Goal: Task Accomplishment & Management: Manage account settings

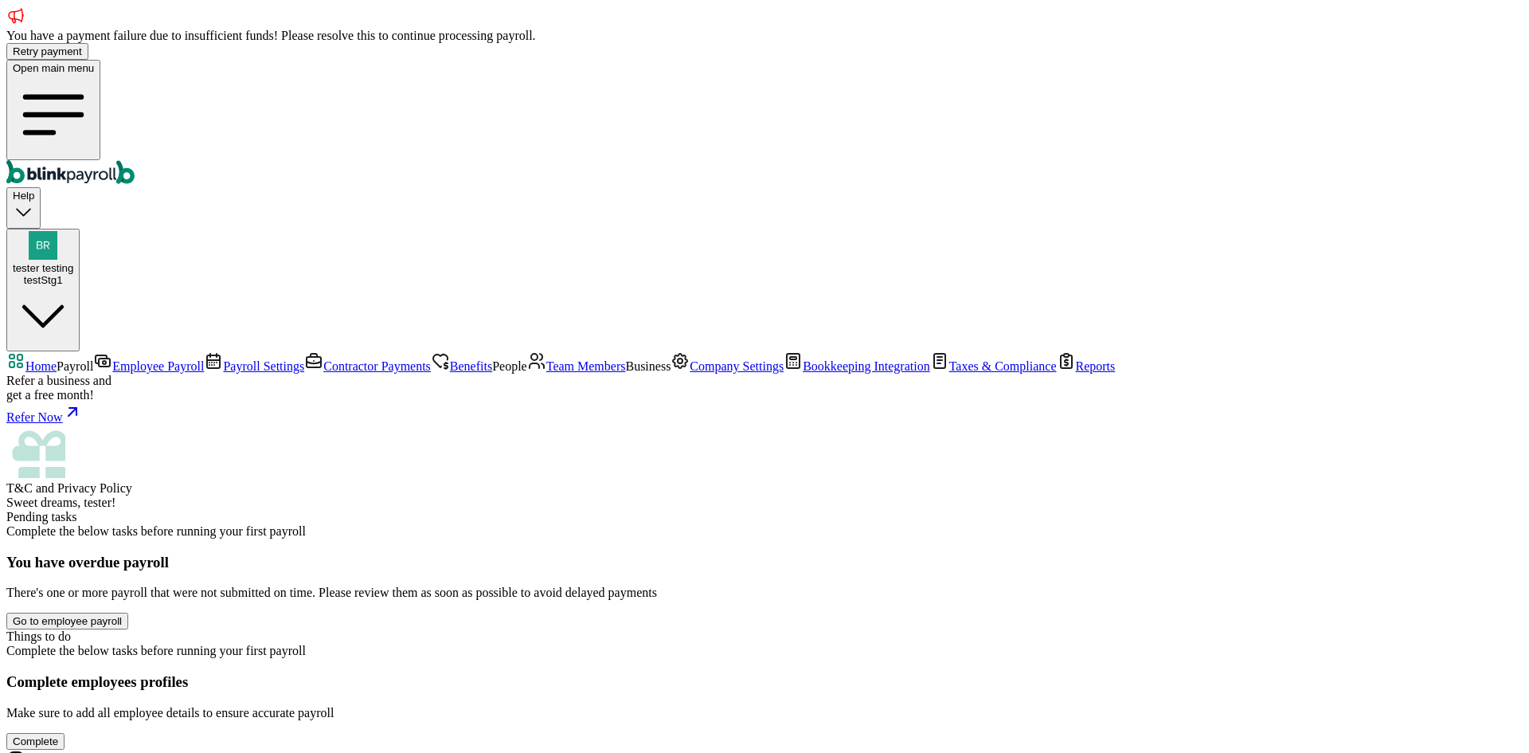
click at [546, 373] on span "Team Members" at bounding box center [586, 366] width 80 height 14
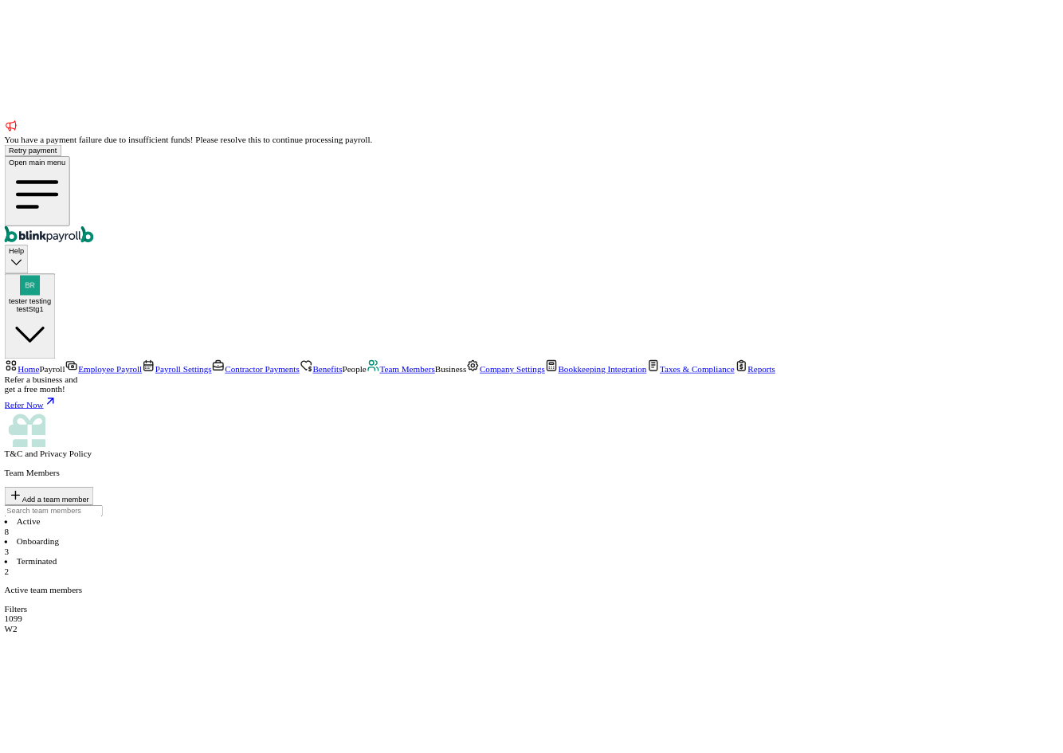
scroll to position [143, 0]
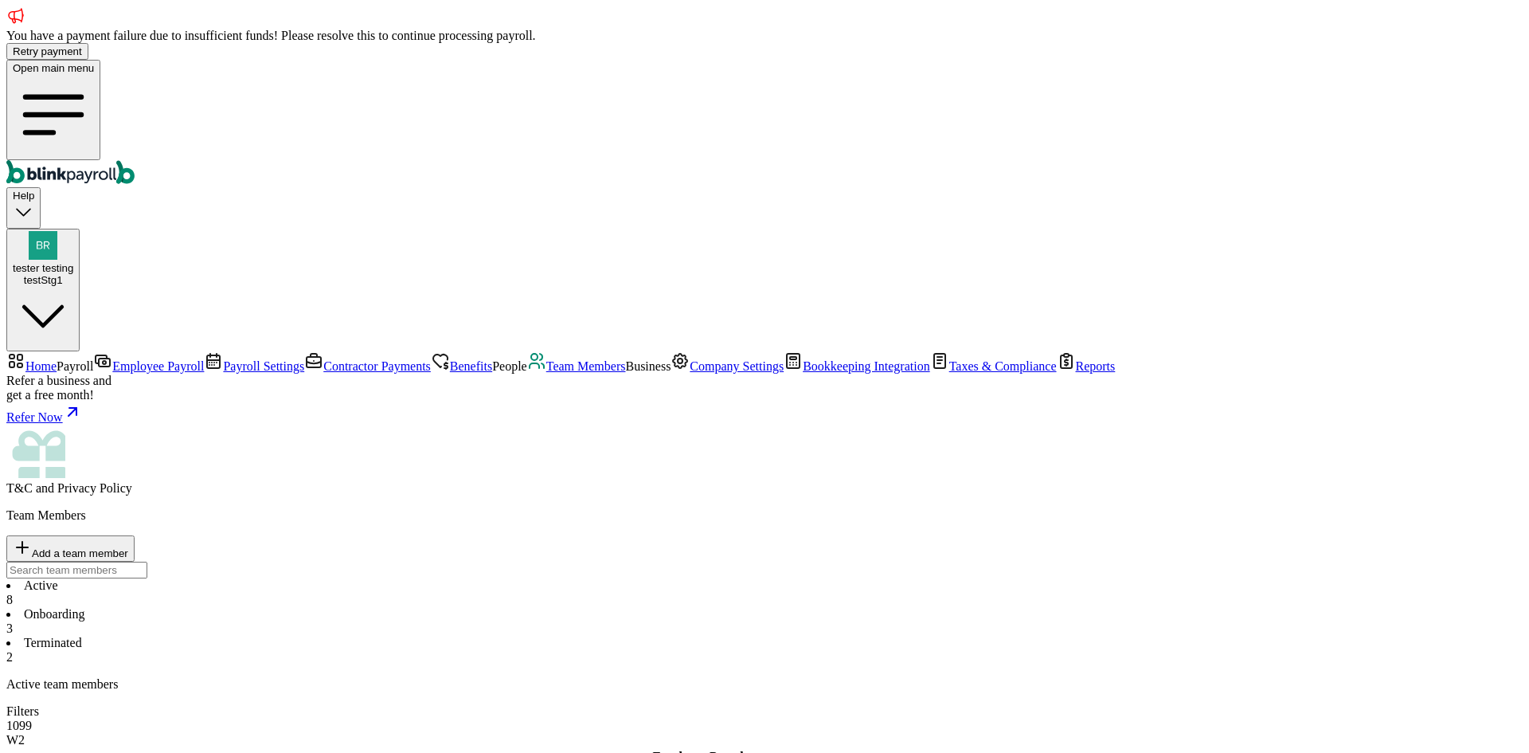
click at [378, 607] on li "Onboarding 3" at bounding box center [764, 621] width 1517 height 29
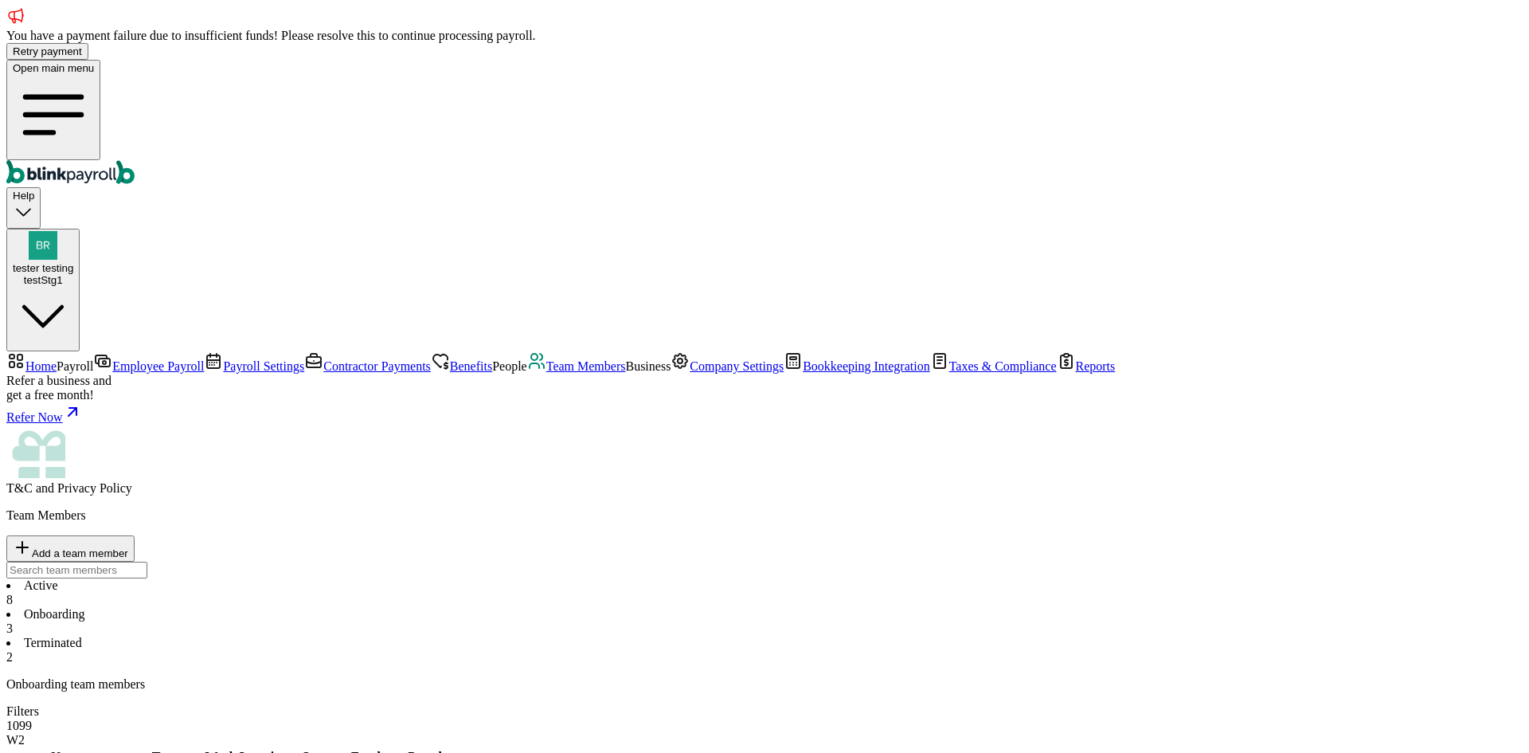
click at [505, 636] on li "Terminated 2" at bounding box center [764, 650] width 1517 height 29
click at [391, 607] on li "Onboarding 3" at bounding box center [764, 621] width 1517 height 29
click at [135, 535] on button "Add a team member" at bounding box center [70, 548] width 128 height 26
drag, startPoint x: 706, startPoint y: 317, endPoint x: 696, endPoint y: 322, distance: 10.7
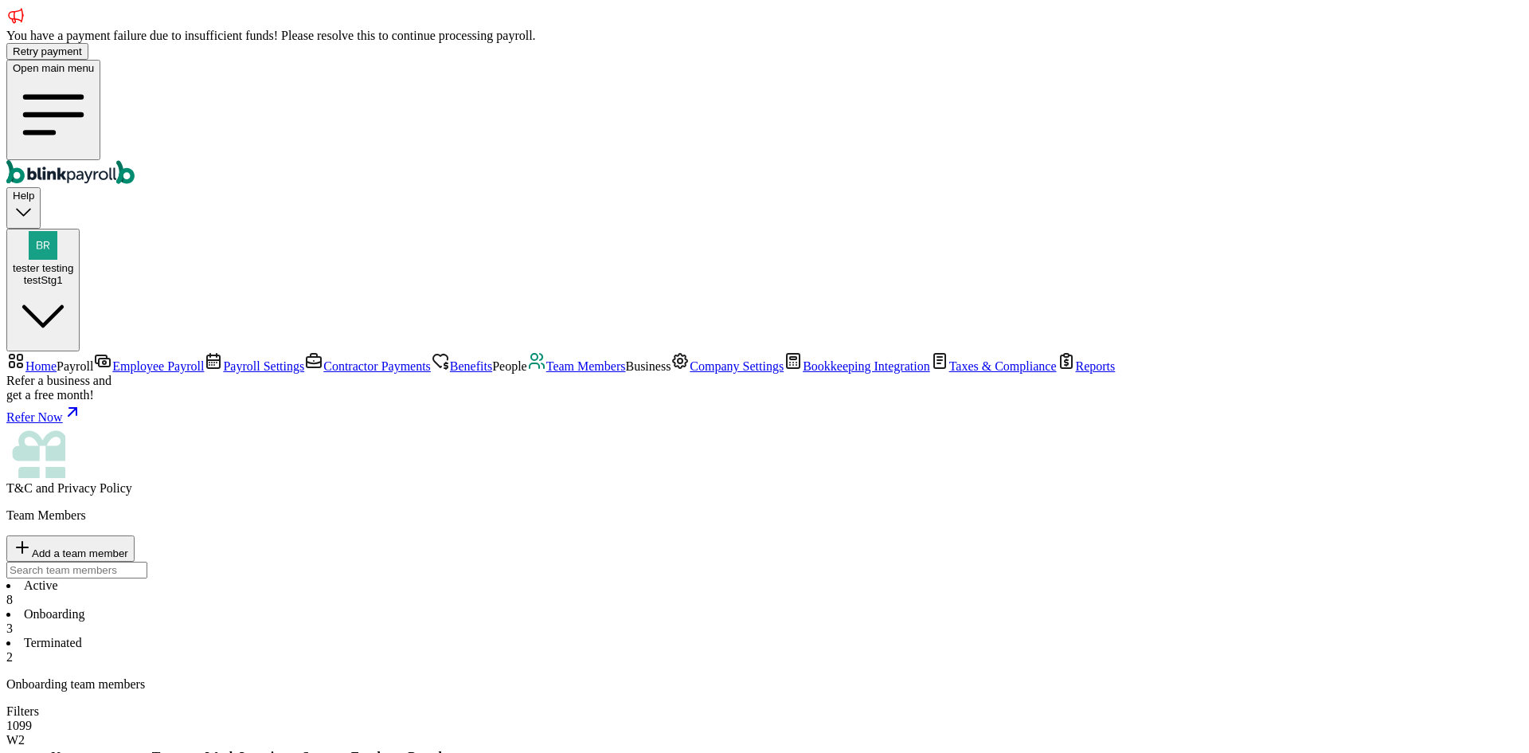
select select "employee"
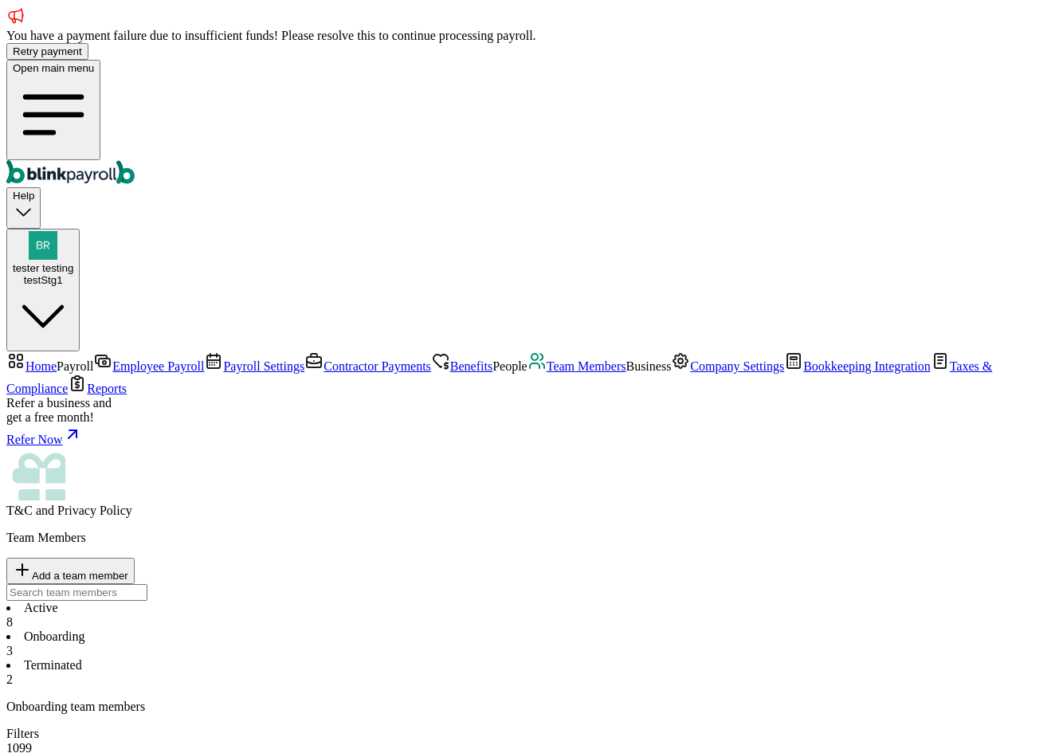
type input "joshua"
type input "spirit"
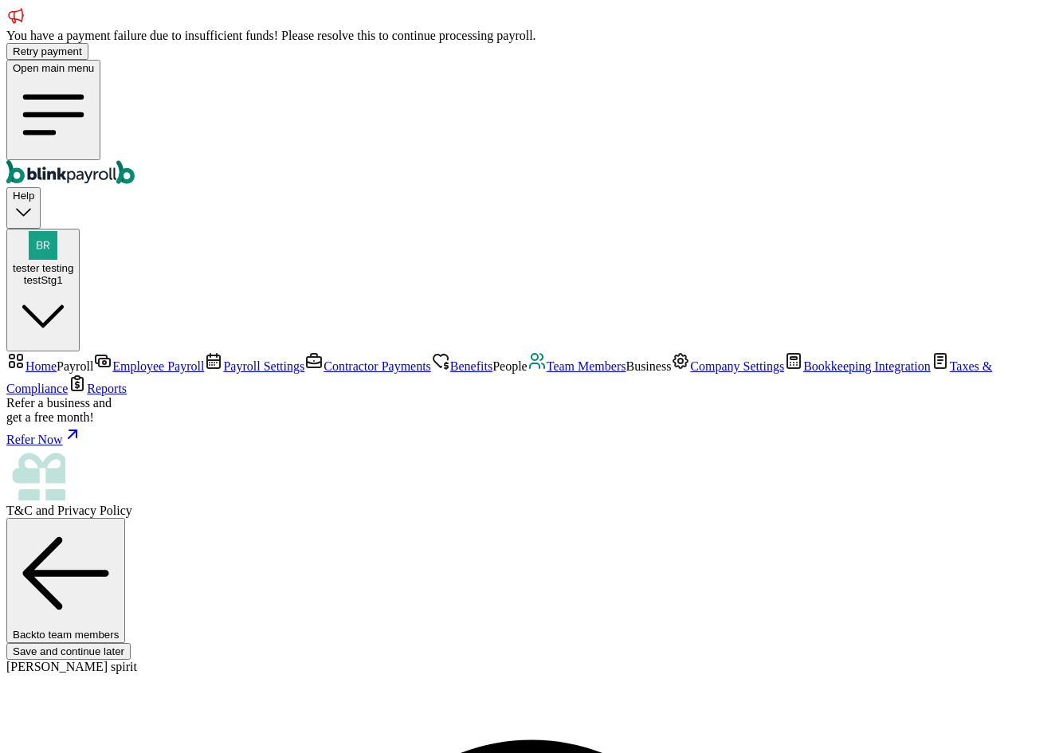
type input "joshua"
type input "spirit"
type input "branko+testjosuha-01@blinkpayroll.com"
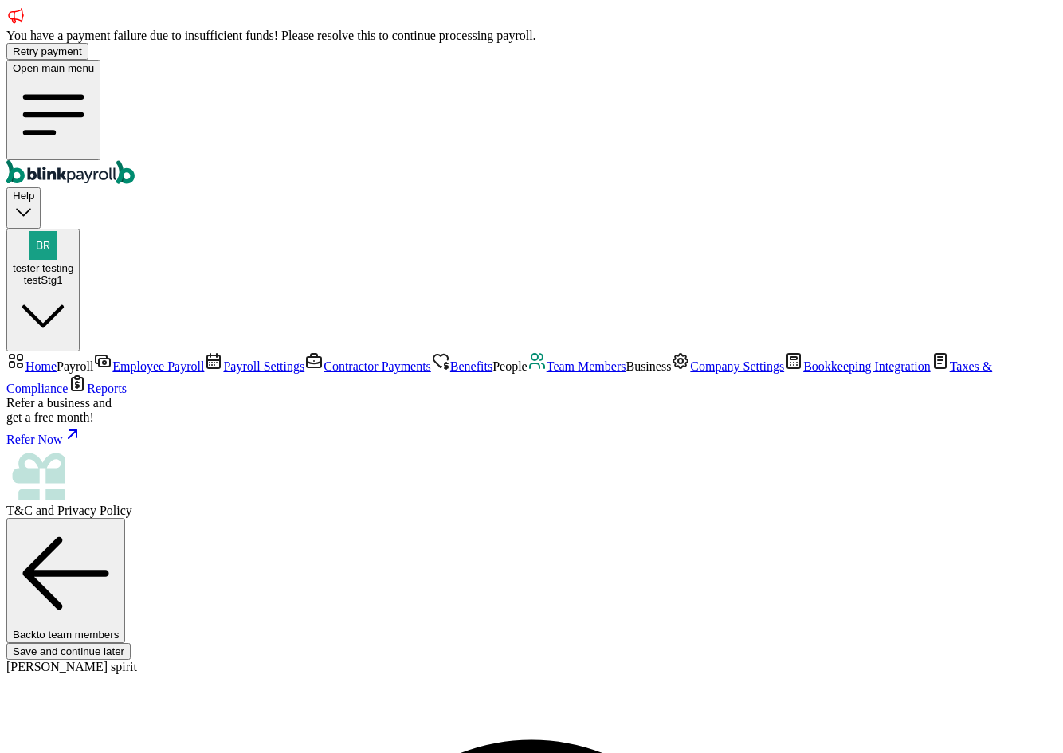
type input "08/01/2025"
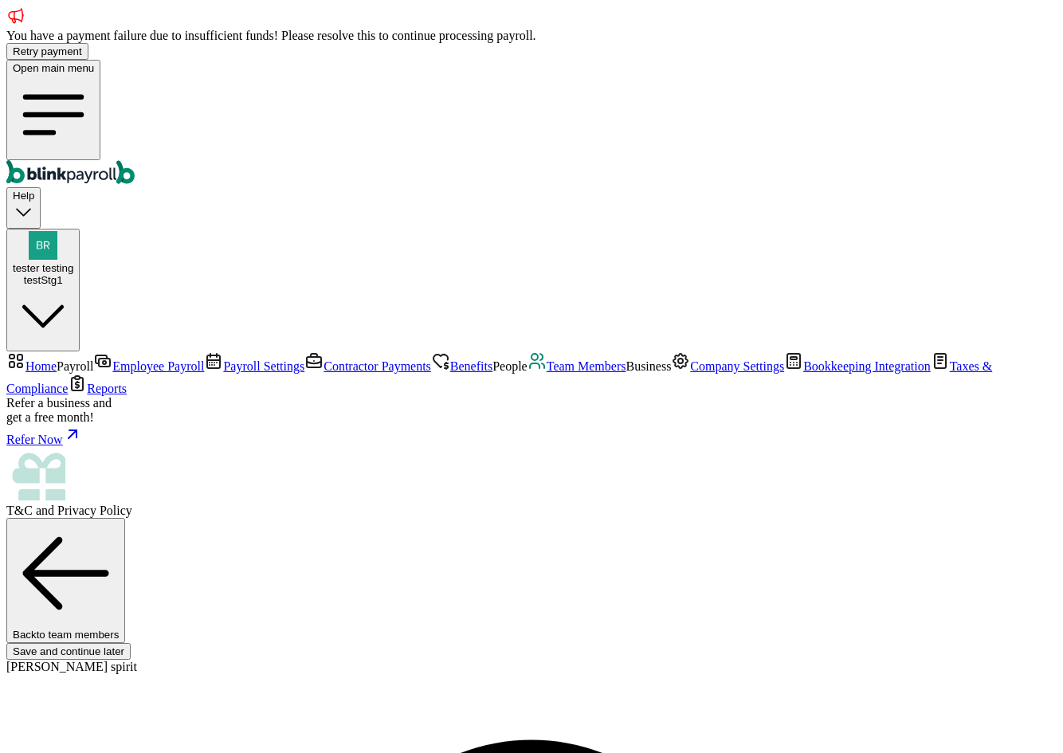
select select "34 1/2 23rd Ave"
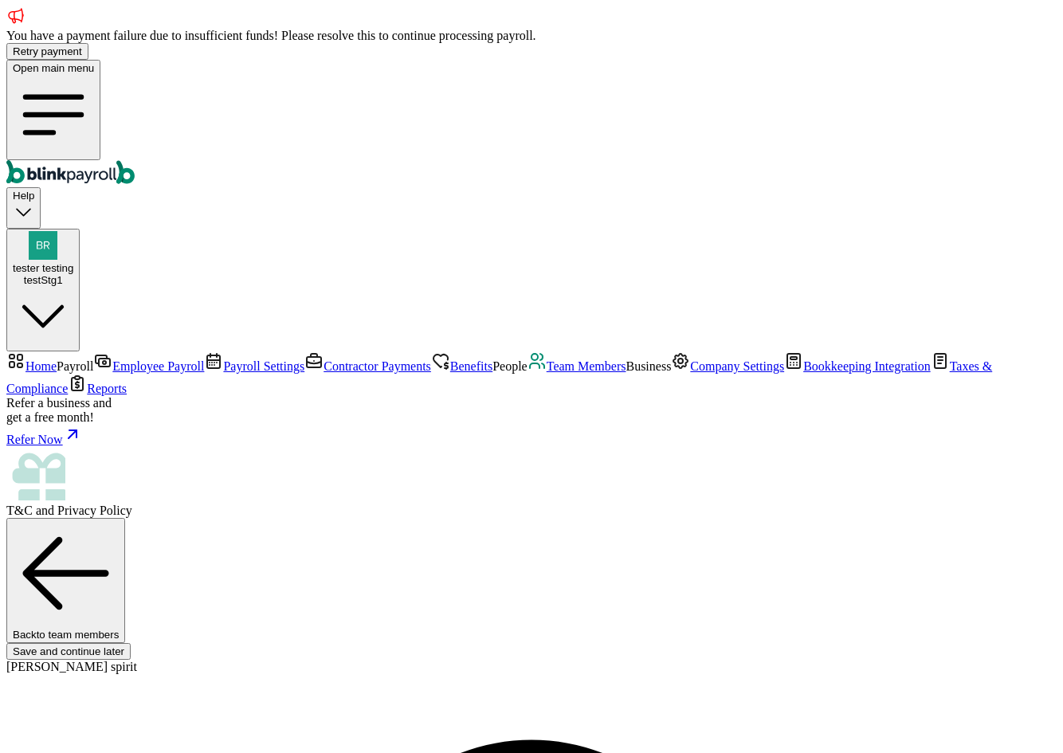
radio input "true"
select select "Works from home"
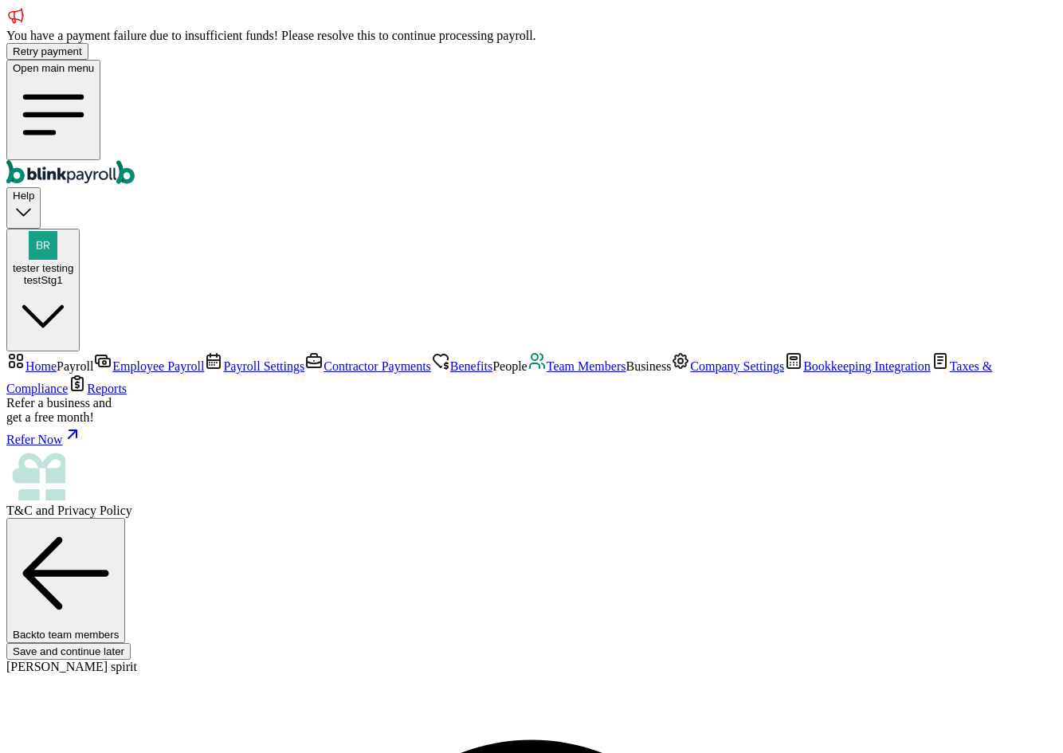
scroll to position [476, 0]
type input "200"
select select "2"
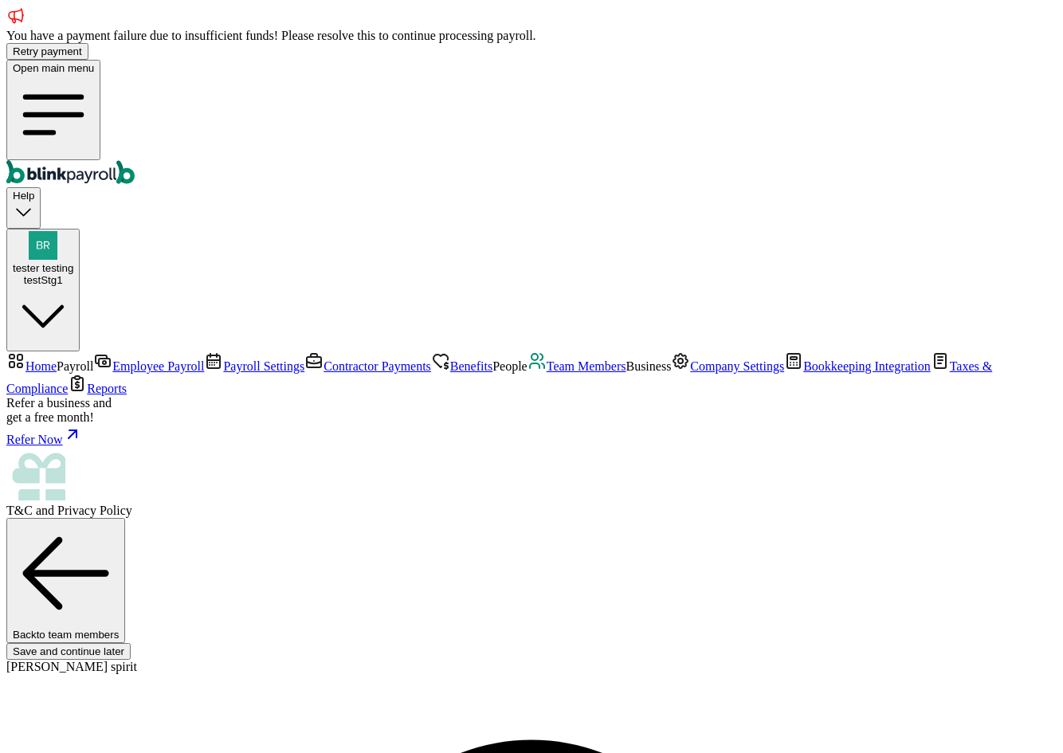
type input "7.50"
radio input "true"
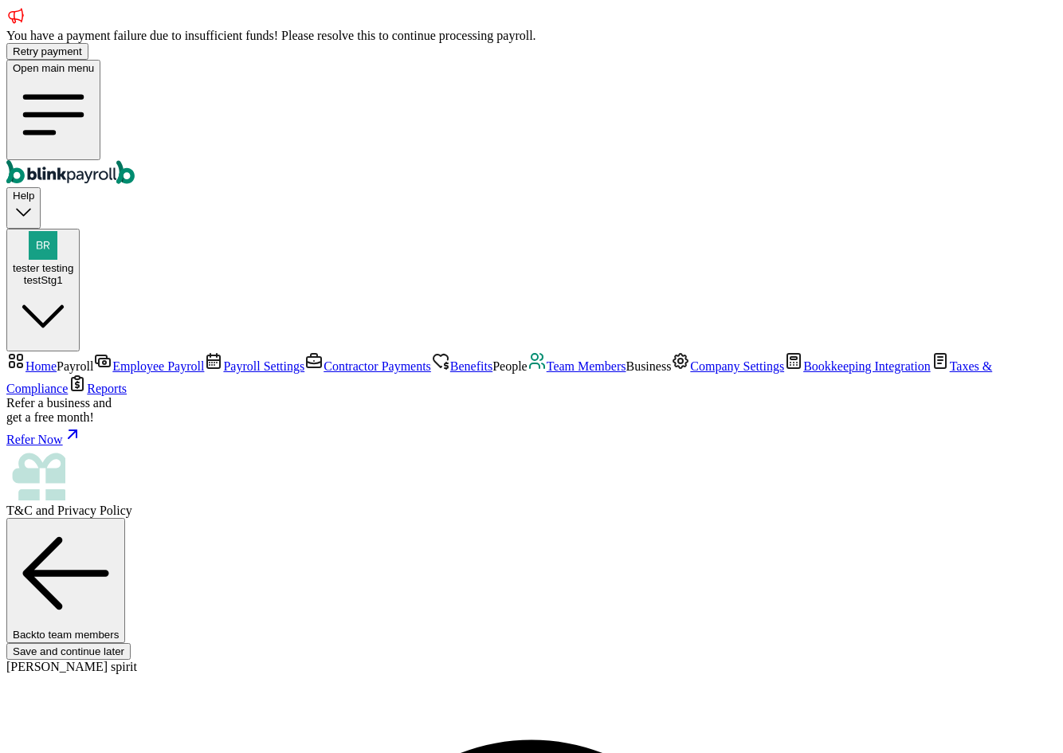
type input "543-54-3354"
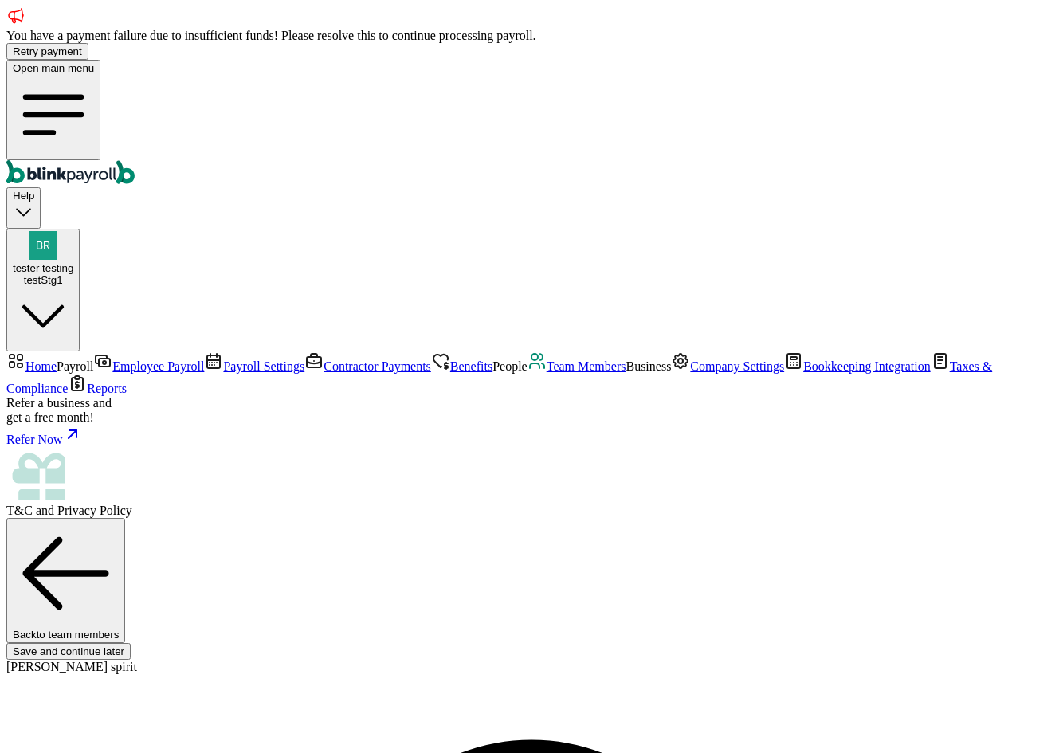
type input "07/29/1977"
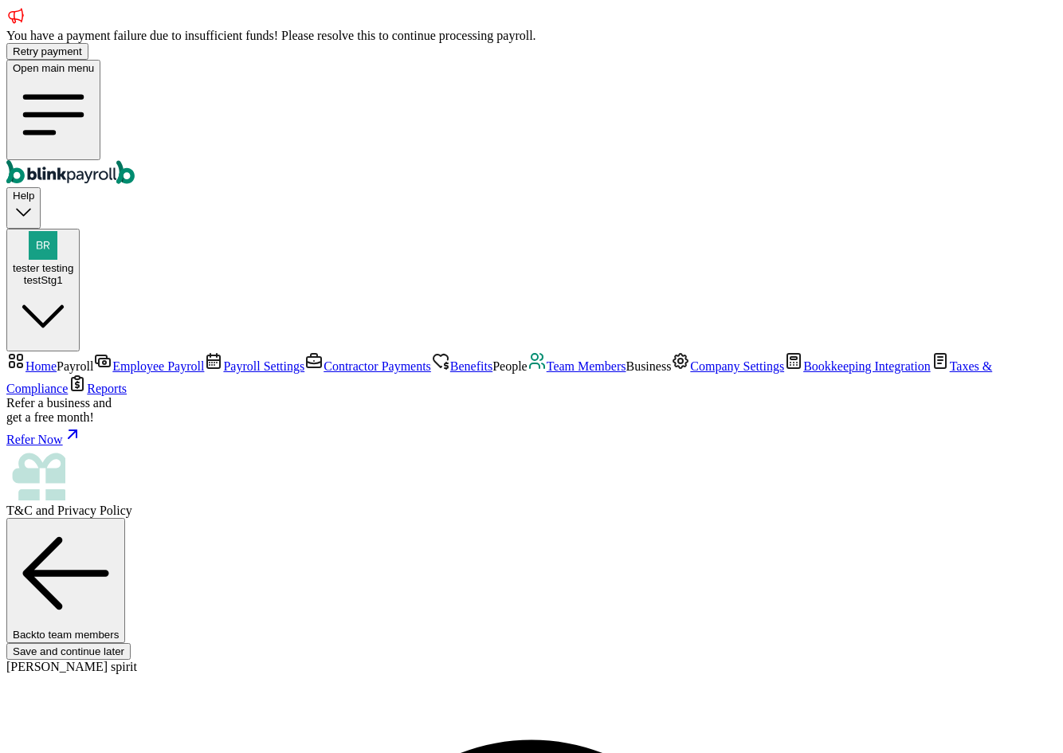
type input "32 1/2 21st St SW"
type input "Rochester"
type input "MN"
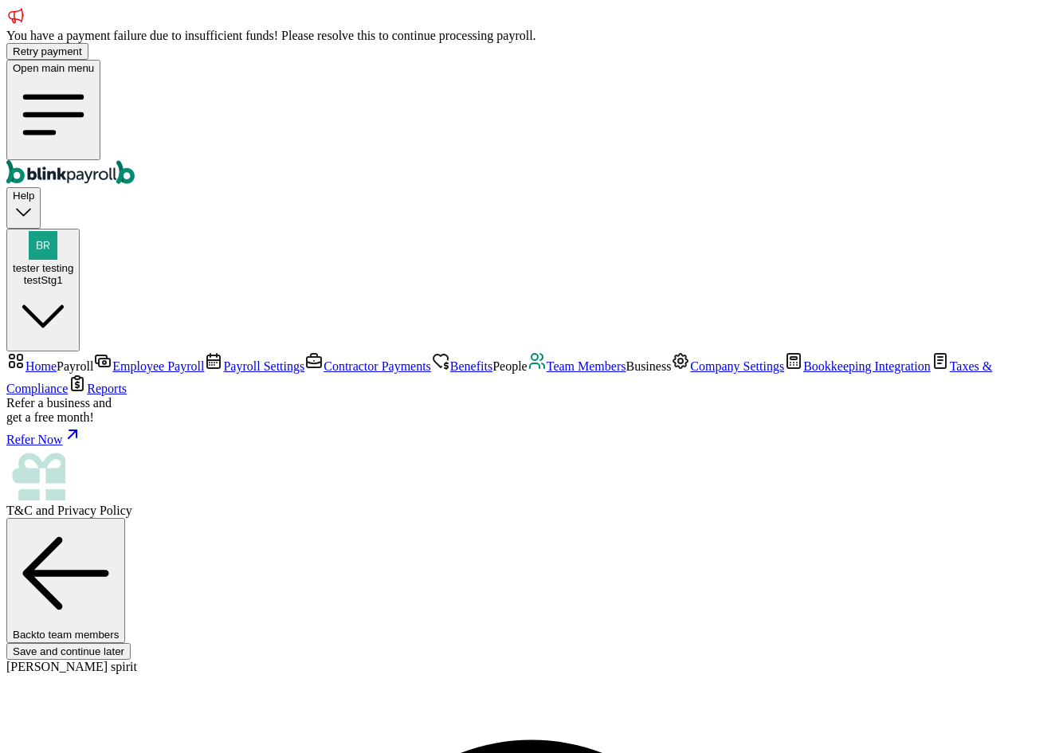
type input "55902"
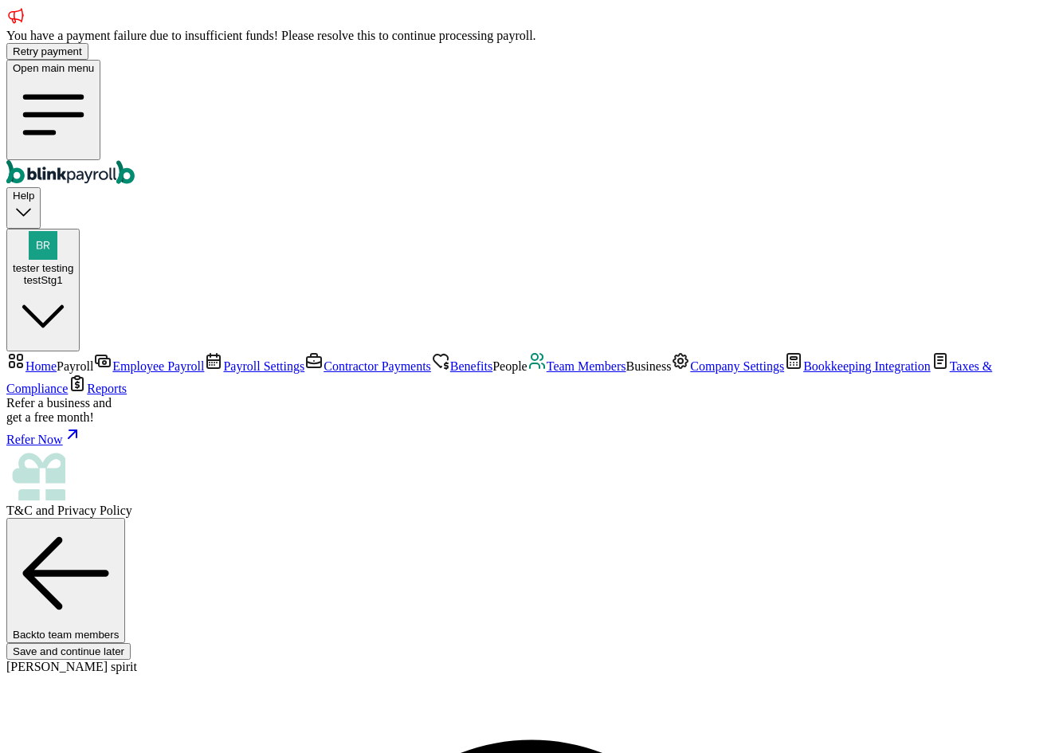
type input "32 1/2 18th St S"
type input "Saint Petersburg"
type input "FL"
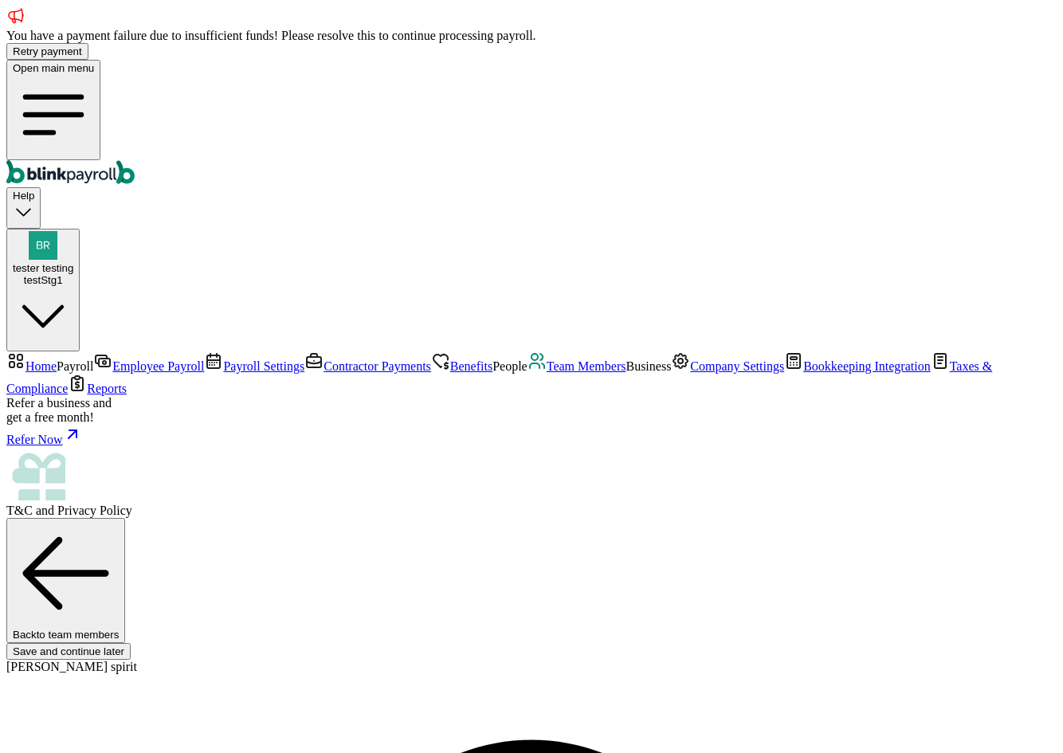
type input "33712"
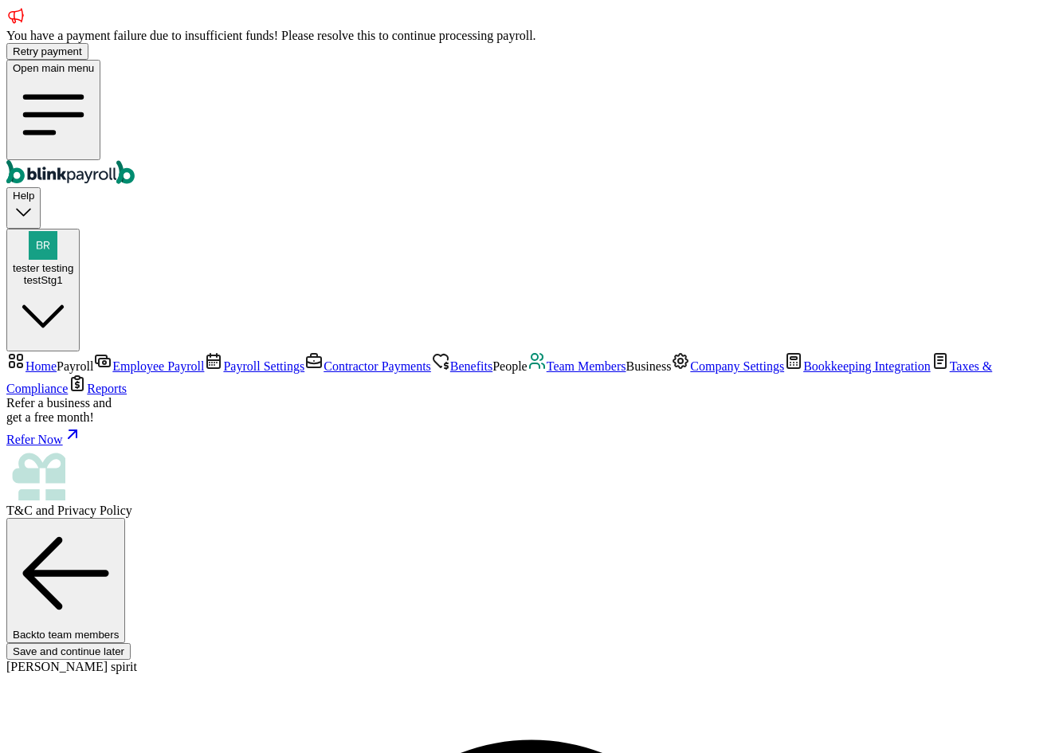
drag, startPoint x: 660, startPoint y: 393, endPoint x: 652, endPoint y: 416, distance: 23.4
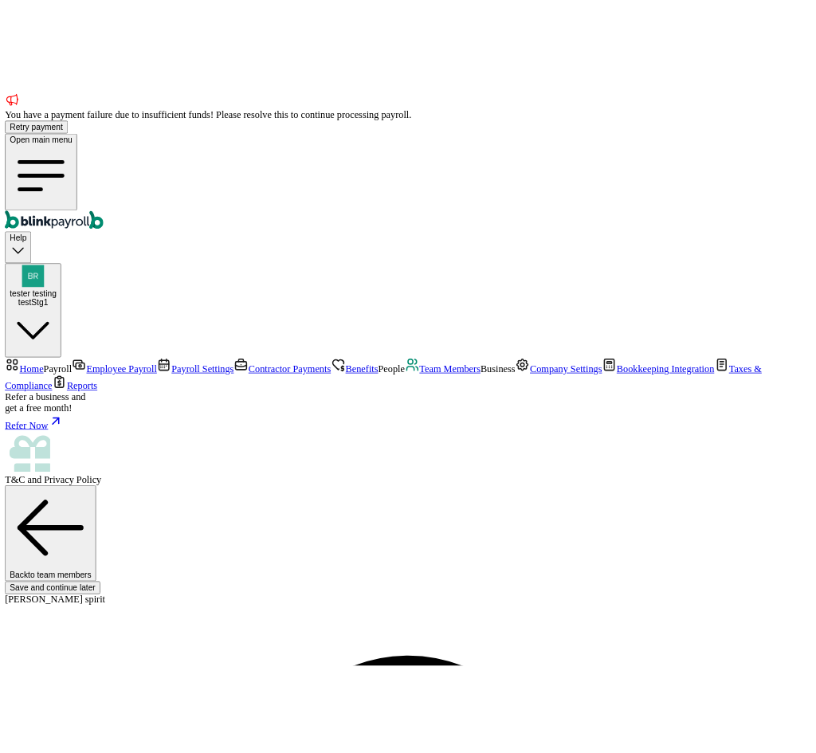
scroll to position [24, 0]
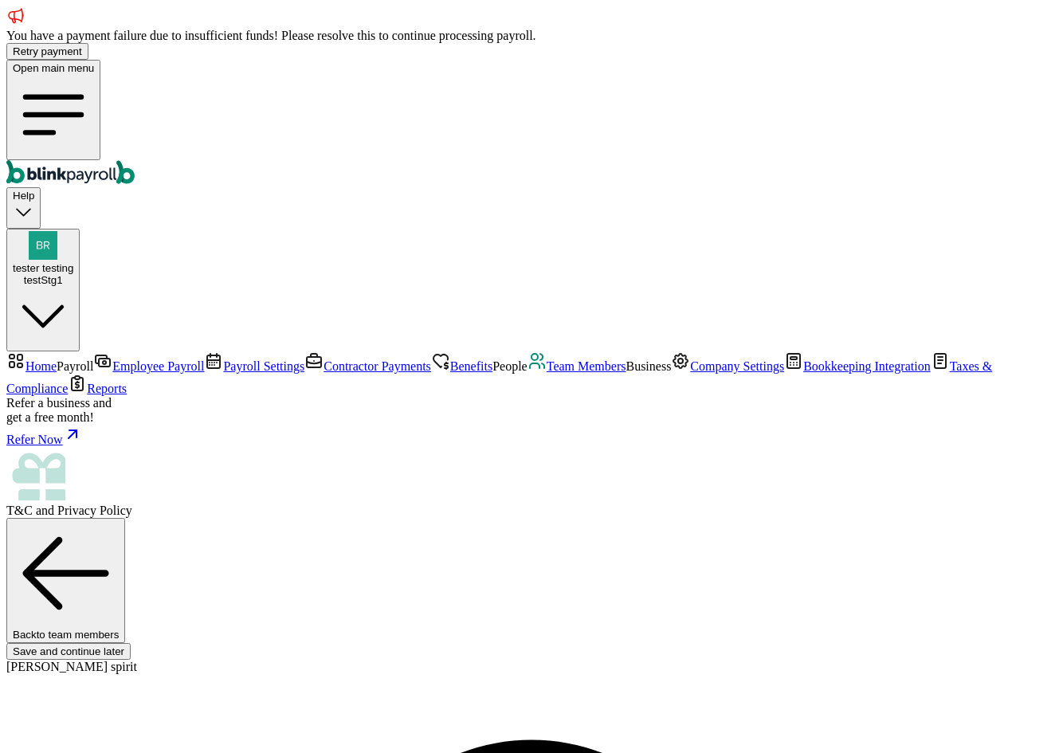
type input "32 1/2 18th St S"
type input "Saint Petersburg"
type input "FL"
type input "33712"
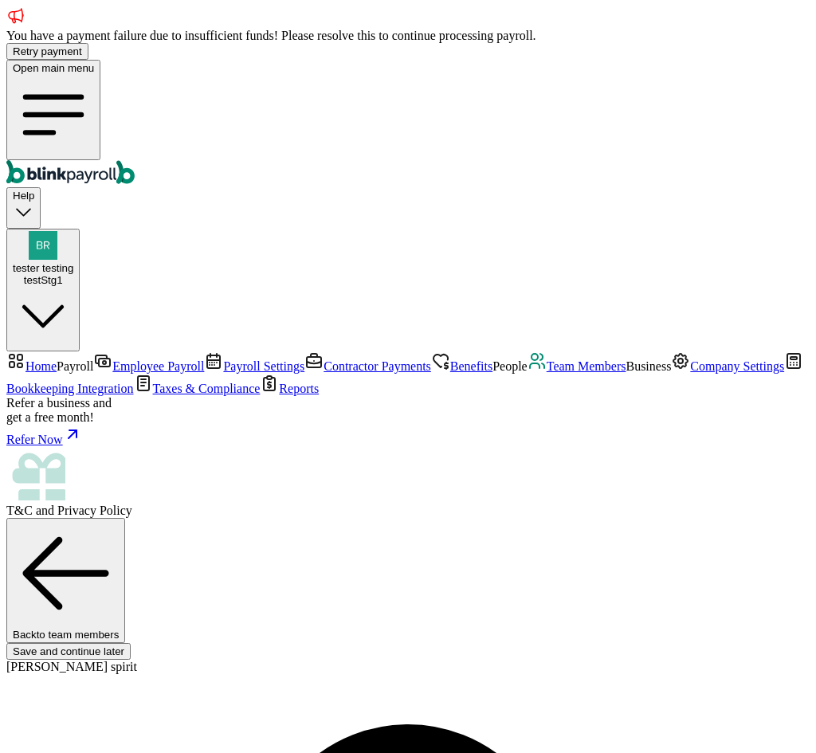
type input "243-43-2234"
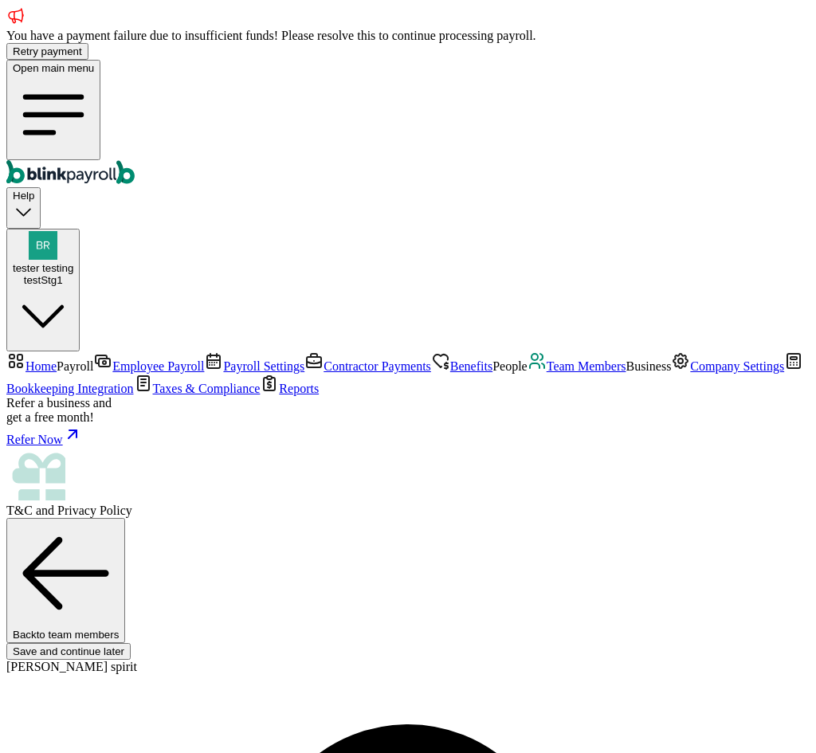
type input "07/28/1977"
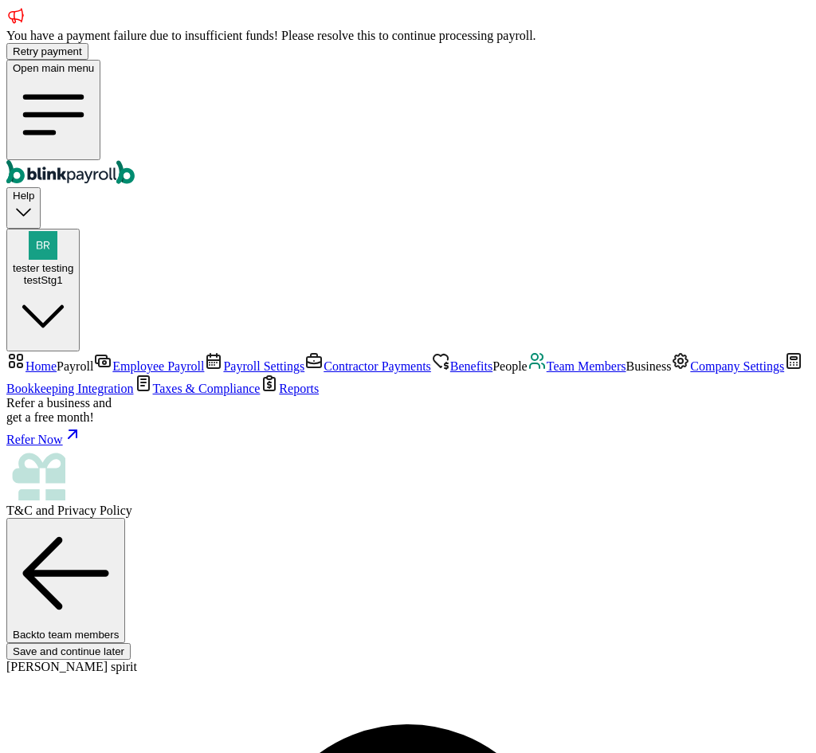
type input "32 1/2 18th St S"
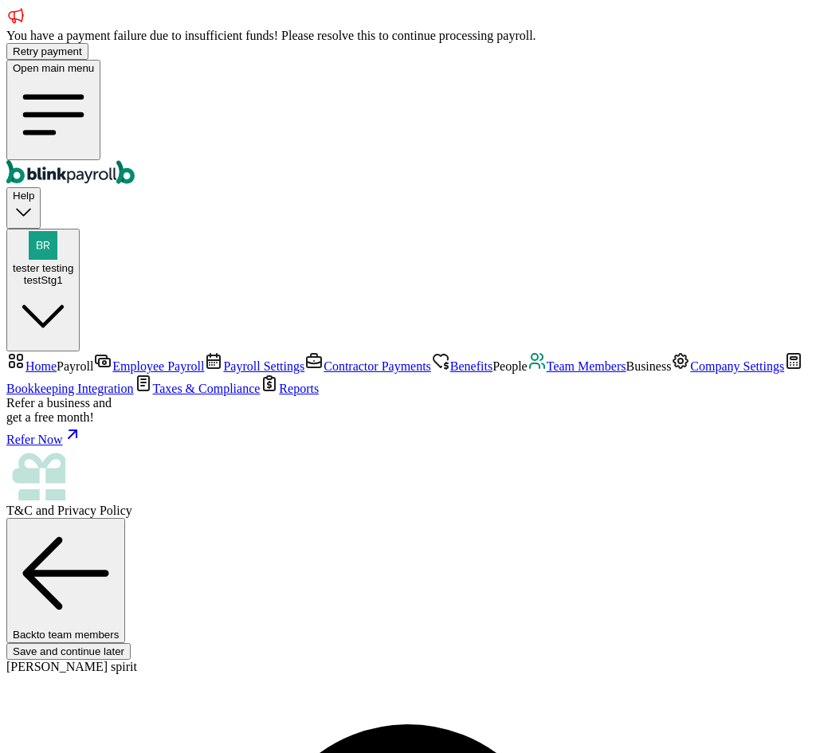
radio input "true"
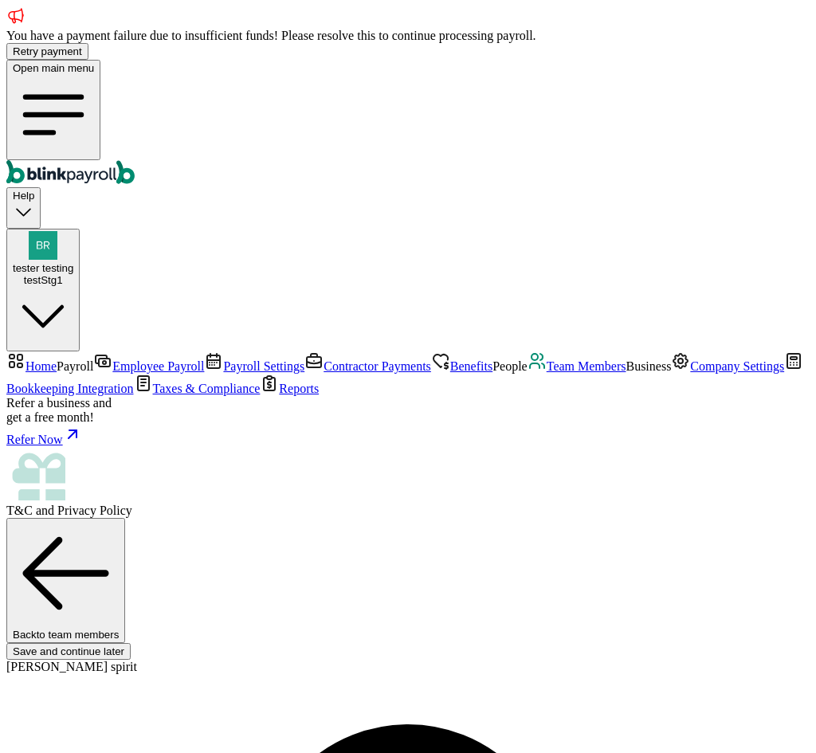
drag, startPoint x: 726, startPoint y: 498, endPoint x: 668, endPoint y: 635, distance: 148.8
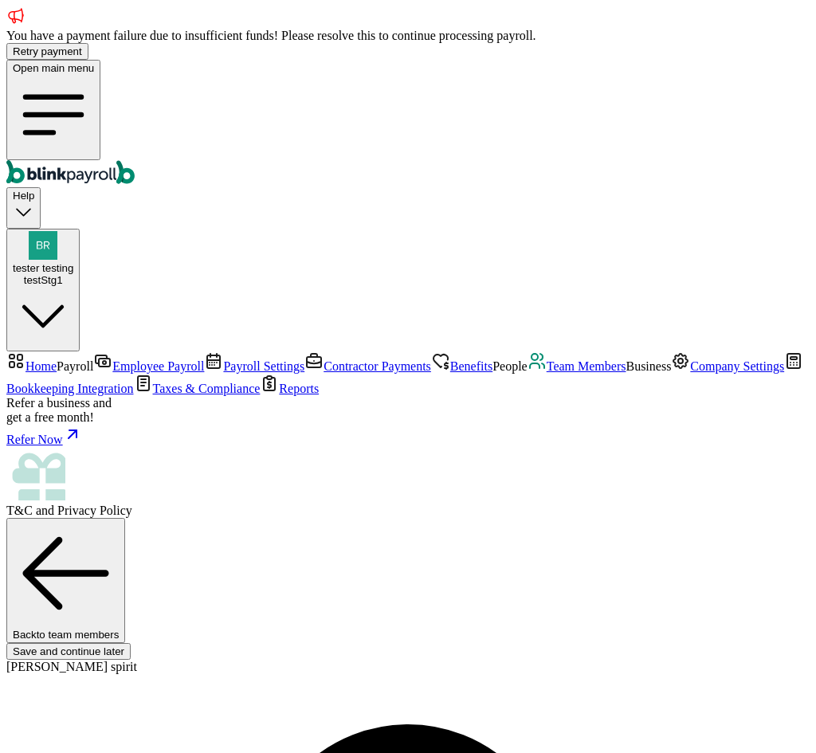
click at [546, 373] on span "Team Members" at bounding box center [586, 366] width 80 height 14
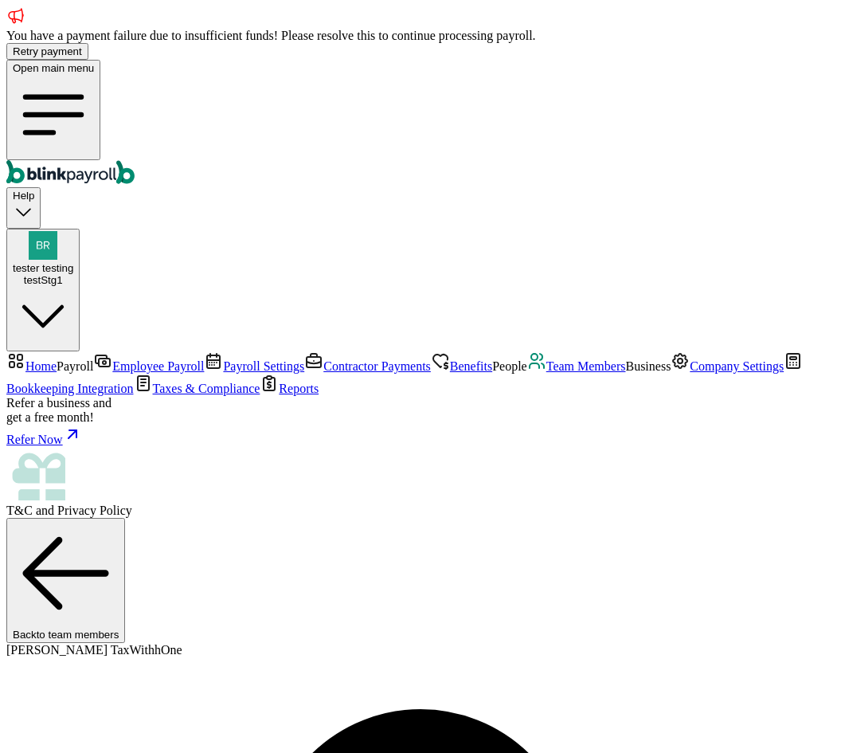
select select "2025"
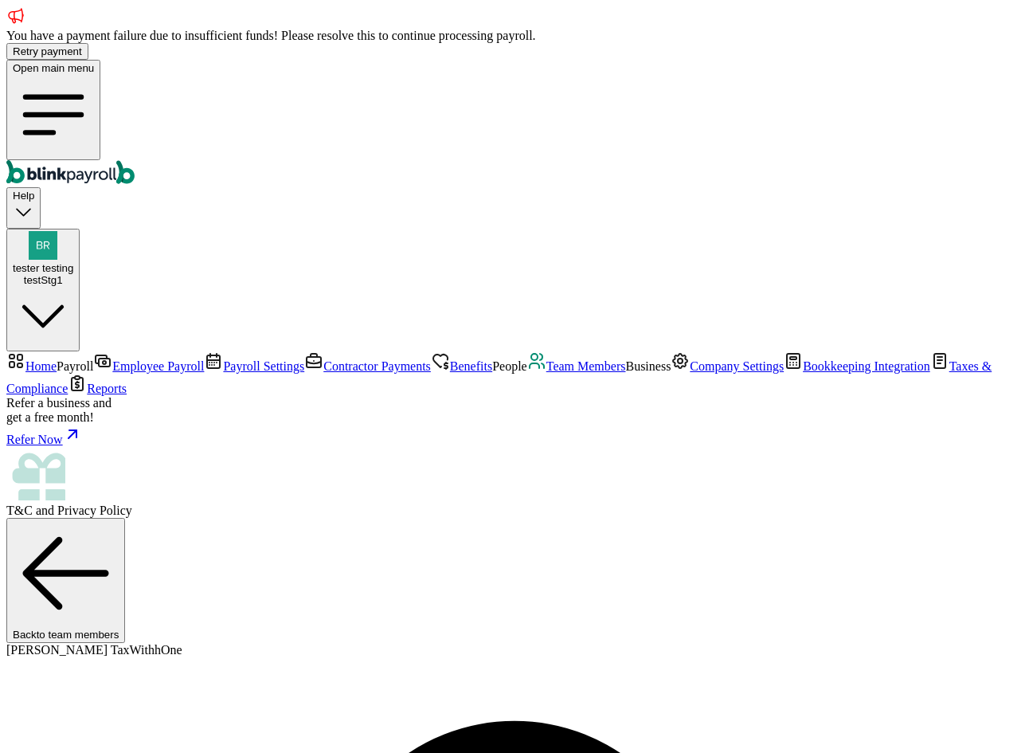
type input "3-2 Atlanta Ct"
type input "Freehold"
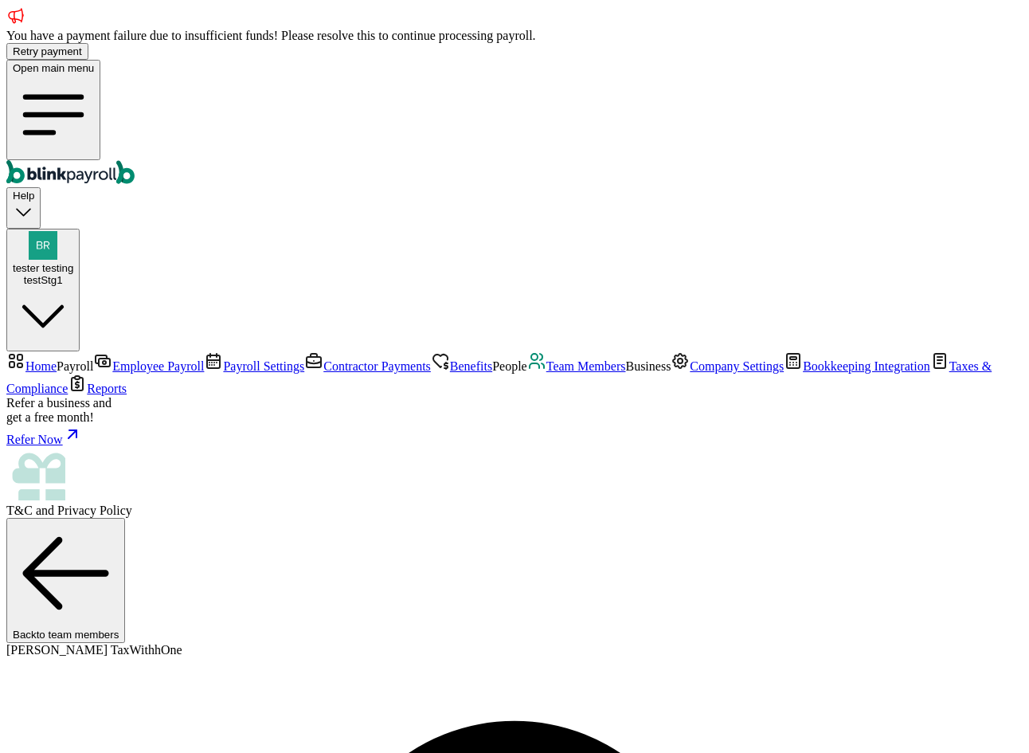
type input "NJ"
type input "07728"
click at [546, 373] on span "Team Members" at bounding box center [586, 366] width 80 height 14
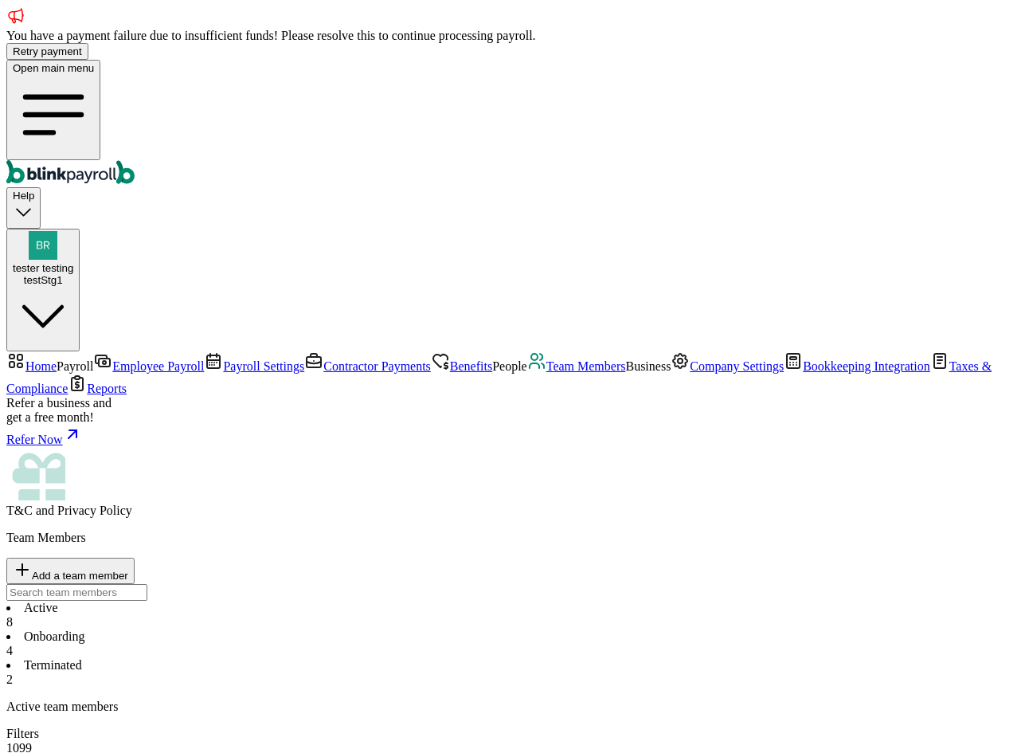
click at [379, 629] on li "Onboarding 4" at bounding box center [514, 643] width 1016 height 29
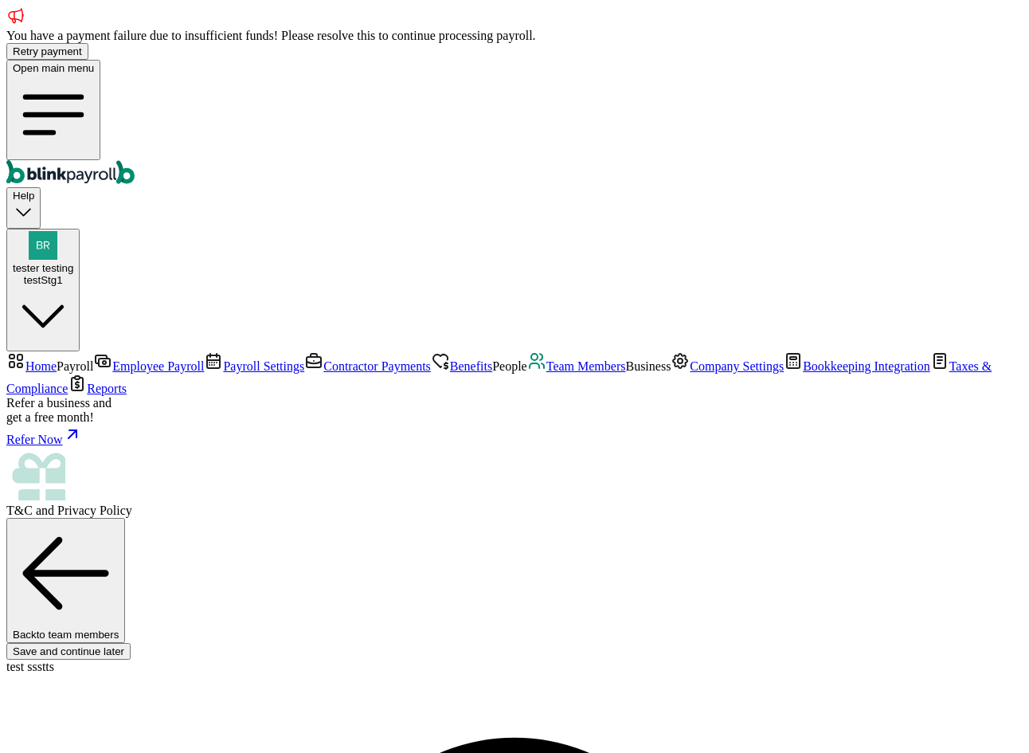
scroll to position [236, 0]
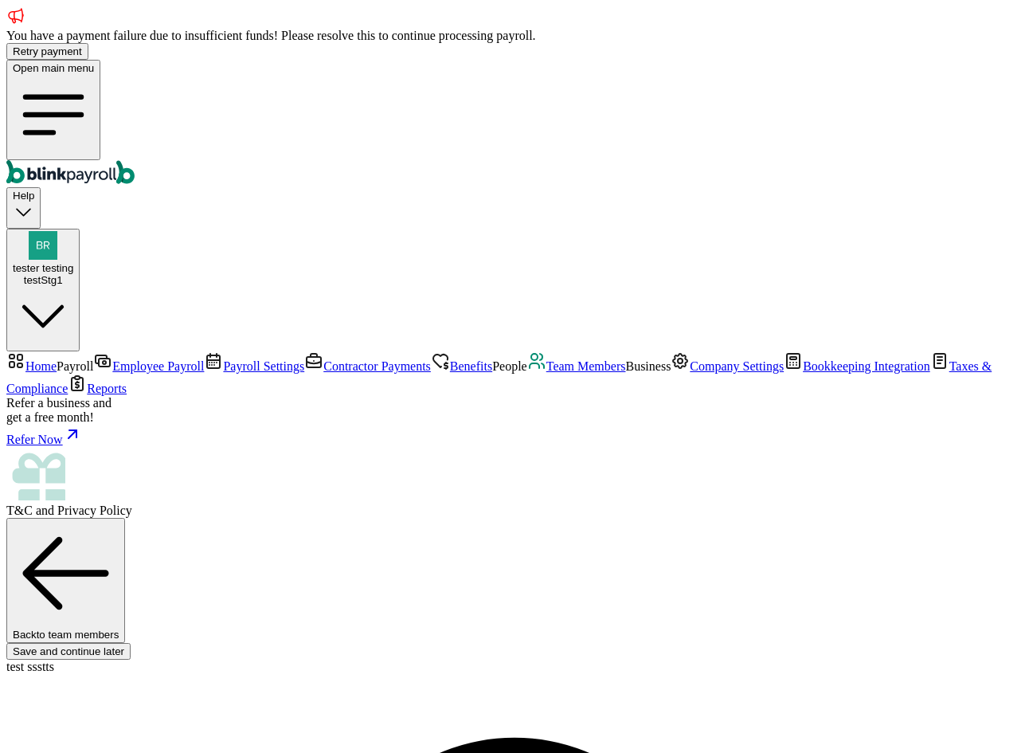
type input "234-32-4324"
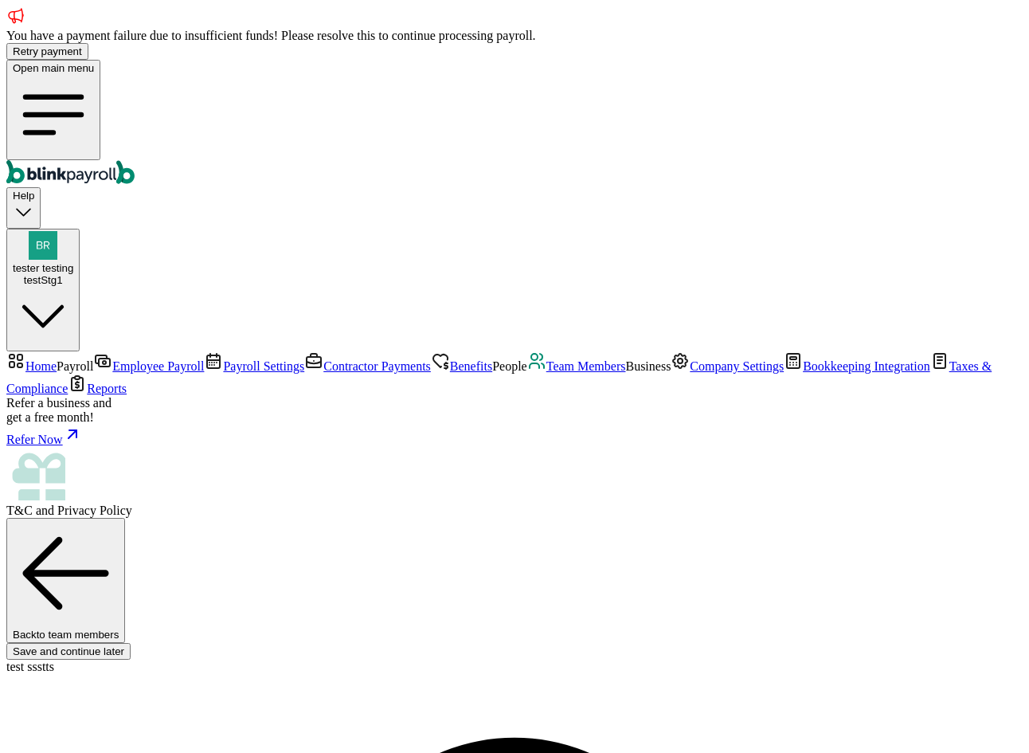
type input "branko+test-ri-01@blinkpayroll.com"
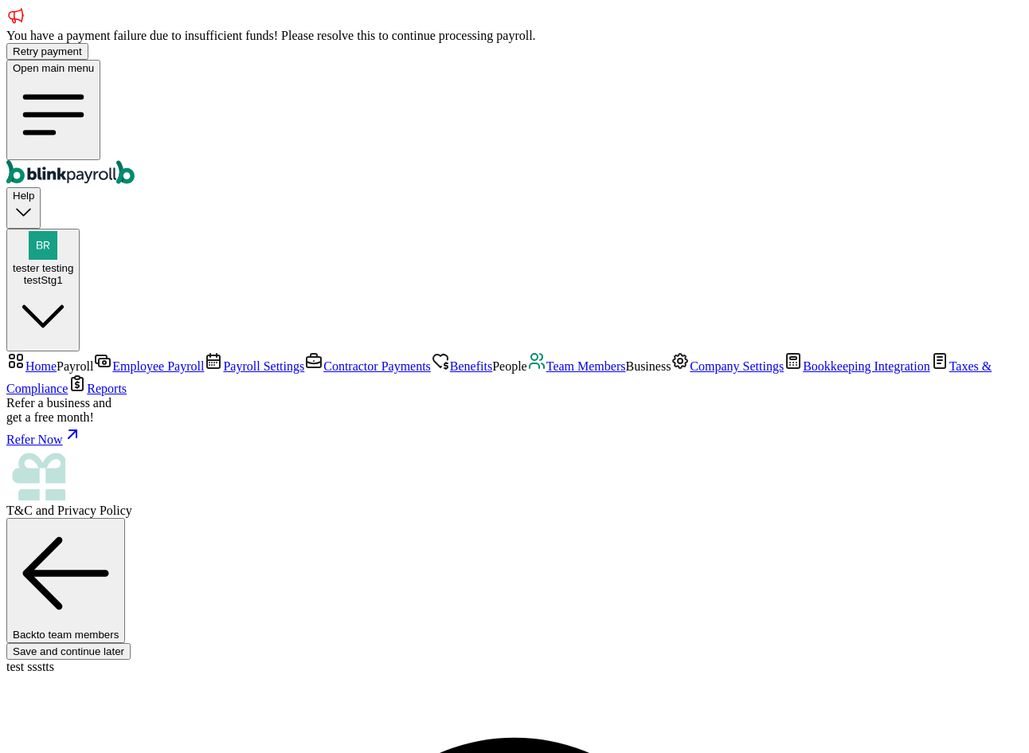
type input "343-42-2432"
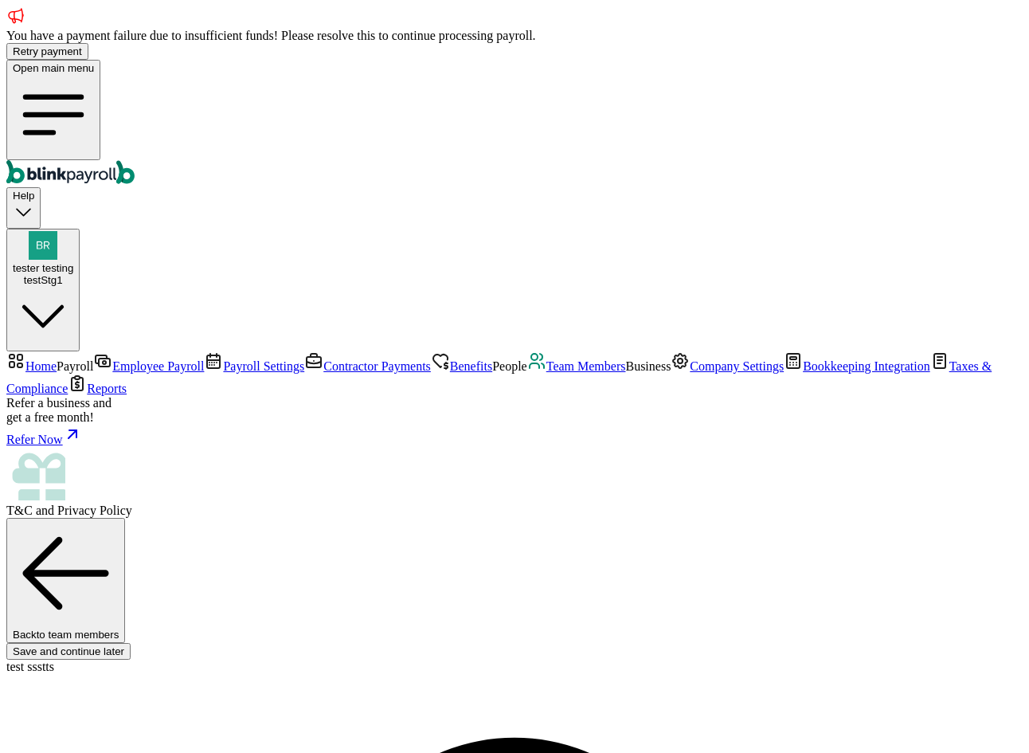
scroll to position [0, 0]
select select "3100 Southwest 62nd Avenue"
select select "3"
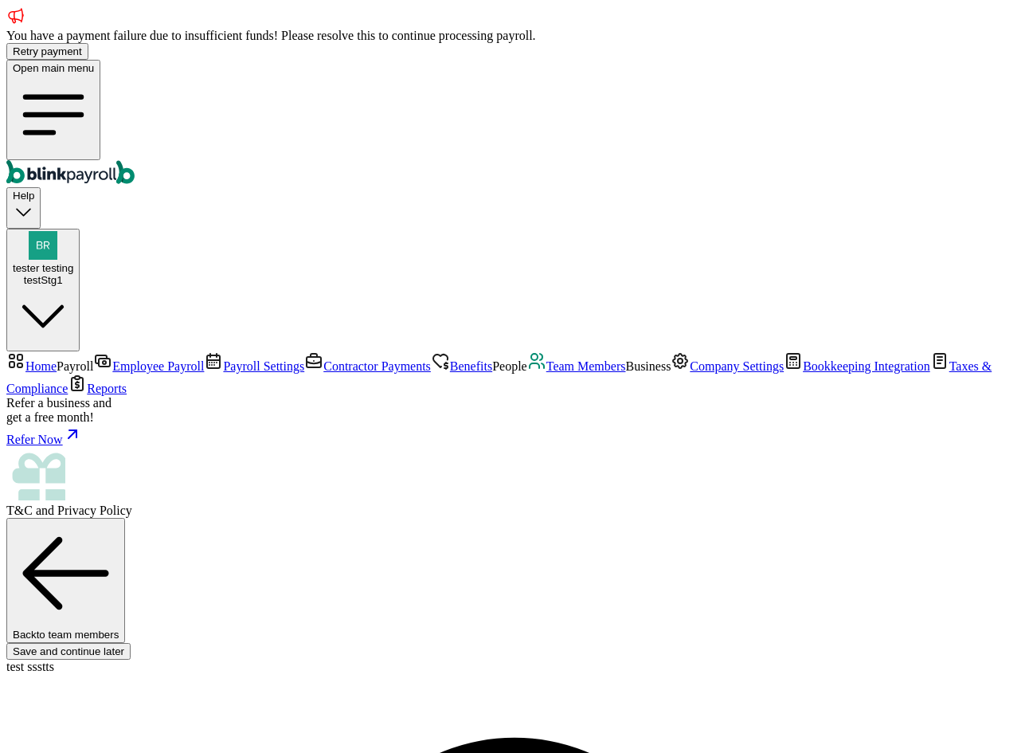
select select "Works from home"
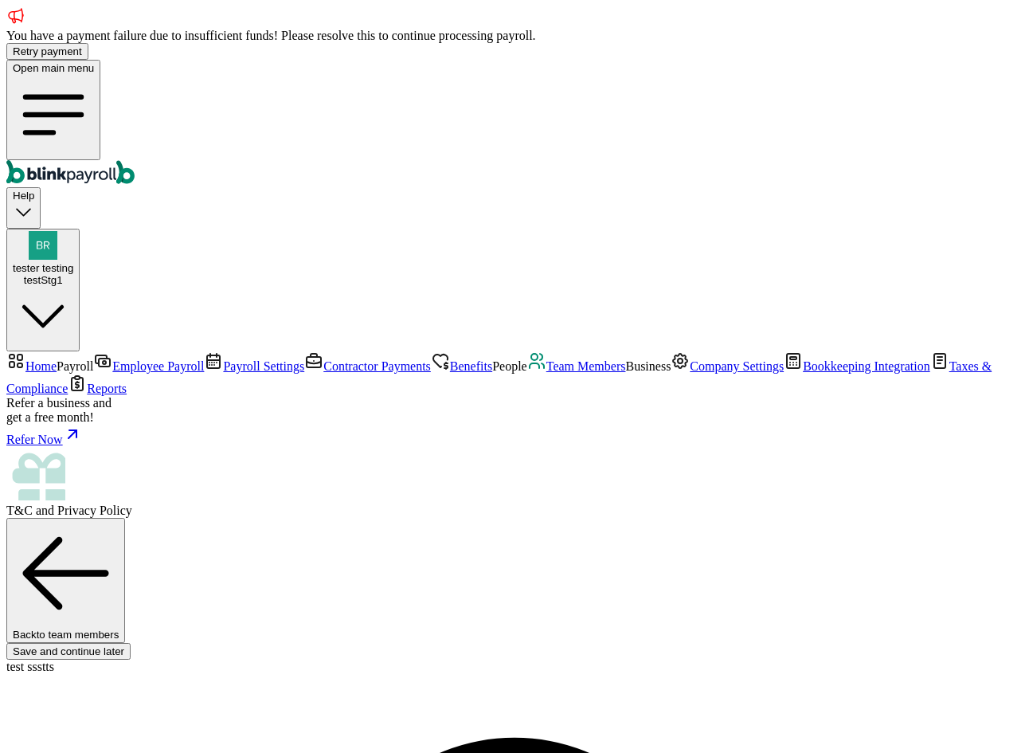
scroll to position [236, 0]
type input "243-34-2232"
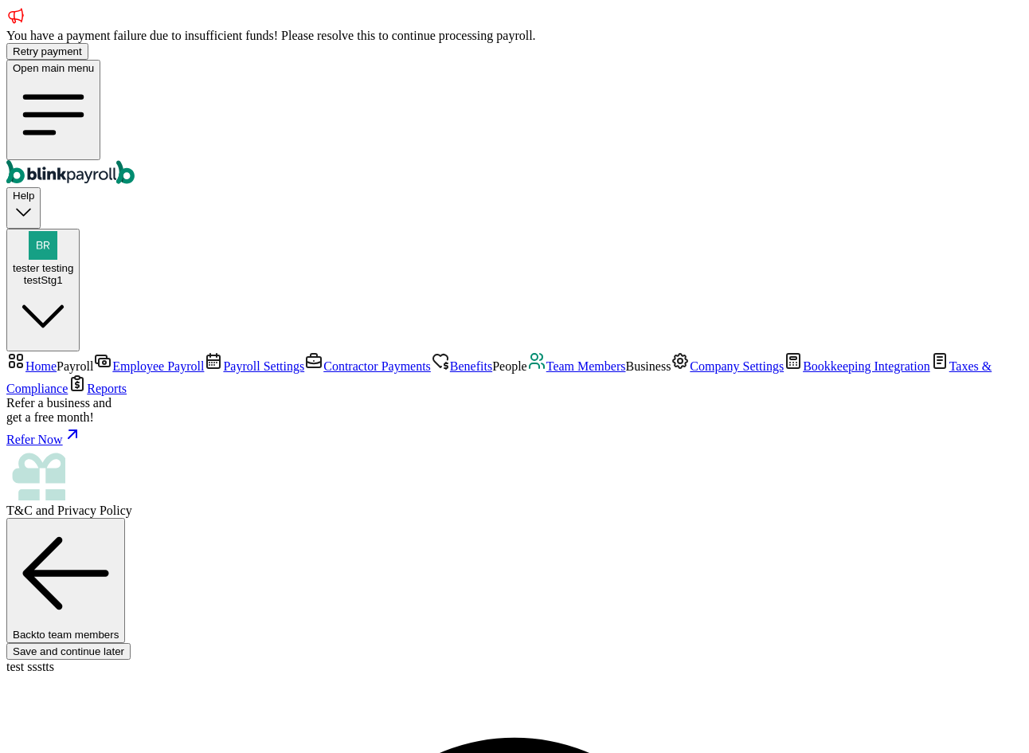
type input "12"
click at [546, 373] on span "Team Members" at bounding box center [586, 366] width 80 height 14
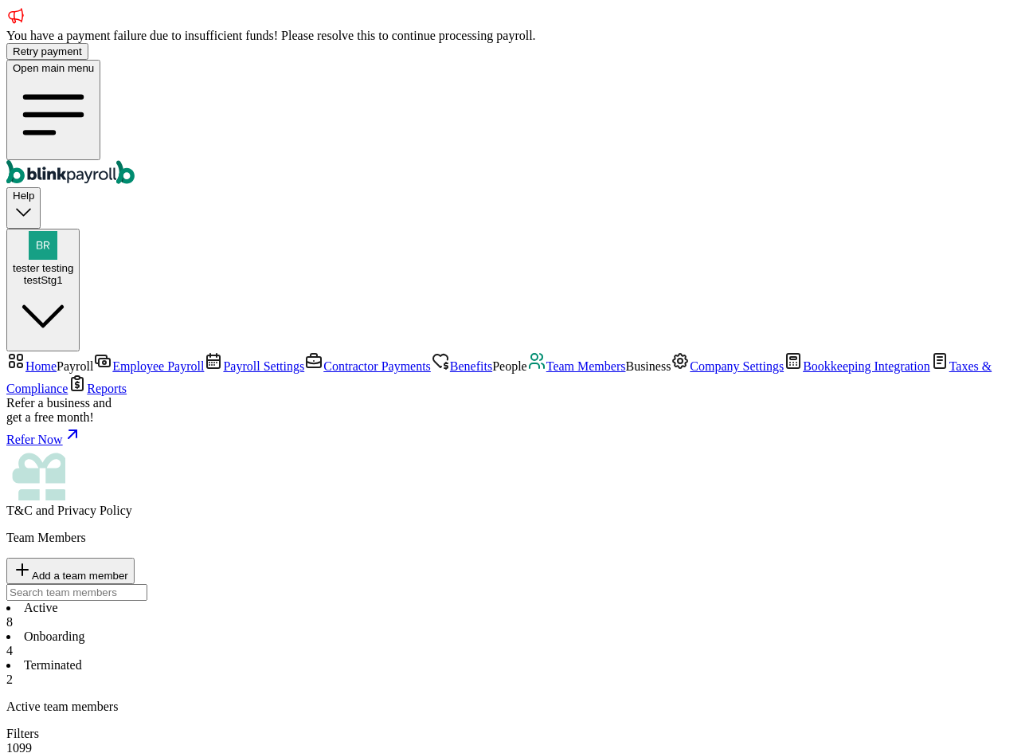
click at [381, 629] on li "Onboarding 4" at bounding box center [514, 643] width 1016 height 29
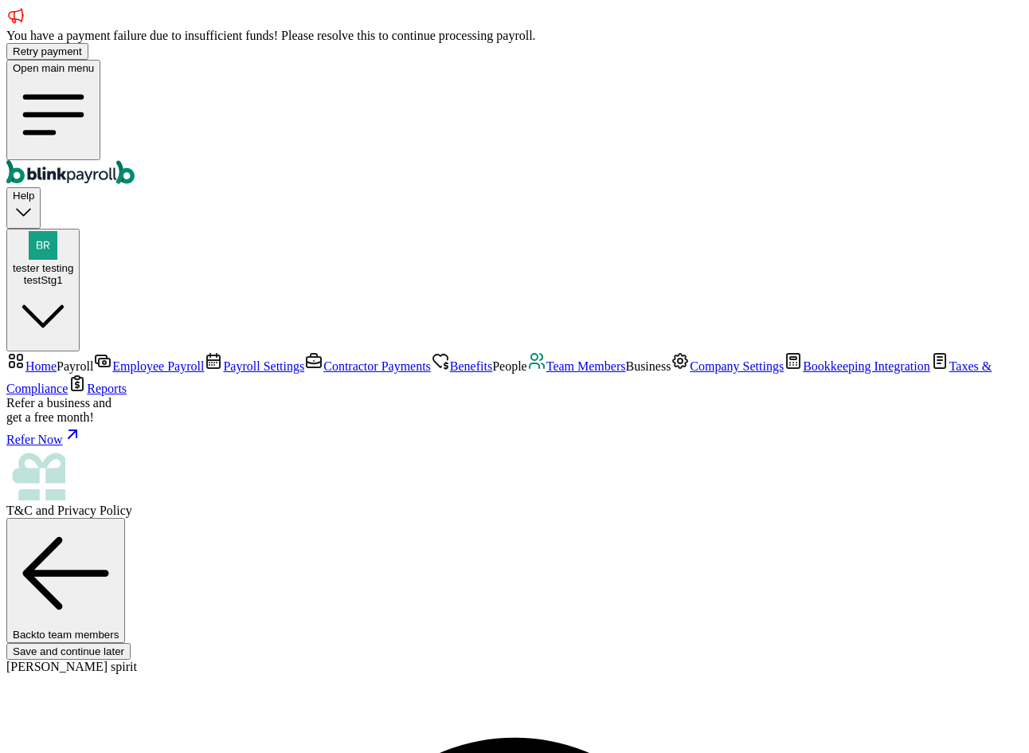
scroll to position [236, 0]
type input "213-32-1111"
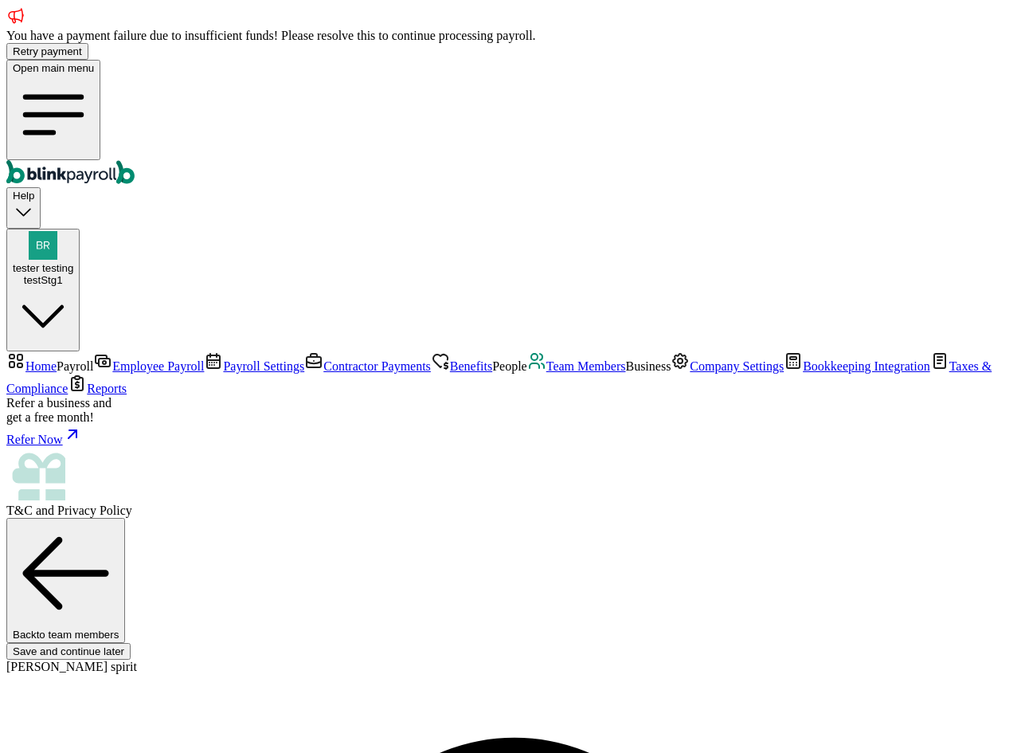
select select "Works from home"
select select "2"
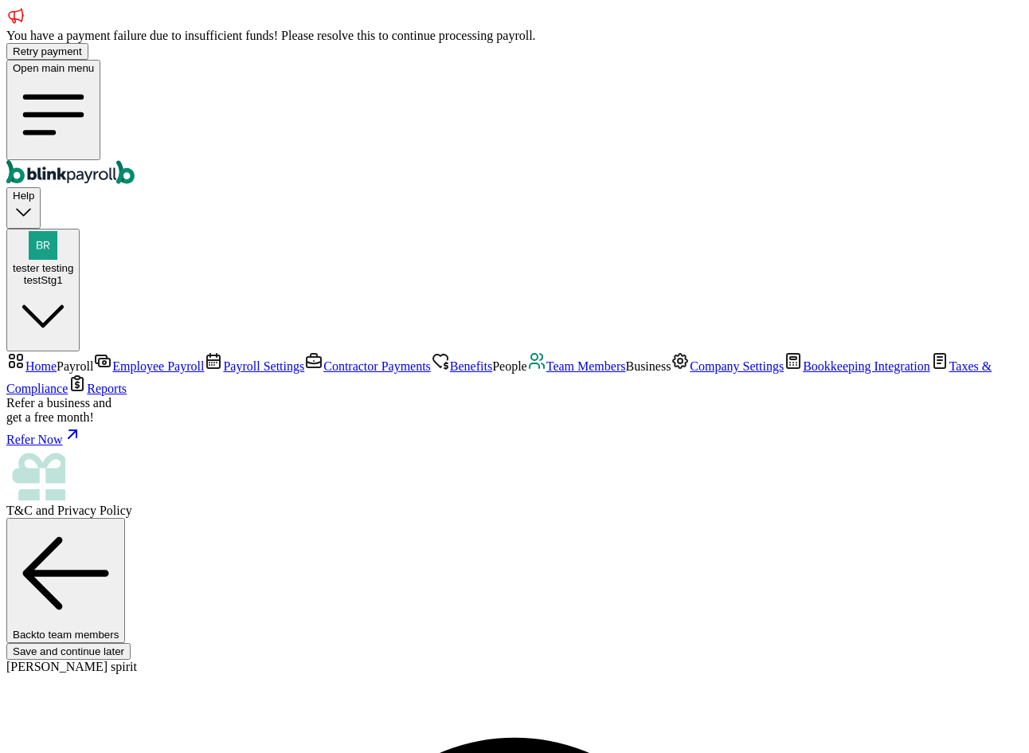
click at [546, 373] on span "Team Members" at bounding box center [586, 366] width 80 height 14
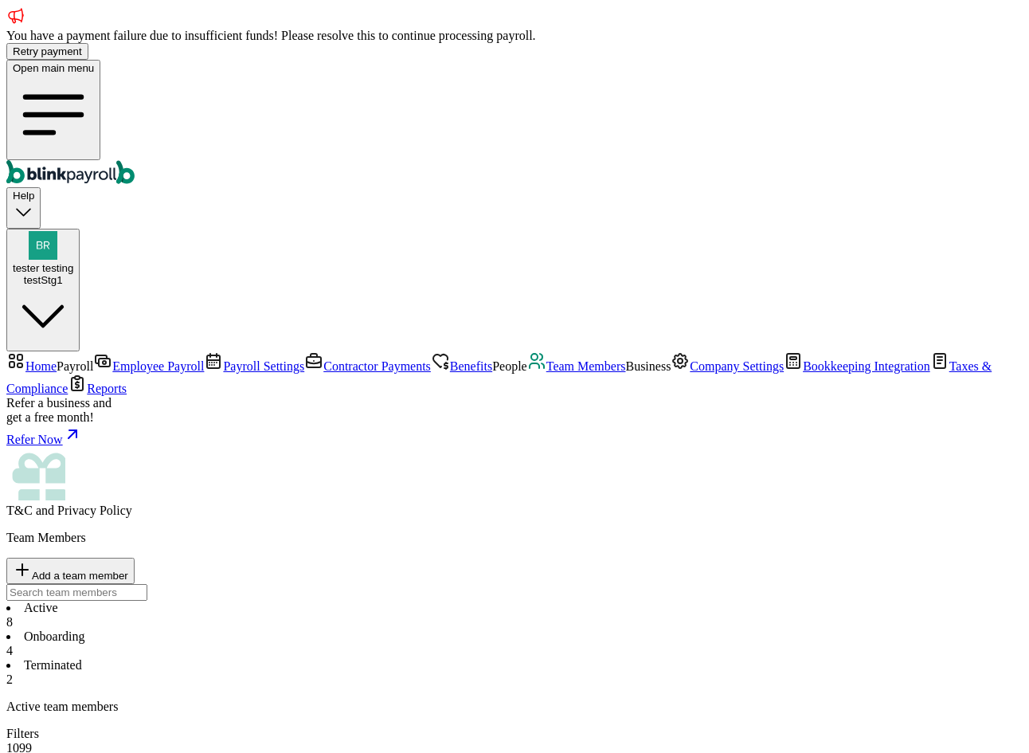
click at [128, 570] on span "Add a team member" at bounding box center [80, 576] width 96 height 12
select select "employee"
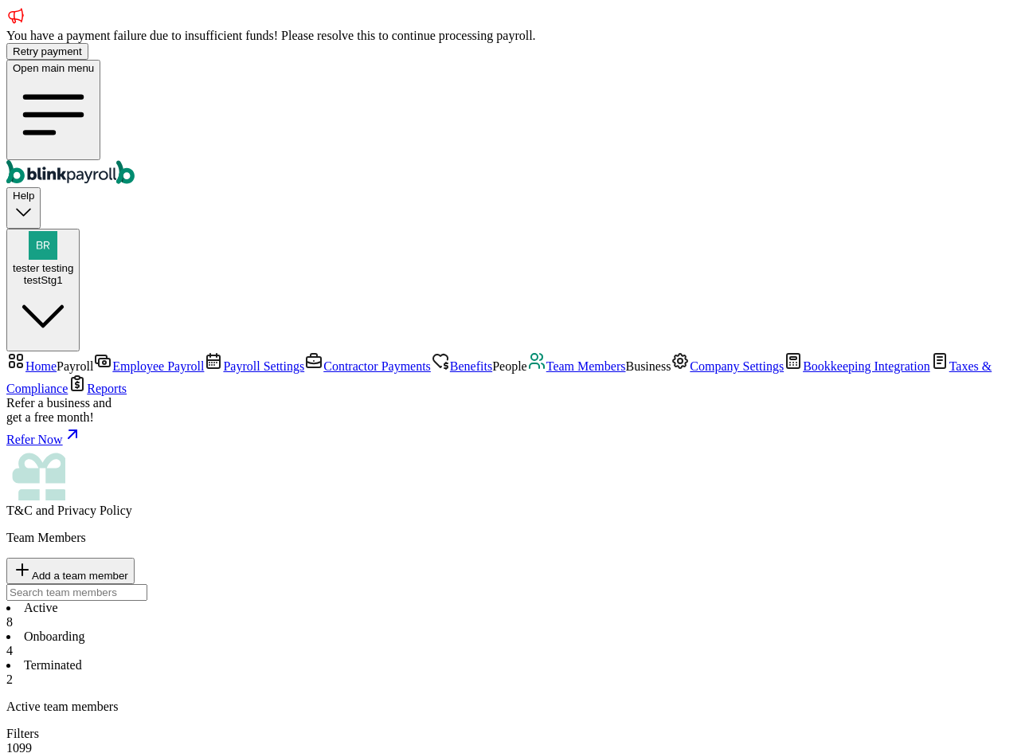
type input "micky"
type input "past"
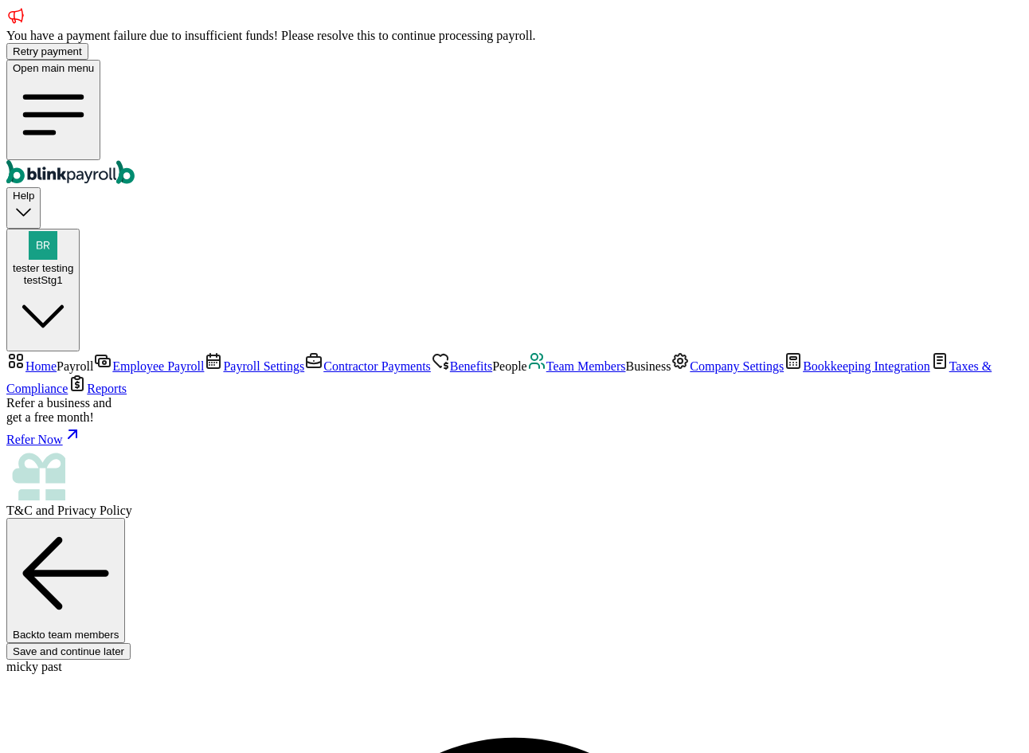
drag, startPoint x: 354, startPoint y: 566, endPoint x: 353, endPoint y: 546, distance: 20.0
type input "branko+test111zz-micky-01@blinkpayroll.com"
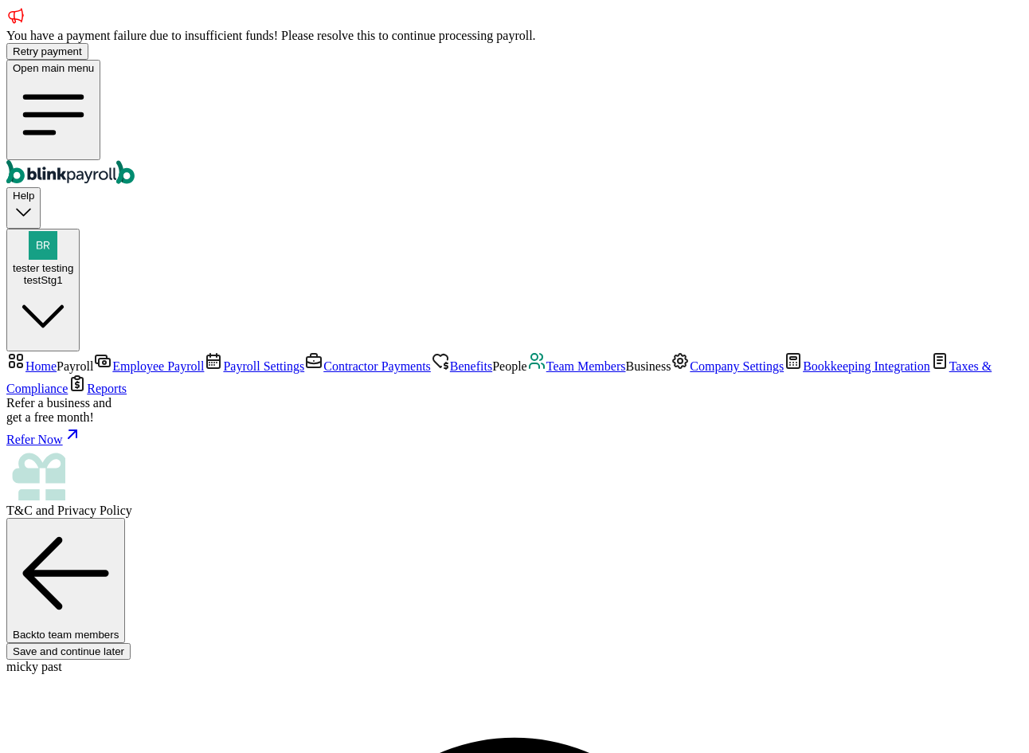
scroll to position [236, 0]
select select "34 1/2 23rd Ave"
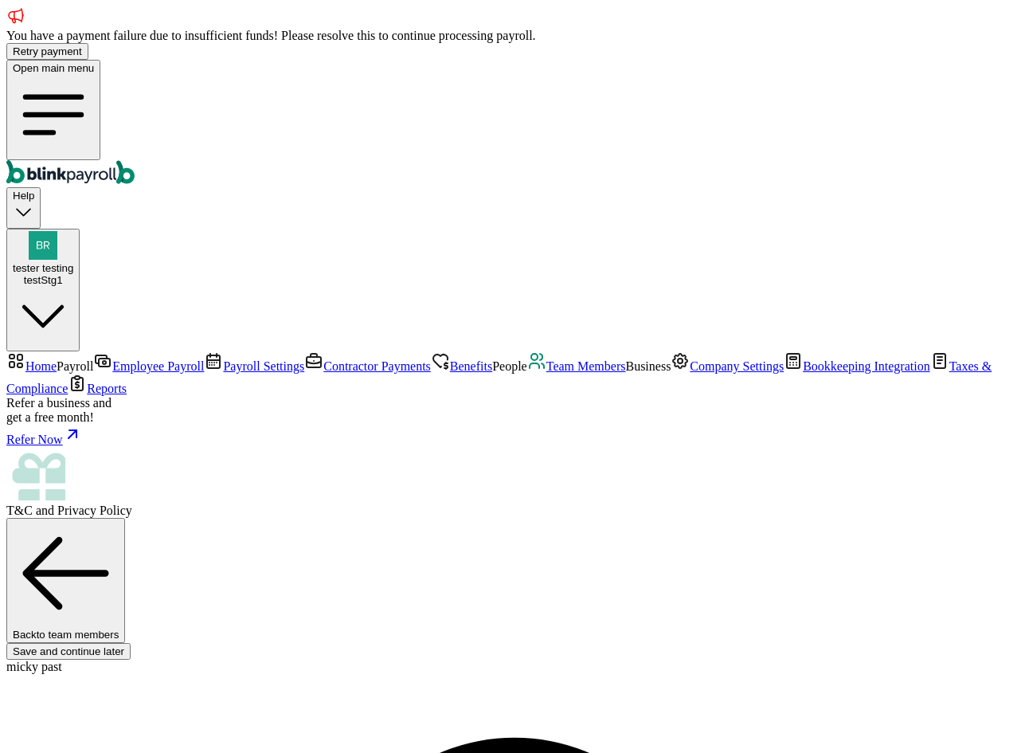
radio input "true"
type input "200"
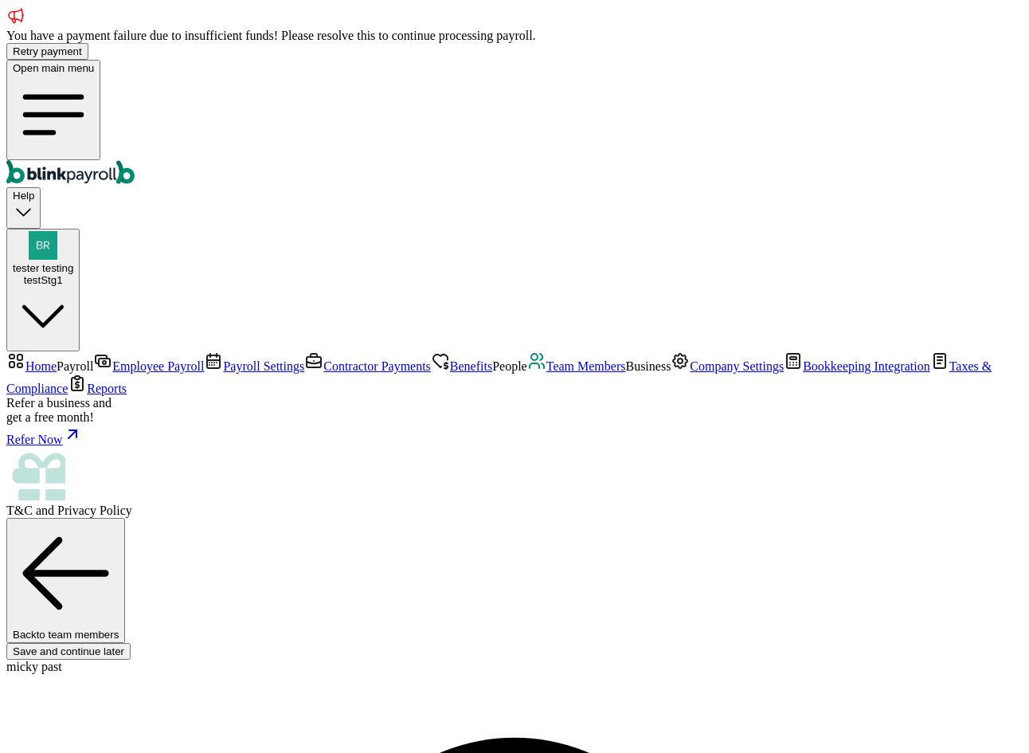
select select "2"
type input "7.50"
select select "1"
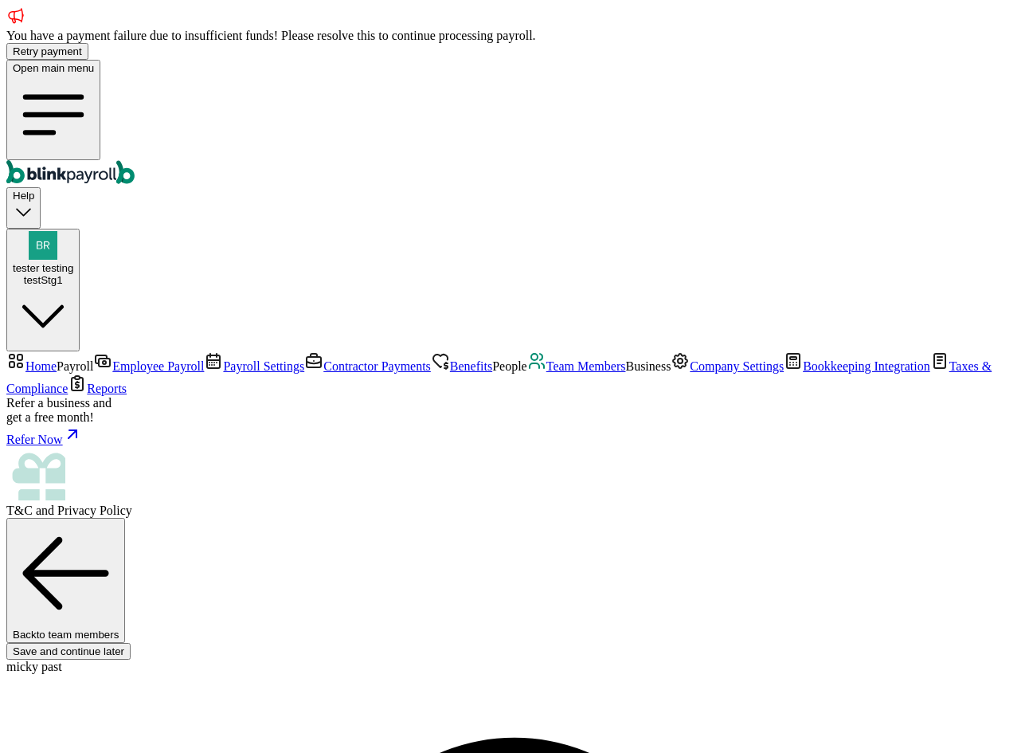
type input "300.00"
type input "20"
type input "30.00"
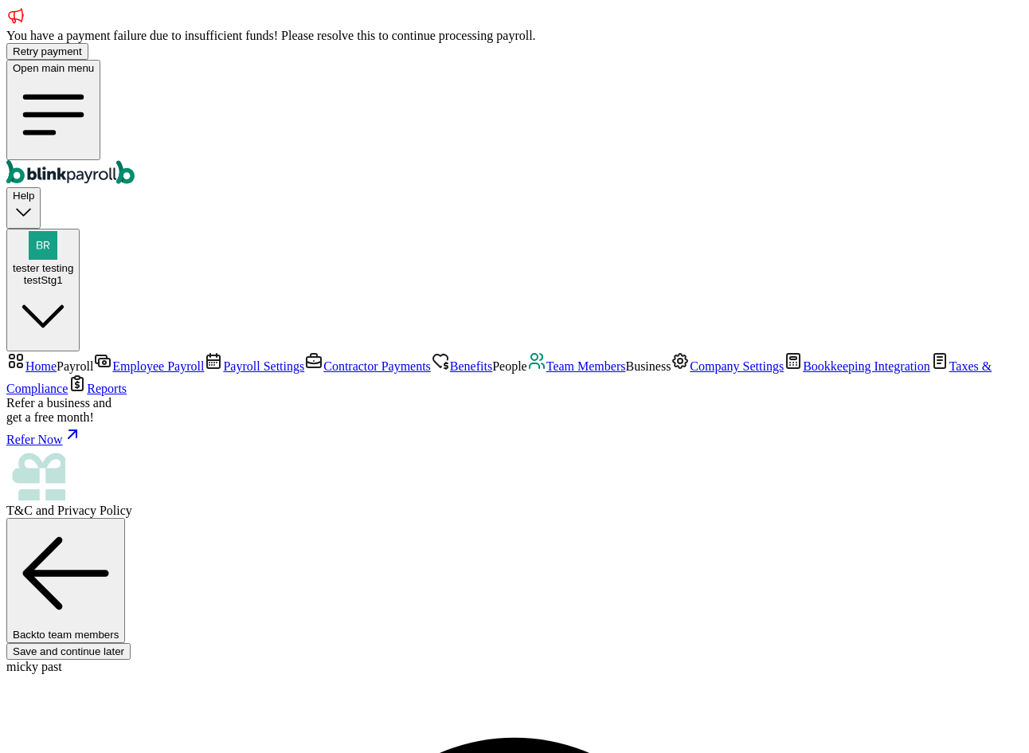
type input "20"
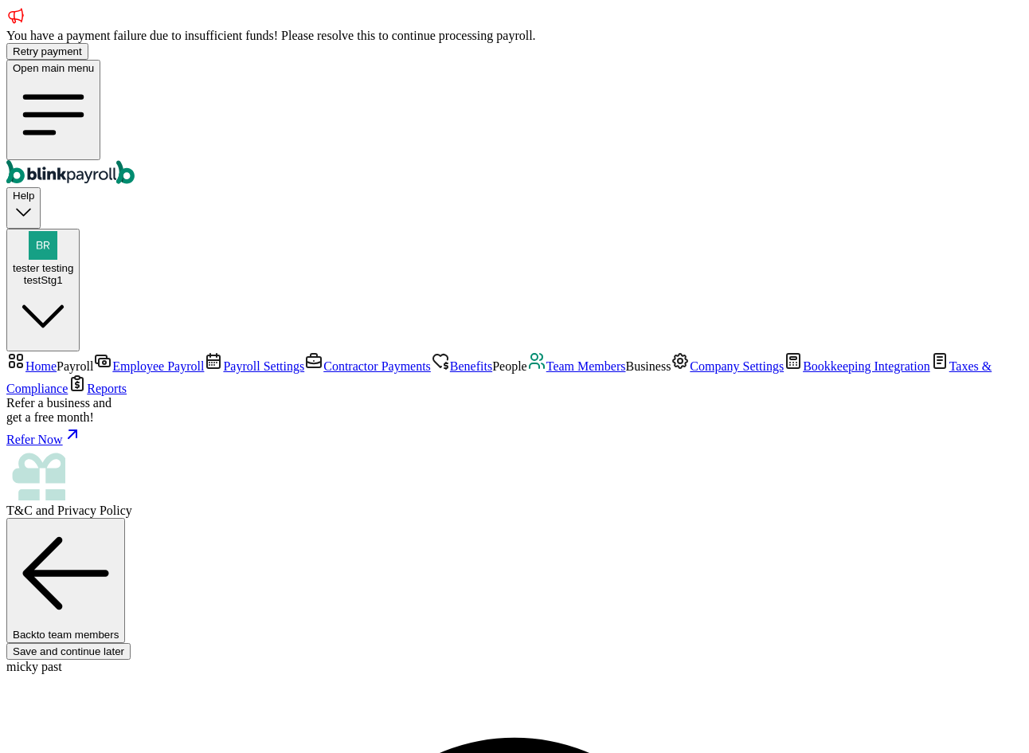
radio input "true"
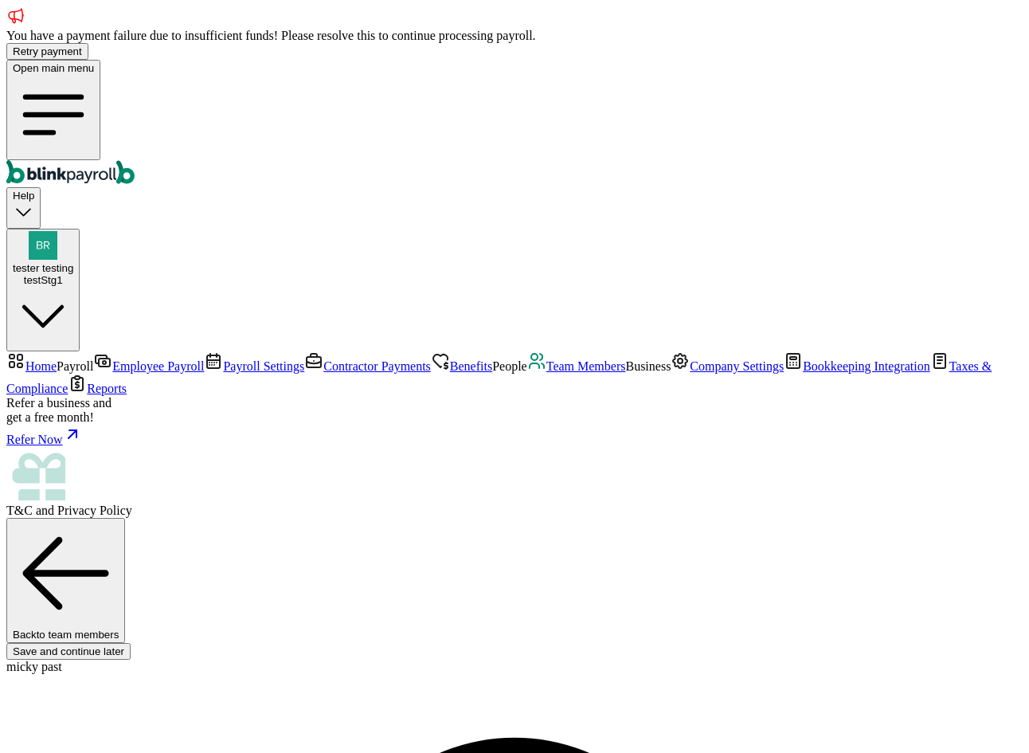
type input "08/01/2025"
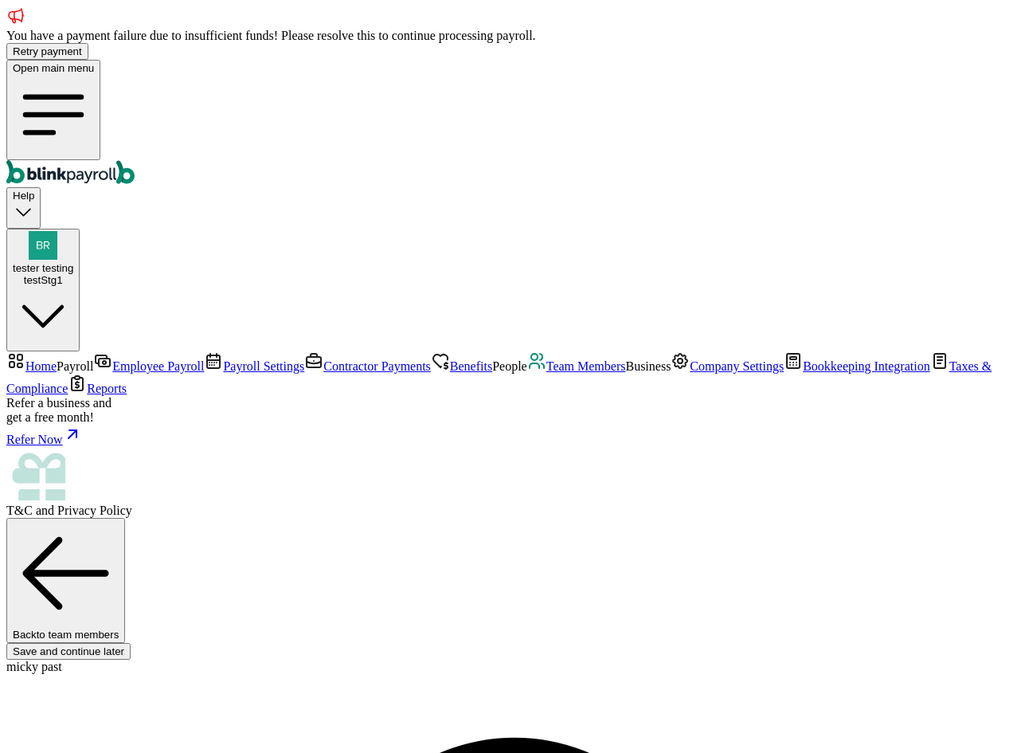
type input "453-34-5345"
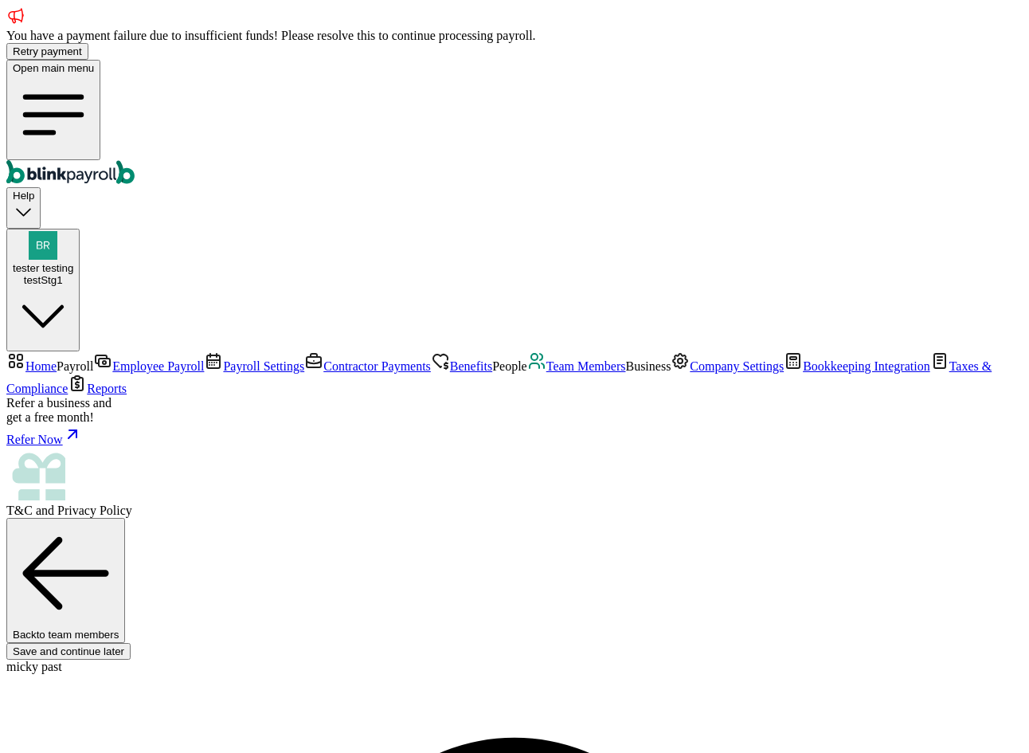
type input "08/04/1965"
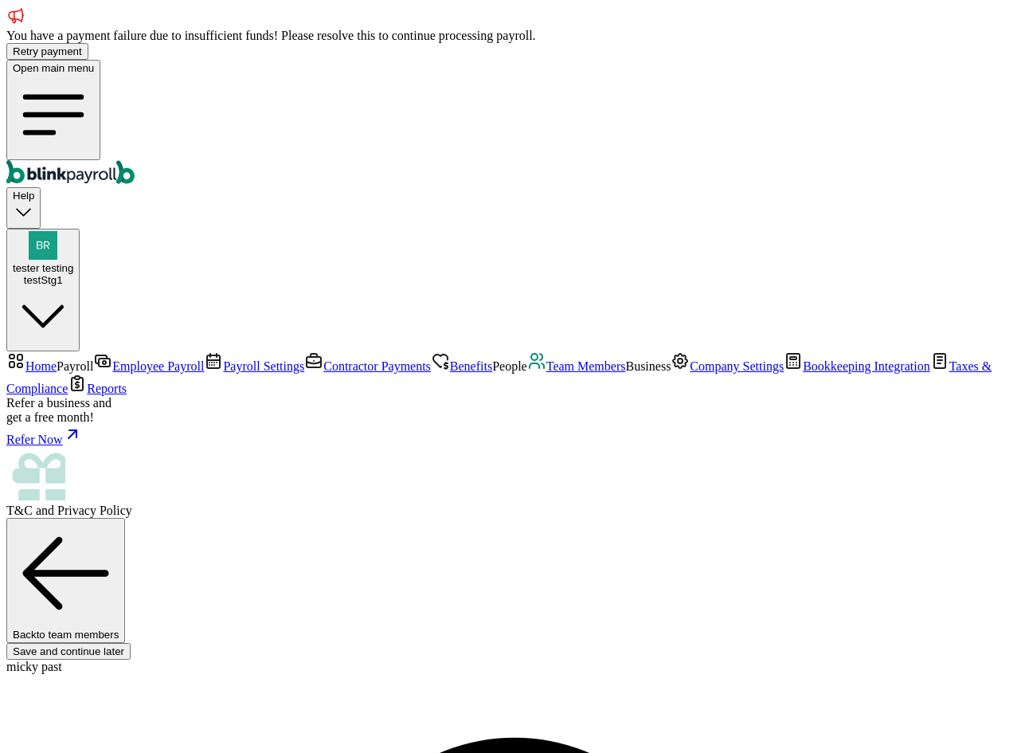
type input "32 1/2 18th St S"
type input "Saint Petersburg"
type input "FL"
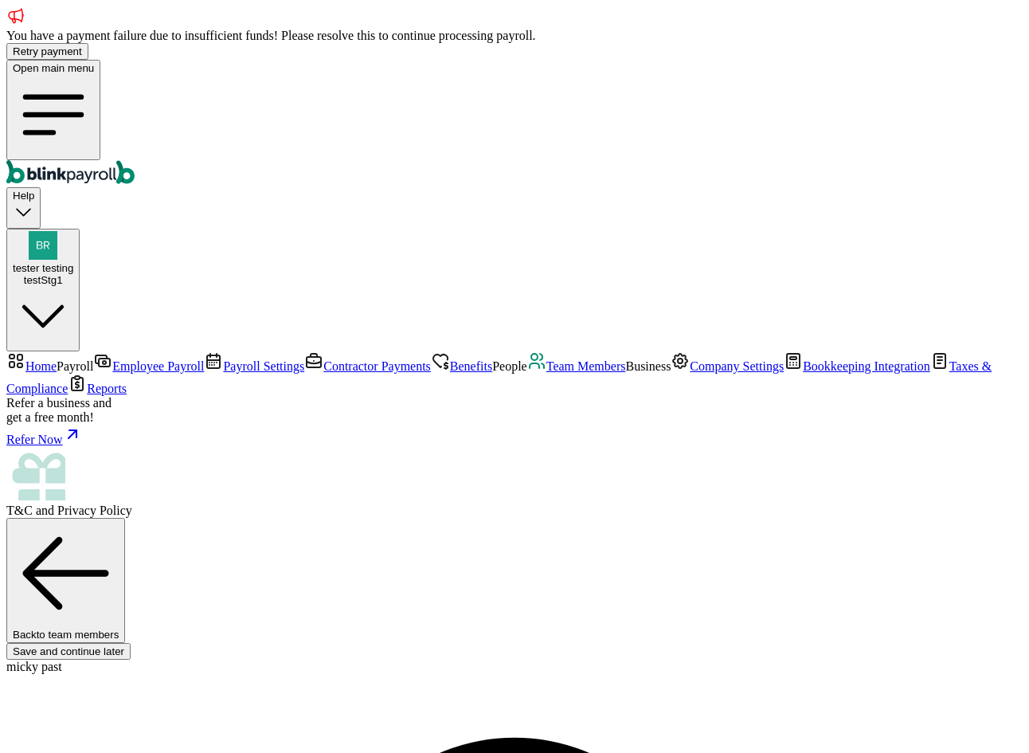
type input "33712"
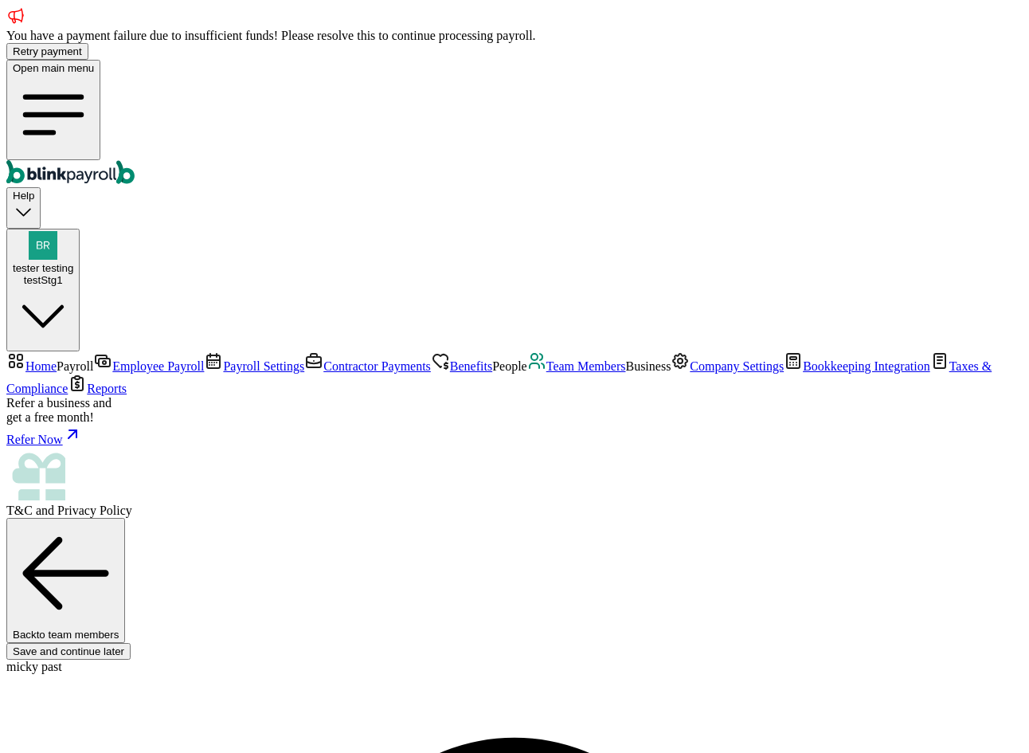
type input "21 1/2 12th Ave"
type input "San Mateo"
type input "CA"
type input "94402"
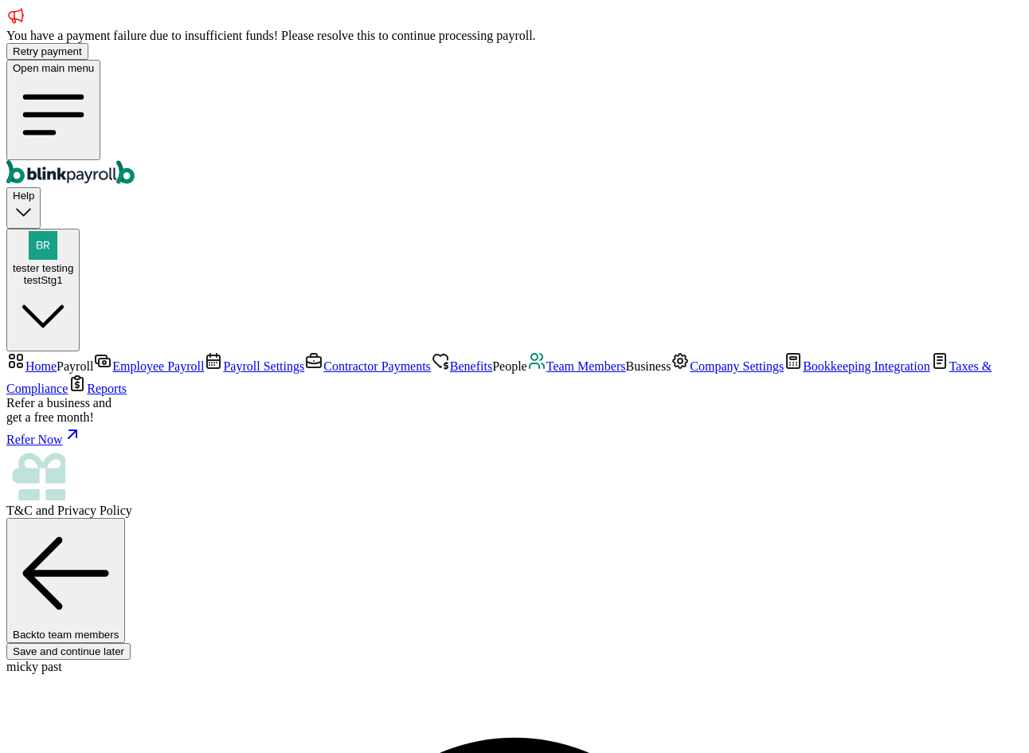
click at [73, 274] on div "testStg1" at bounding box center [43, 280] width 61 height 12
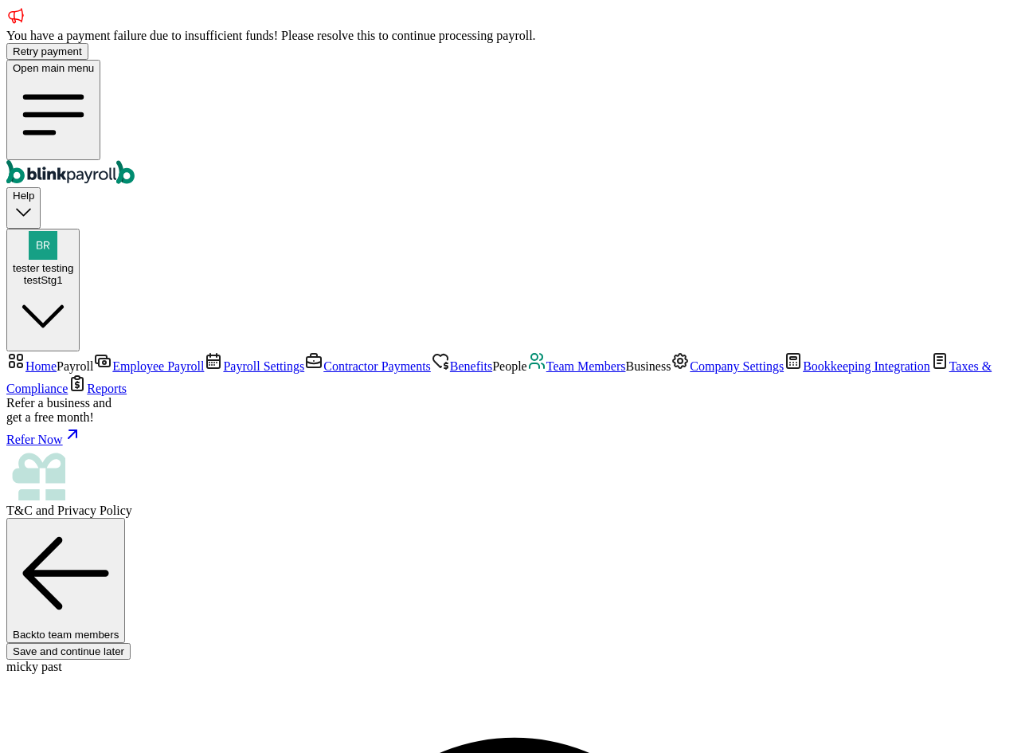
copy span "branko+teststg1@blinkpayroll.com"
click at [546, 373] on span "Team Members" at bounding box center [586, 366] width 80 height 14
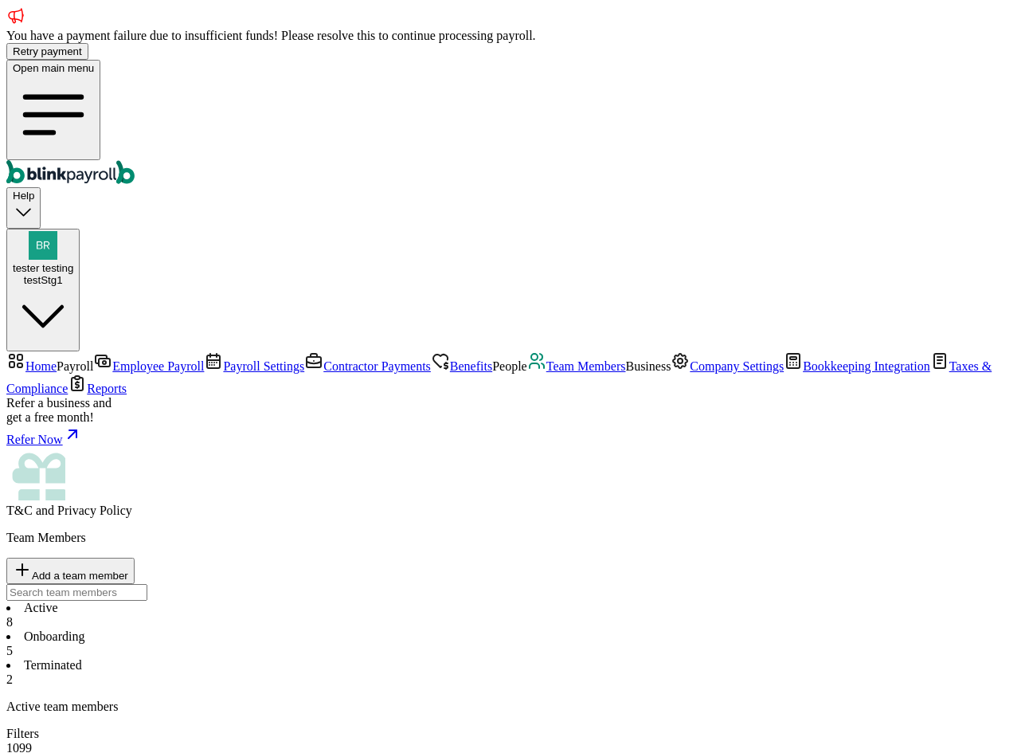
click at [385, 629] on li "Onboarding 5" at bounding box center [514, 643] width 1016 height 29
drag, startPoint x: 309, startPoint y: 512, endPoint x: 289, endPoint y: 512, distance: 19.9
drag, startPoint x: 327, startPoint y: 516, endPoint x: 312, endPoint y: 515, distance: 14.4
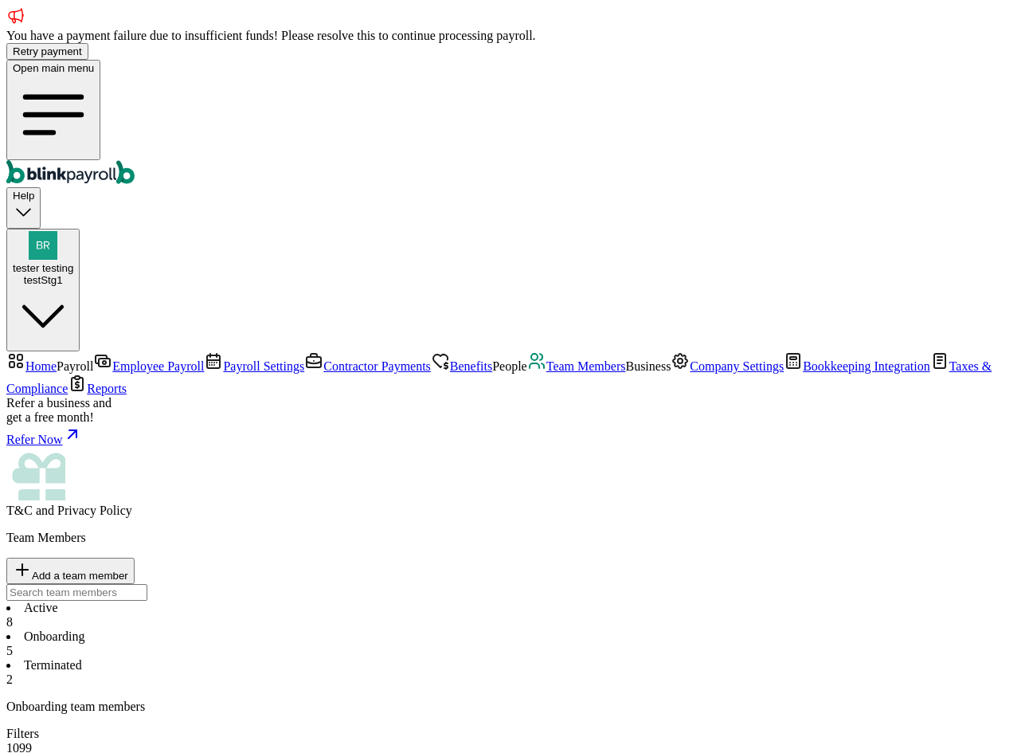
copy tr "Joshua spirit"
click at [128, 570] on span "Add a team member" at bounding box center [80, 576] width 96 height 12
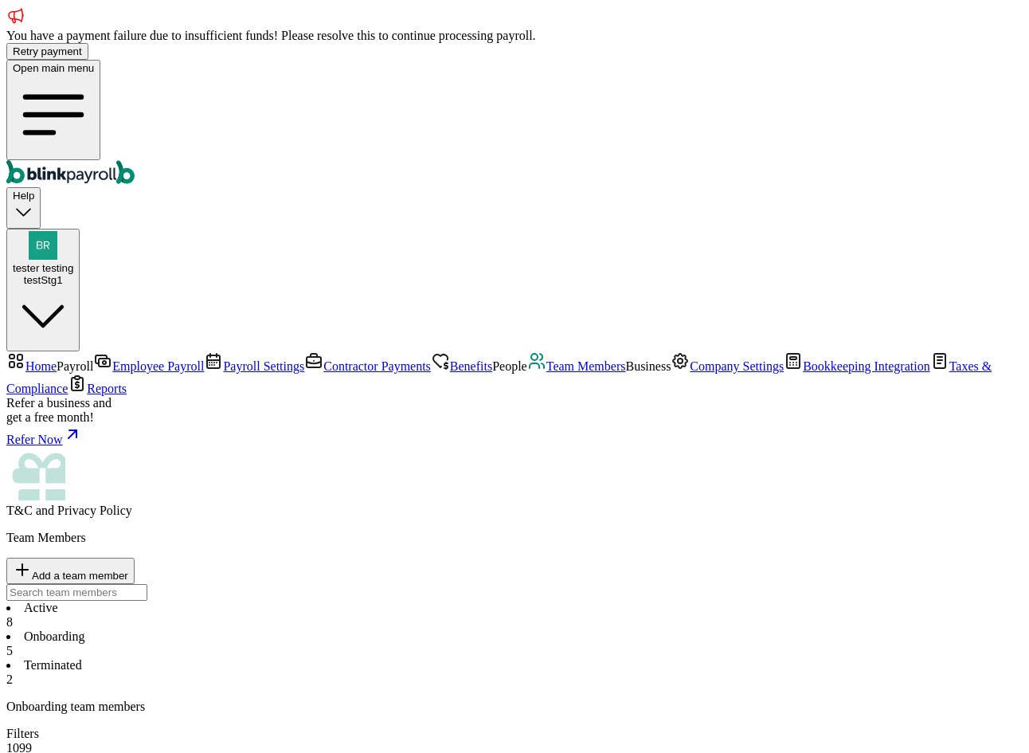
select select "employee"
type input "atu"
type input "mat"
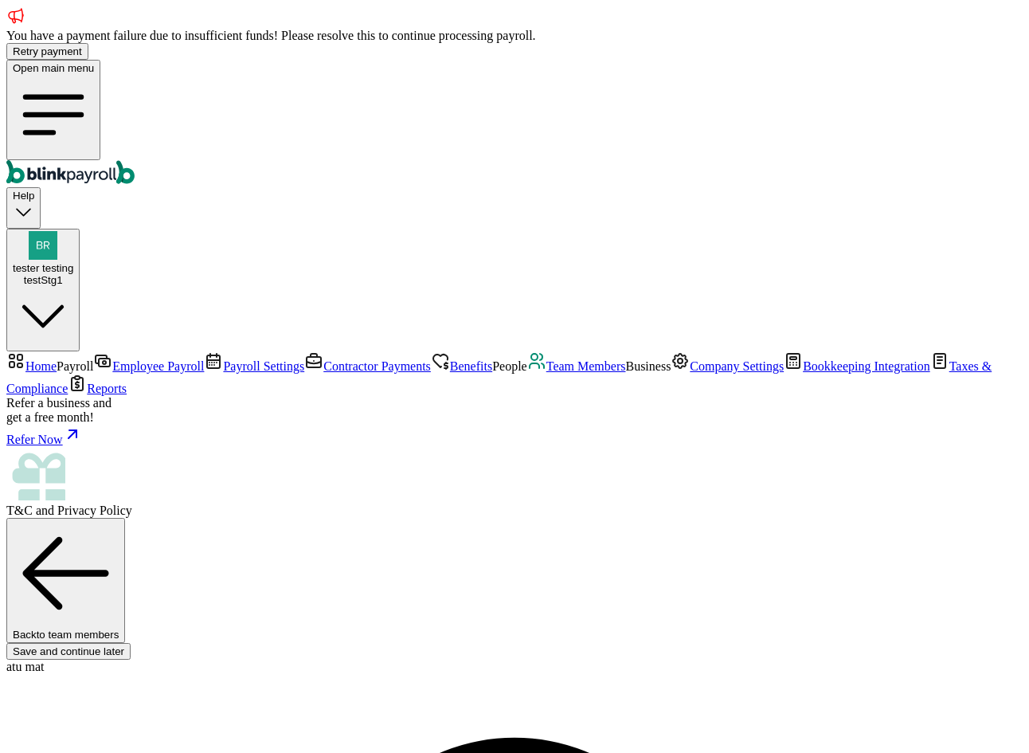
drag, startPoint x: 284, startPoint y: 587, endPoint x: 280, endPoint y: 568, distance: 19.7
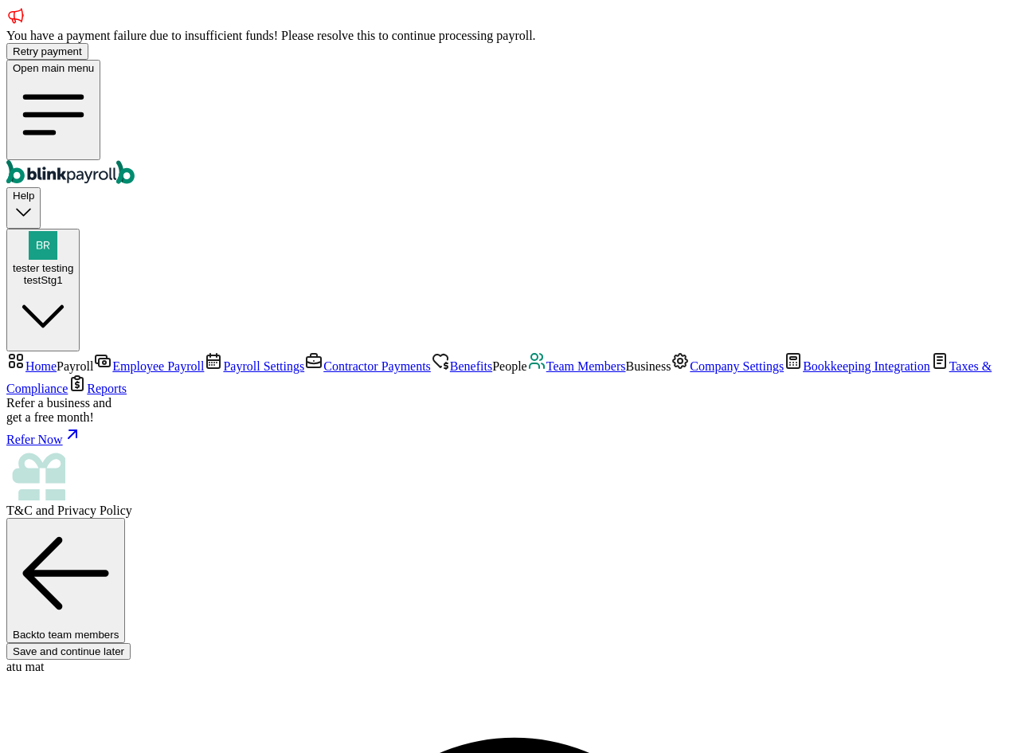
type input "branko+testatu-01@blinkpayroll.com"
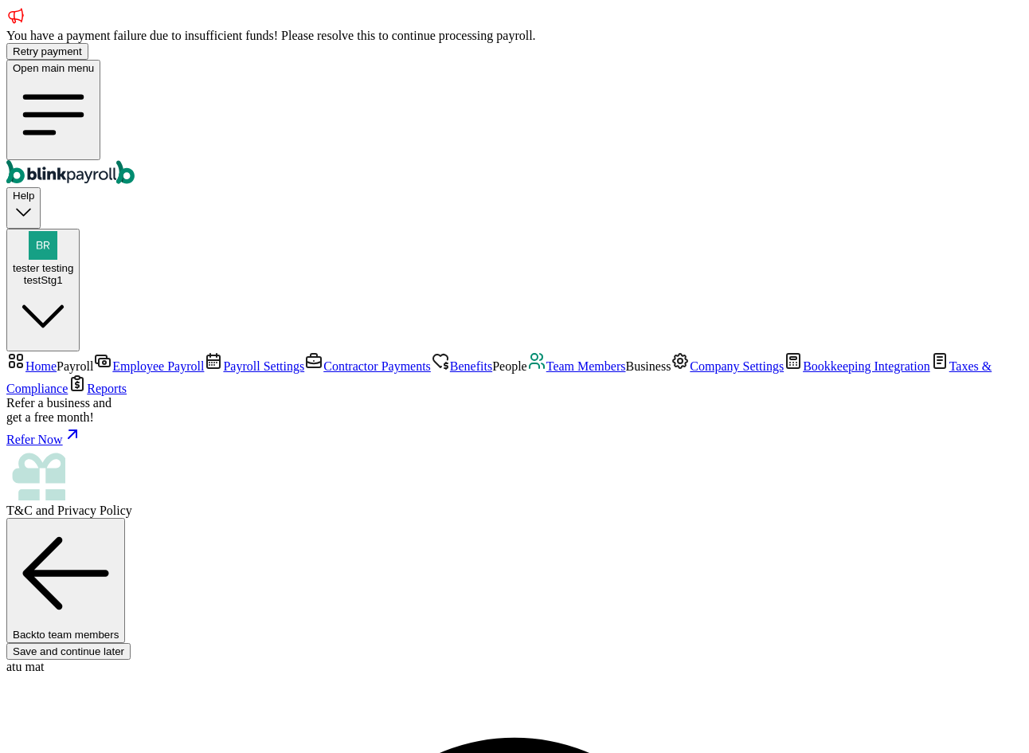
radio input "true"
select select "Works from home"
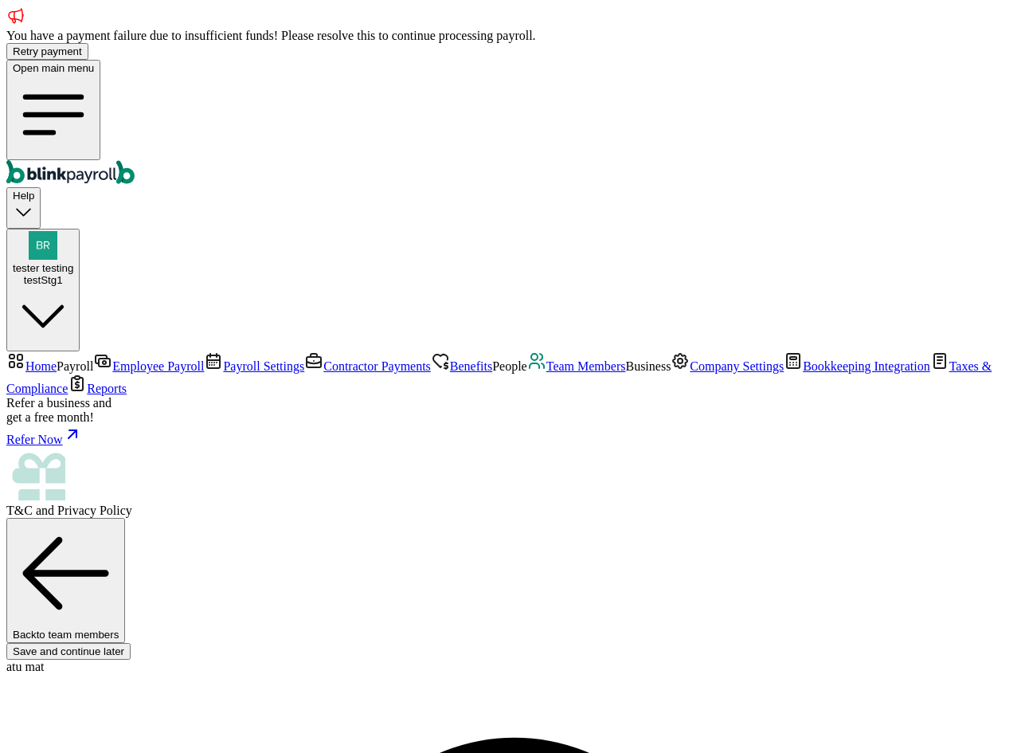
type input "2,000"
select select "1"
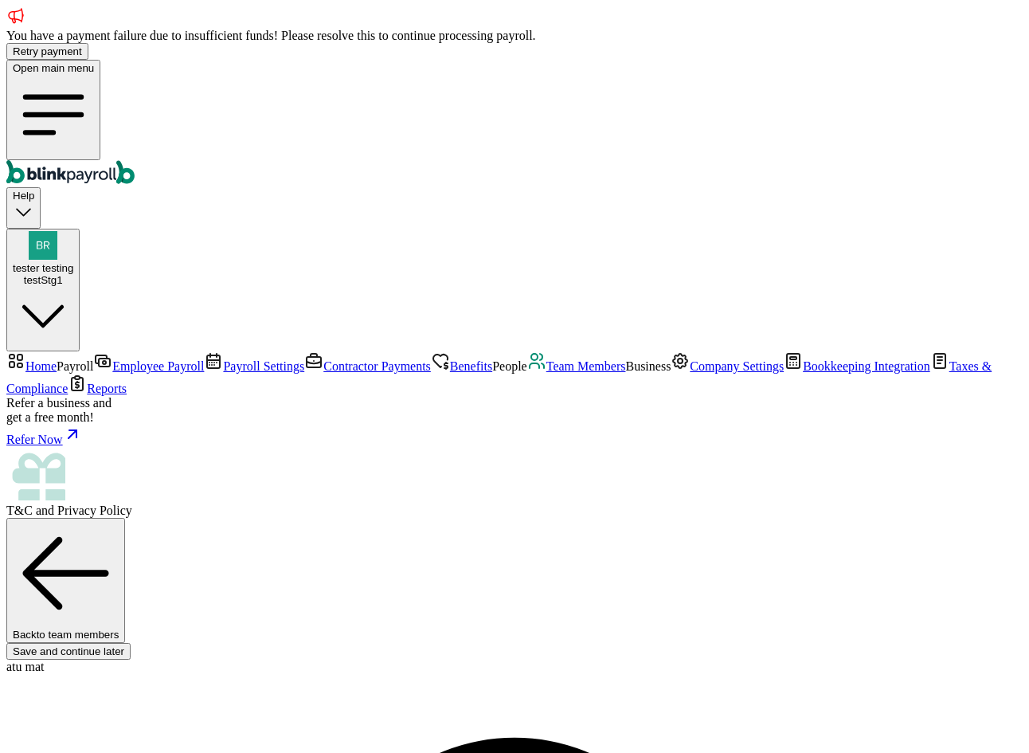
type input "3,000.00"
select select "3"
type input "17.31"
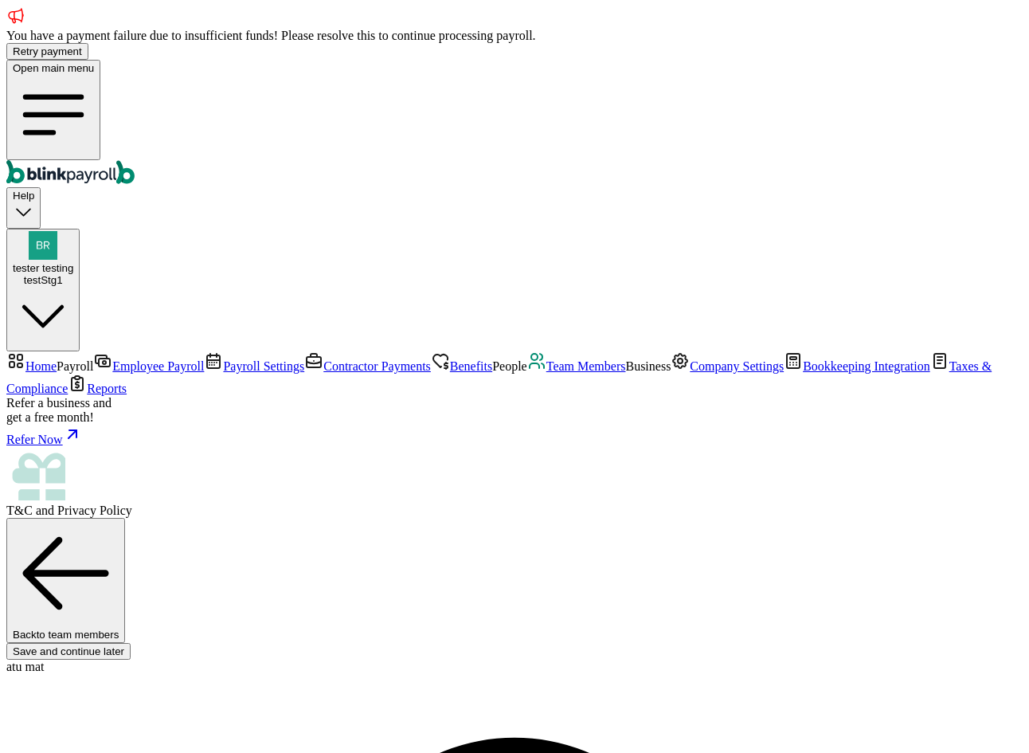
radio input "true"
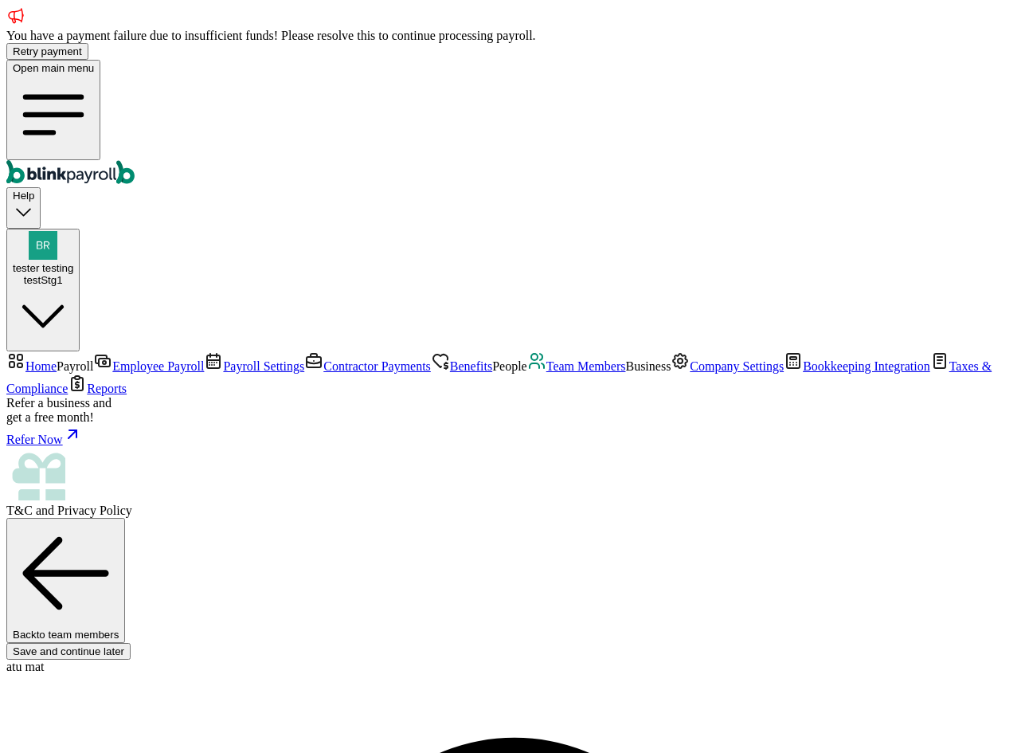
type input "08/01/2025"
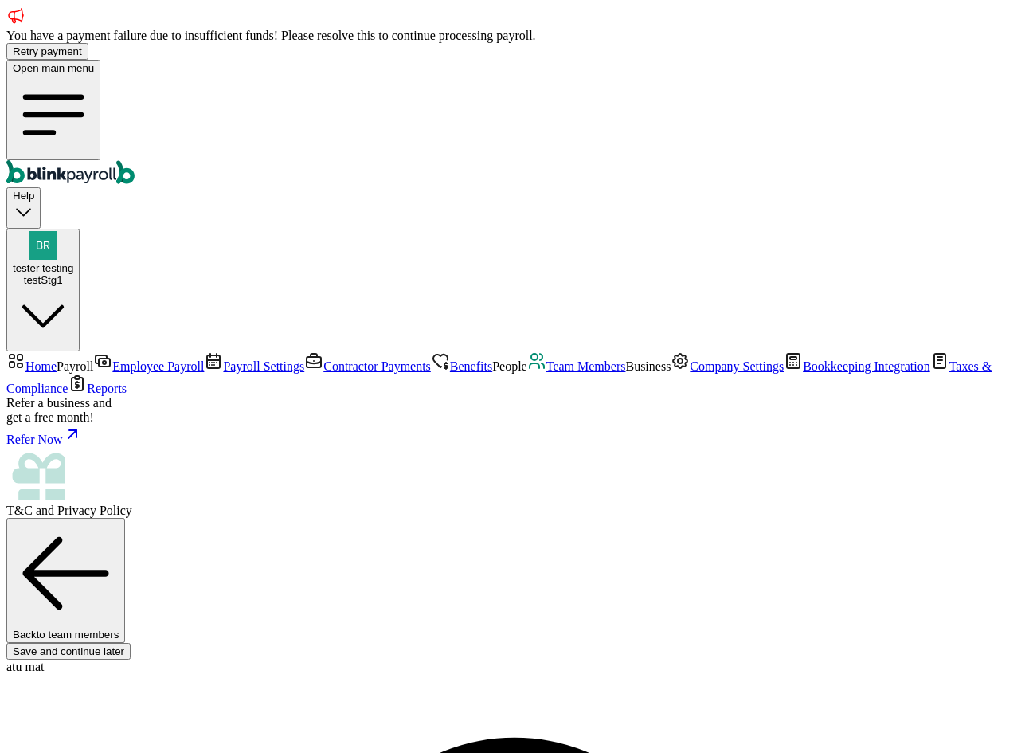
scroll to position [236, 0]
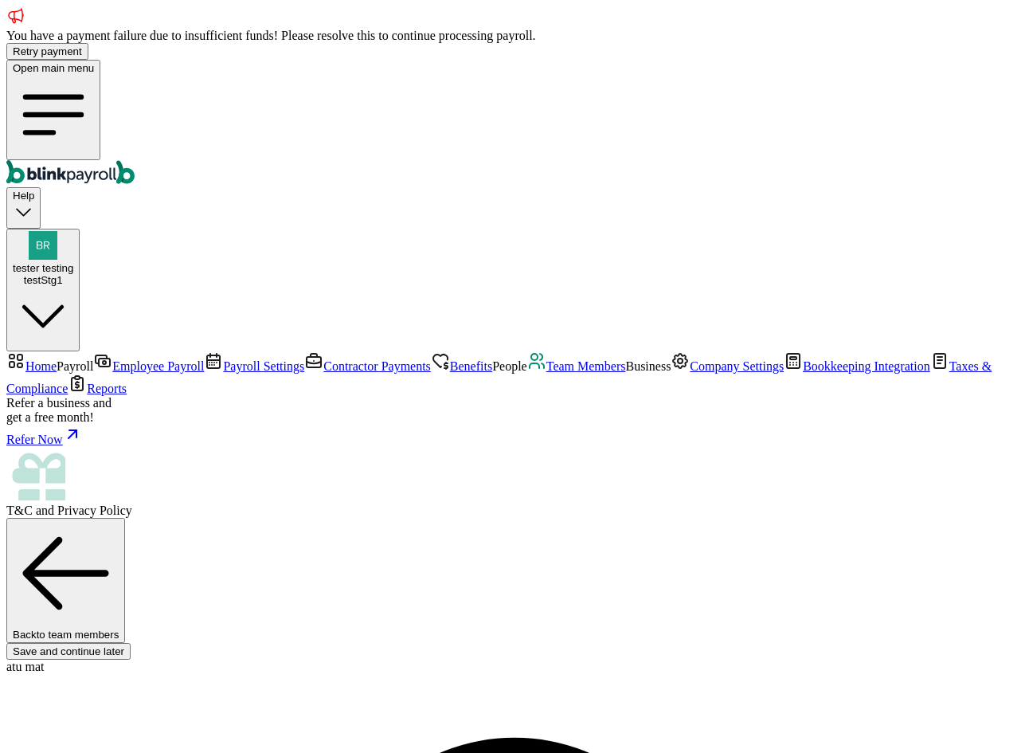
type input "656-6"
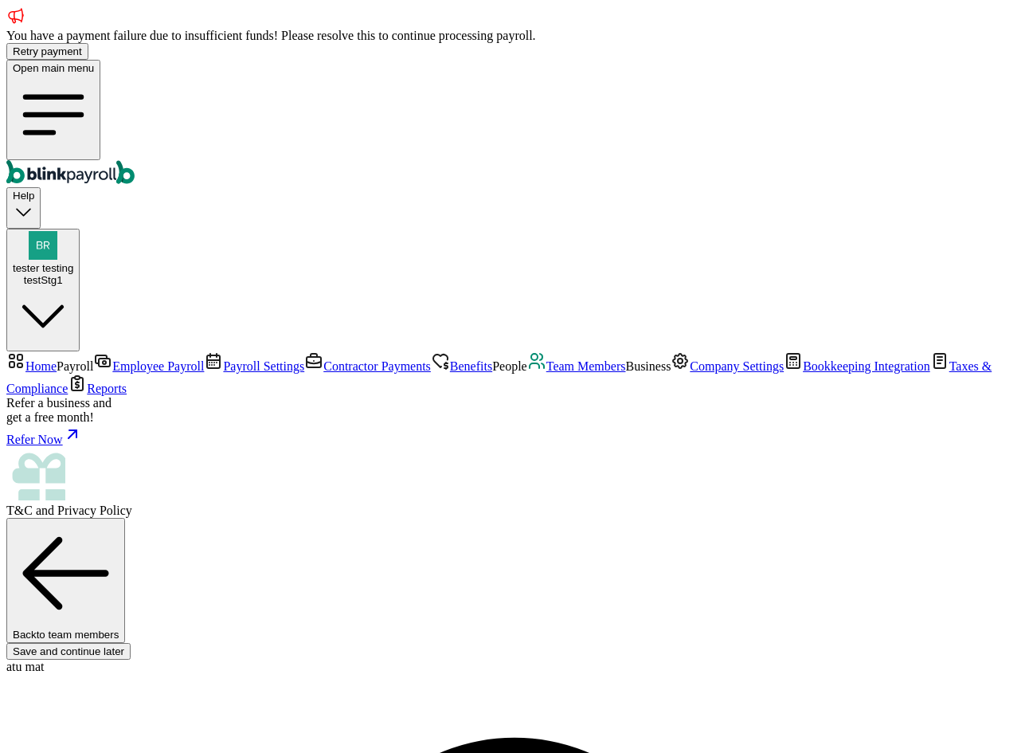
type input "08/05/1977"
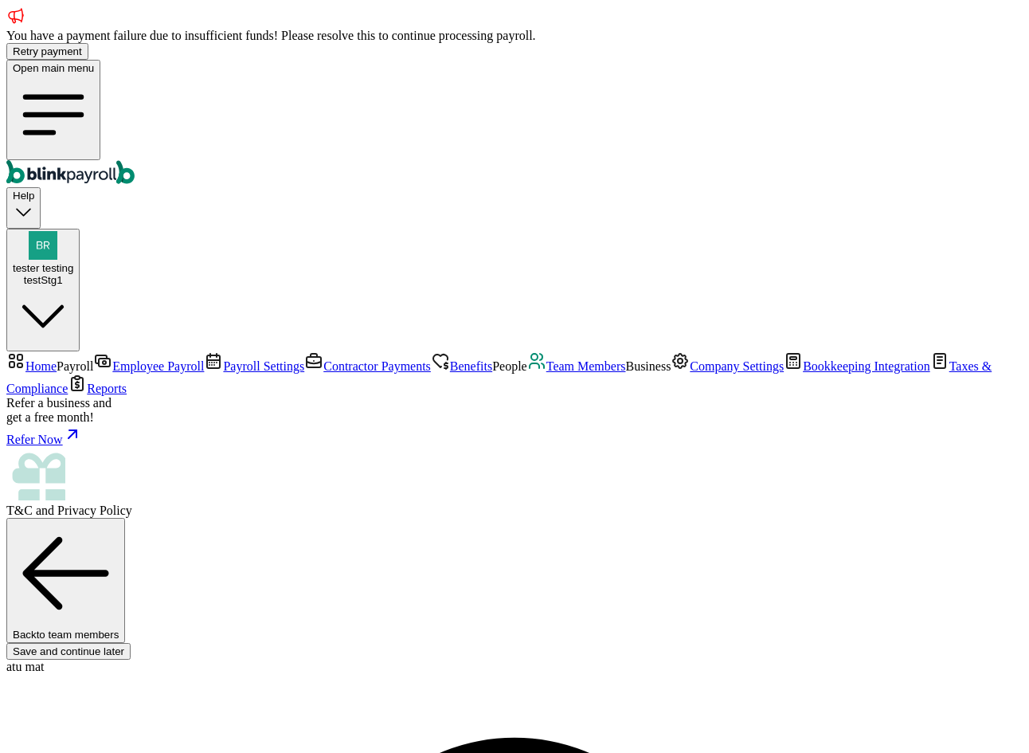
type input "32 1/2 18th St S"
type input "Saint Petersburg"
type input "FL"
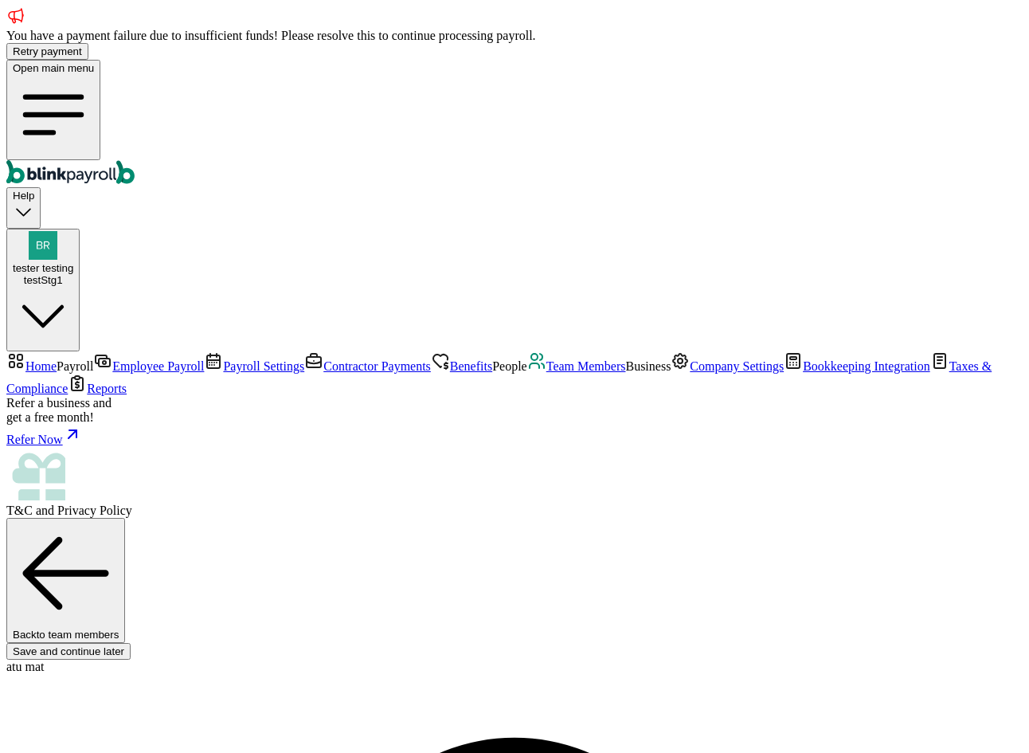
type input "33712"
type input "656-61-2321"
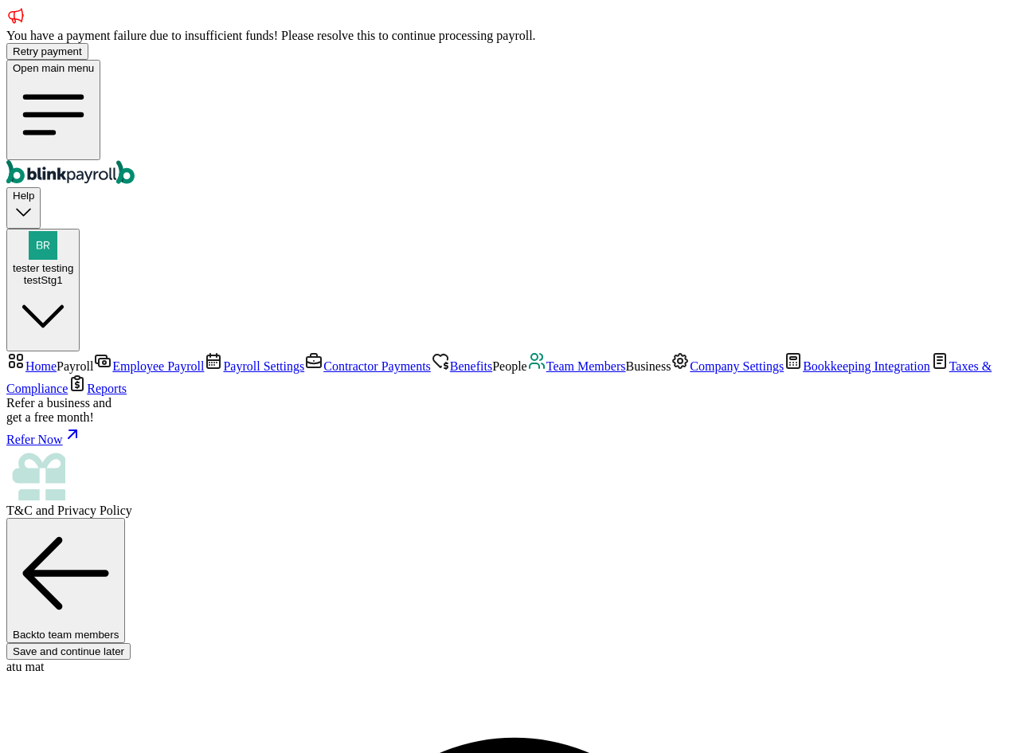
type input "21 1/2 12th Ave"
type input "San Mateo"
type input "CA"
type input "94402"
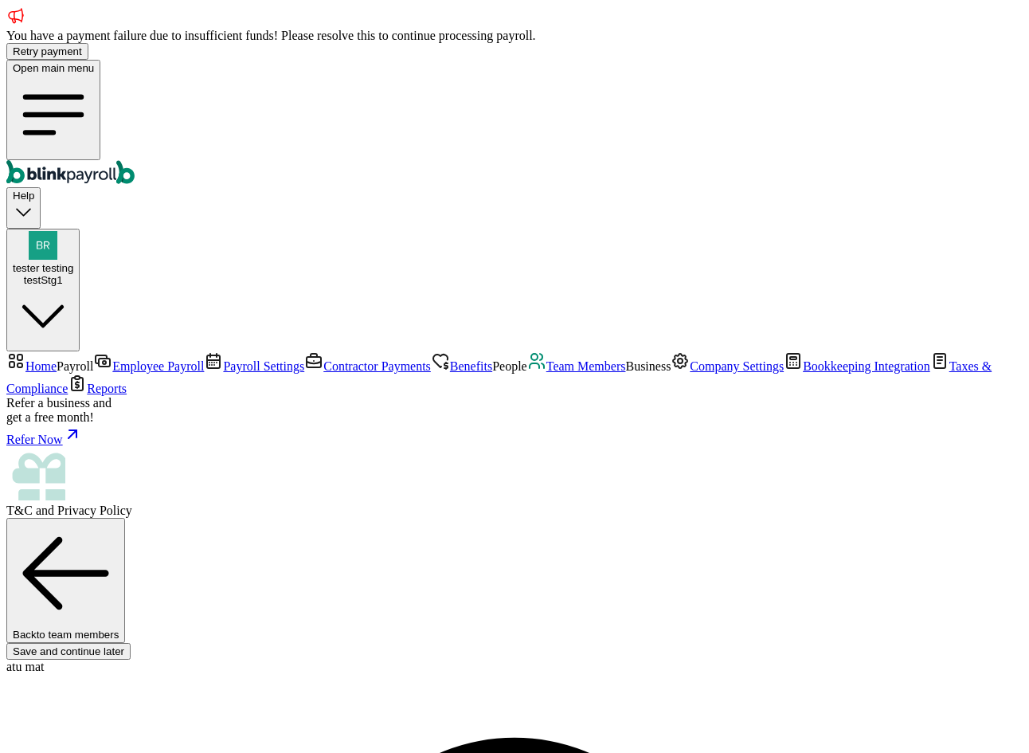
radio input "true"
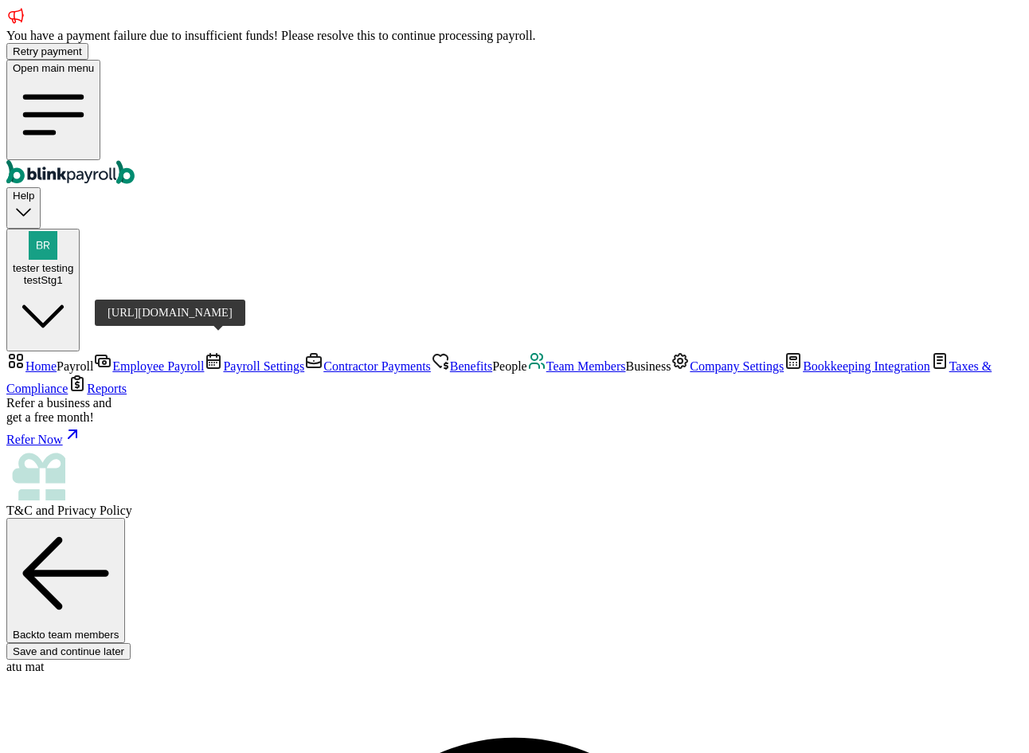
scroll to position [0, 0]
select select "Works from home"
select select "3"
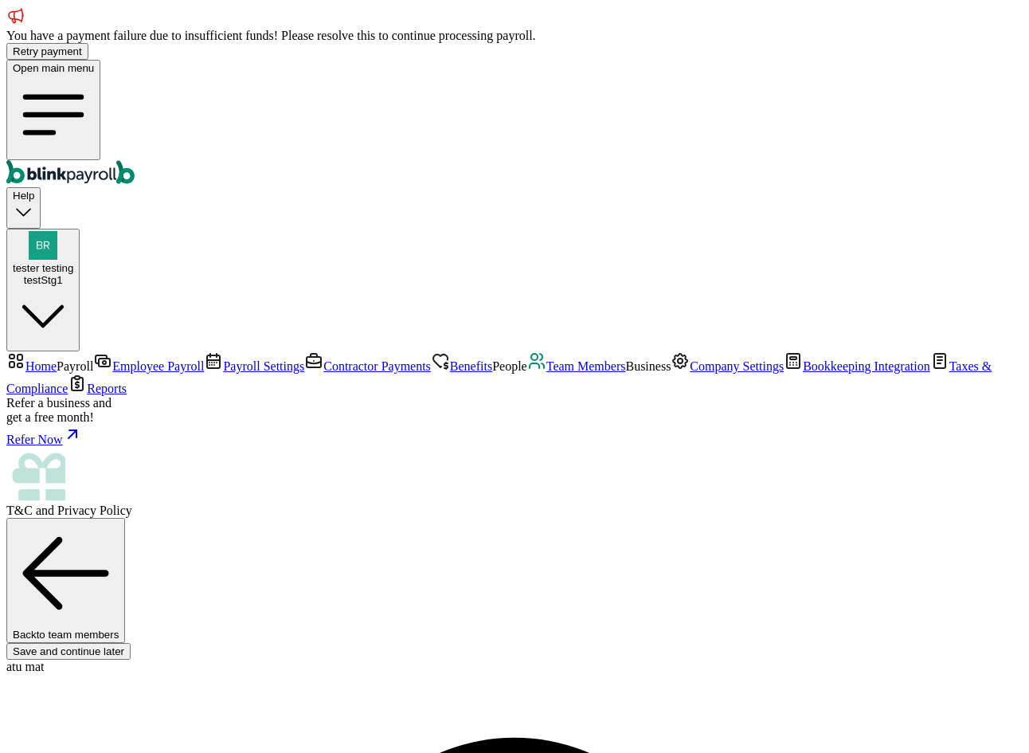
select select "34 1/2 23rd Ave"
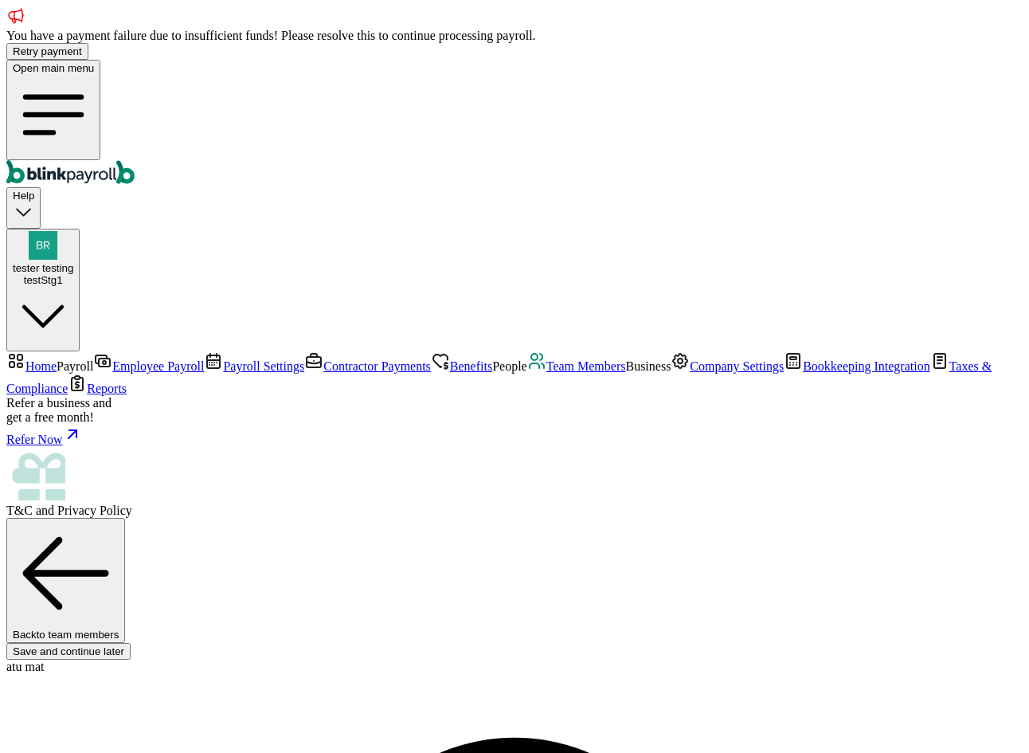
scroll to position [236, 0]
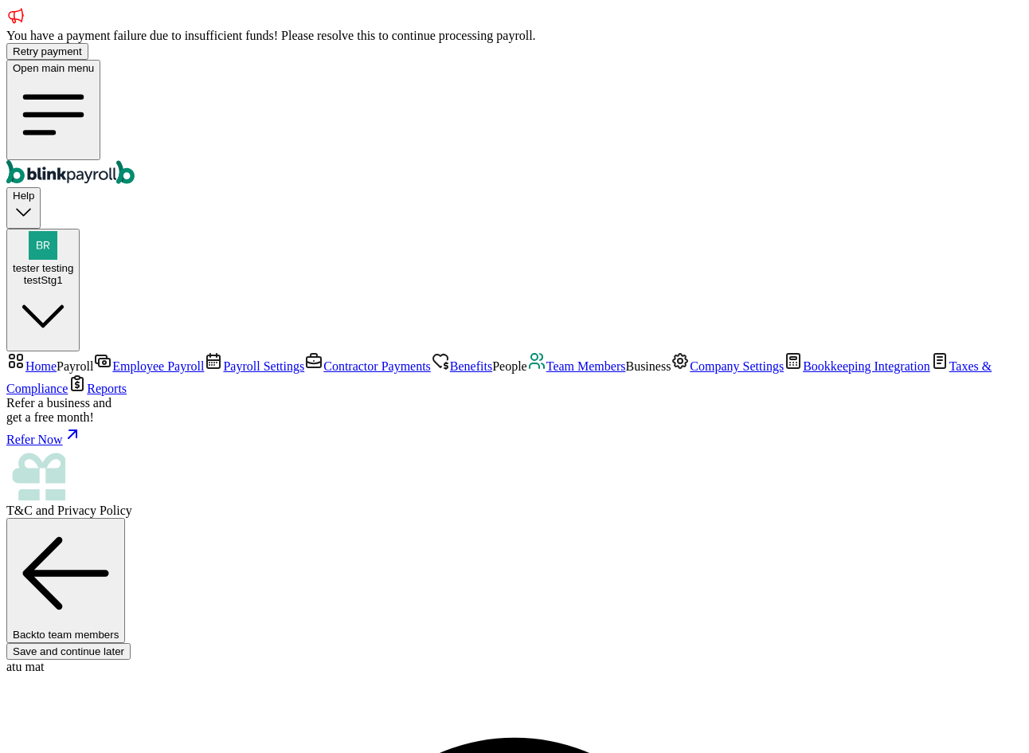
scroll to position [127, 0]
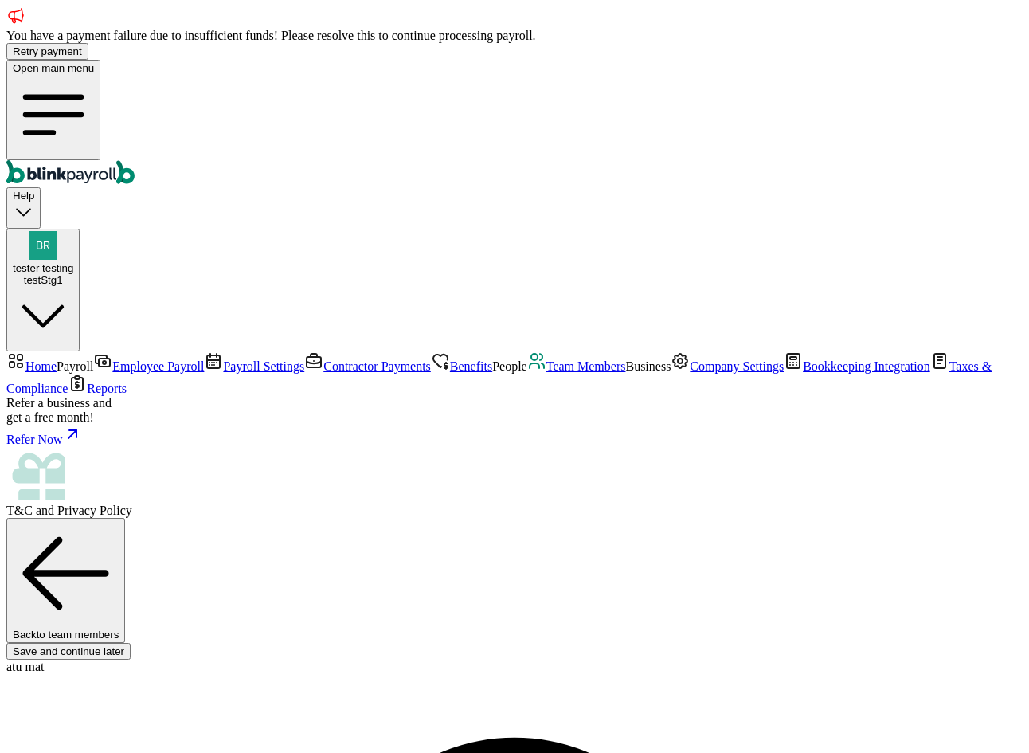
checkbox input "true"
type input "50"
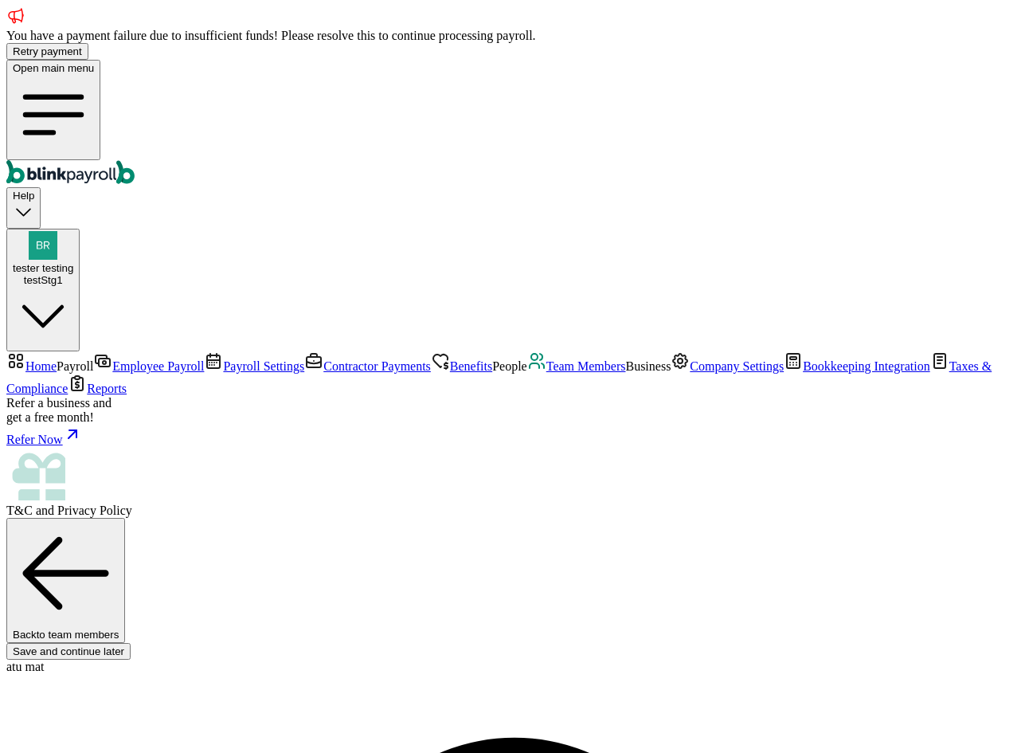
select select "pay_period"
select select "1"
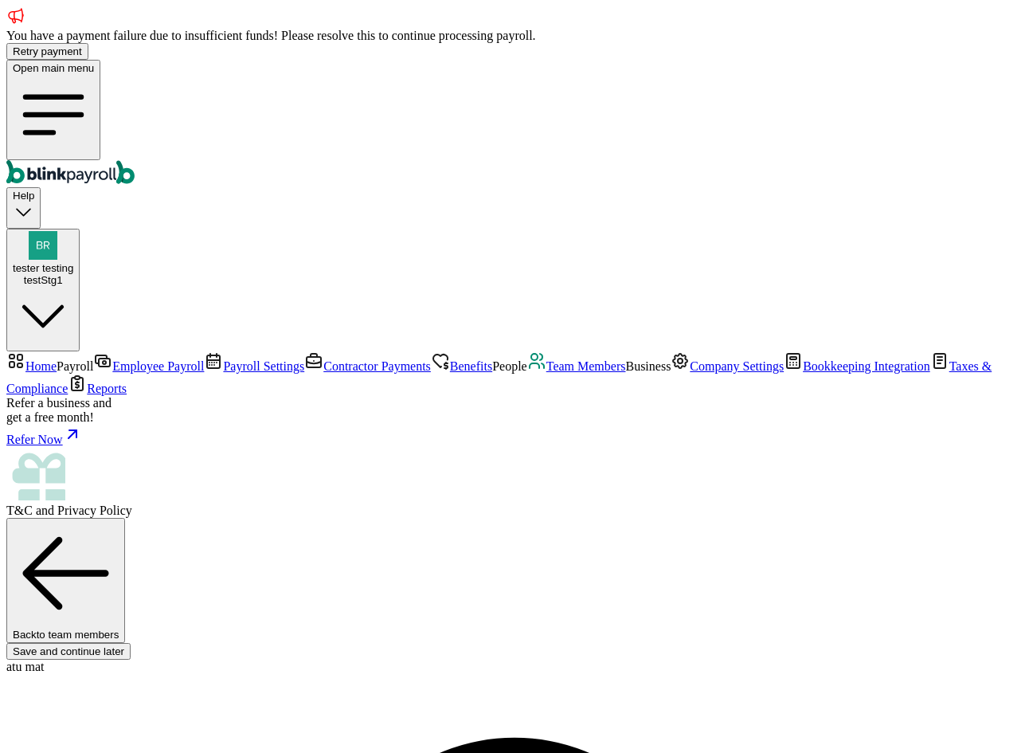
type input "50"
select select "34 1/2 23rd Ave"
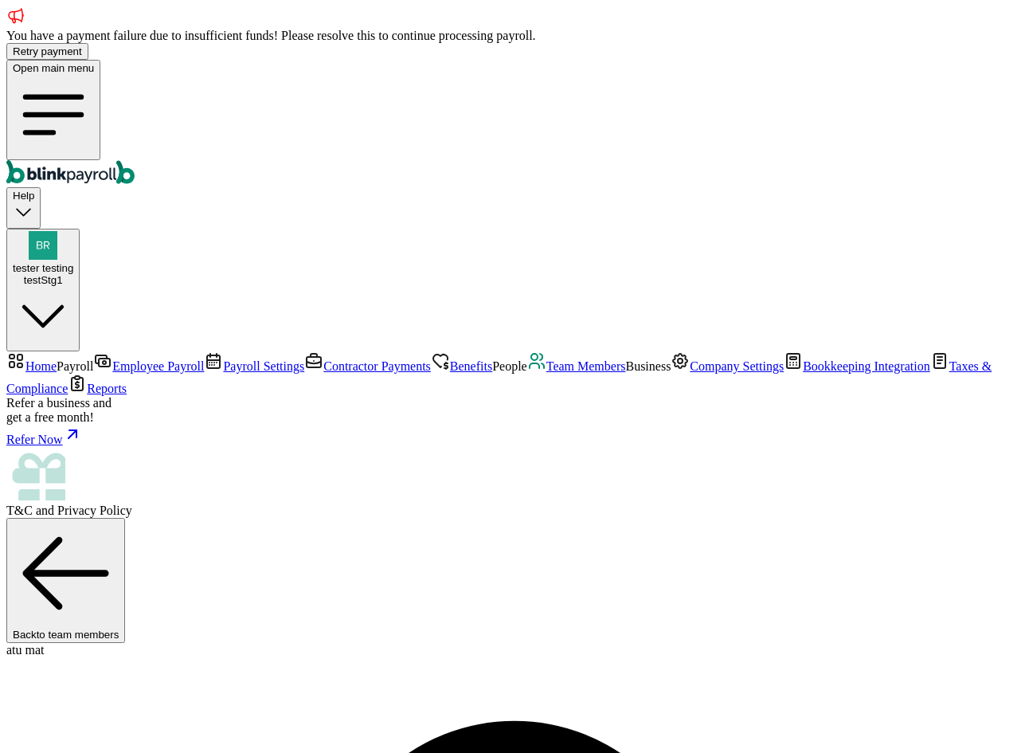
select select "3"
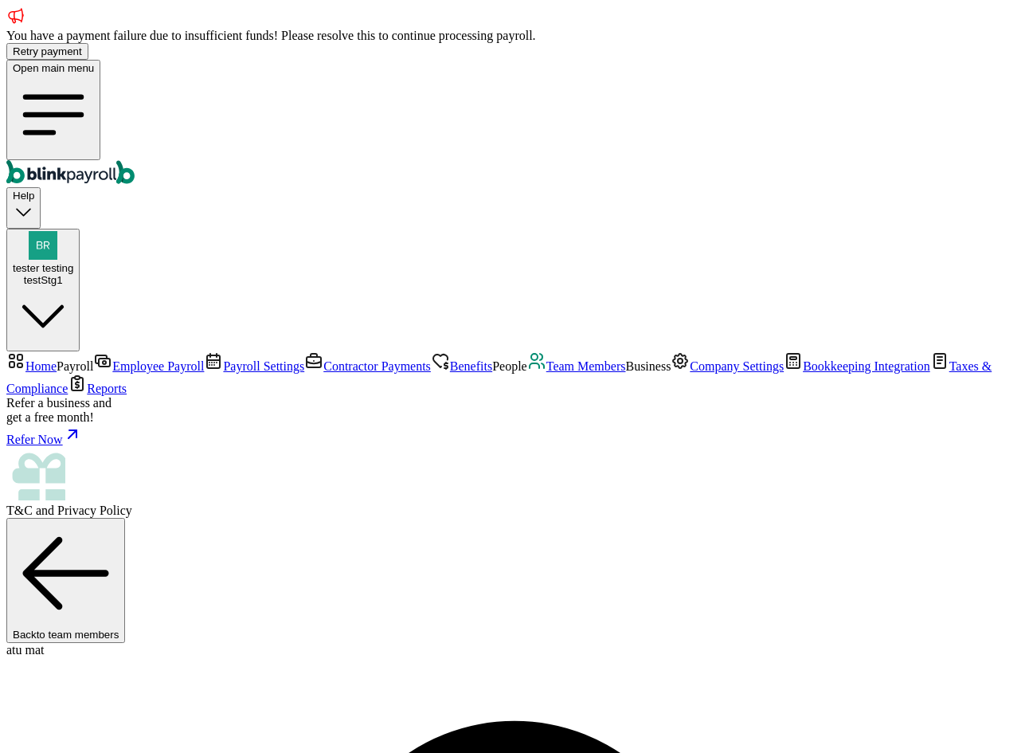
click at [323, 359] on span "Contractor Payments" at bounding box center [377, 366] width 108 height 14
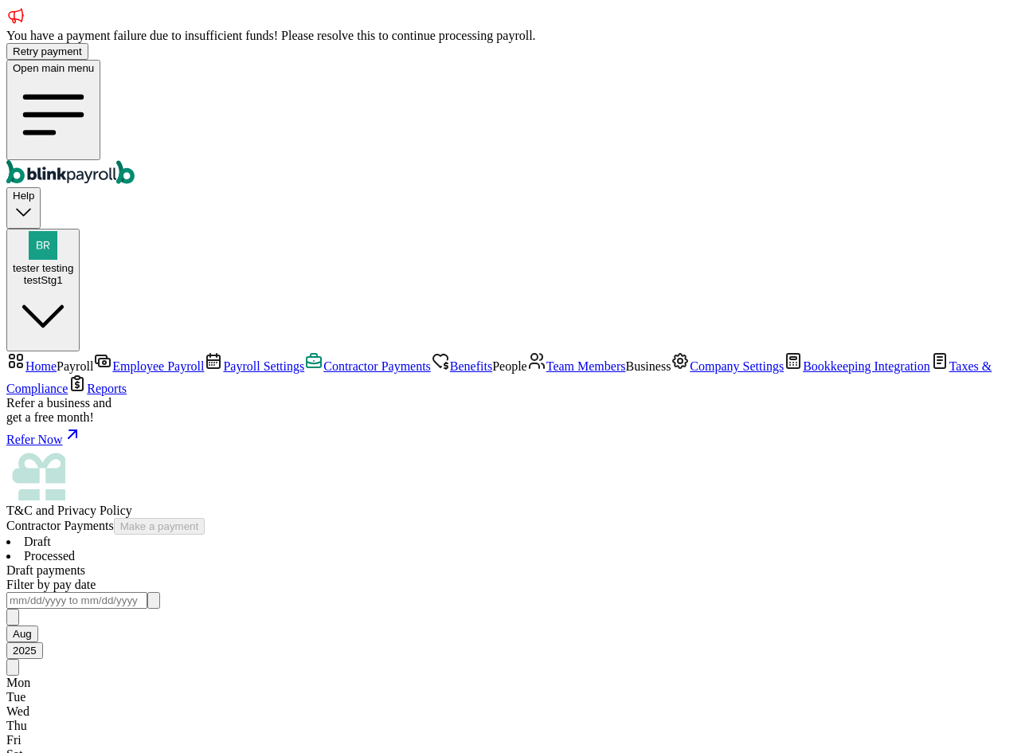
click at [112, 359] on span "Employee Payroll" at bounding box center [158, 366] width 92 height 14
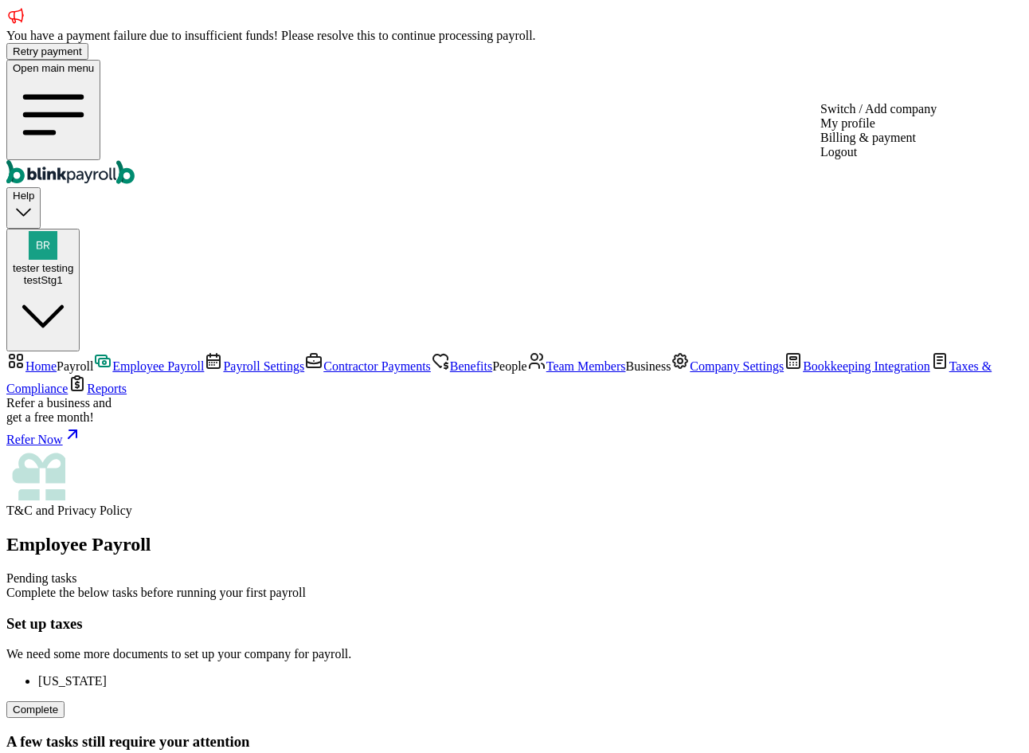
click at [73, 262] on span "tester testing" at bounding box center [43, 268] width 61 height 12
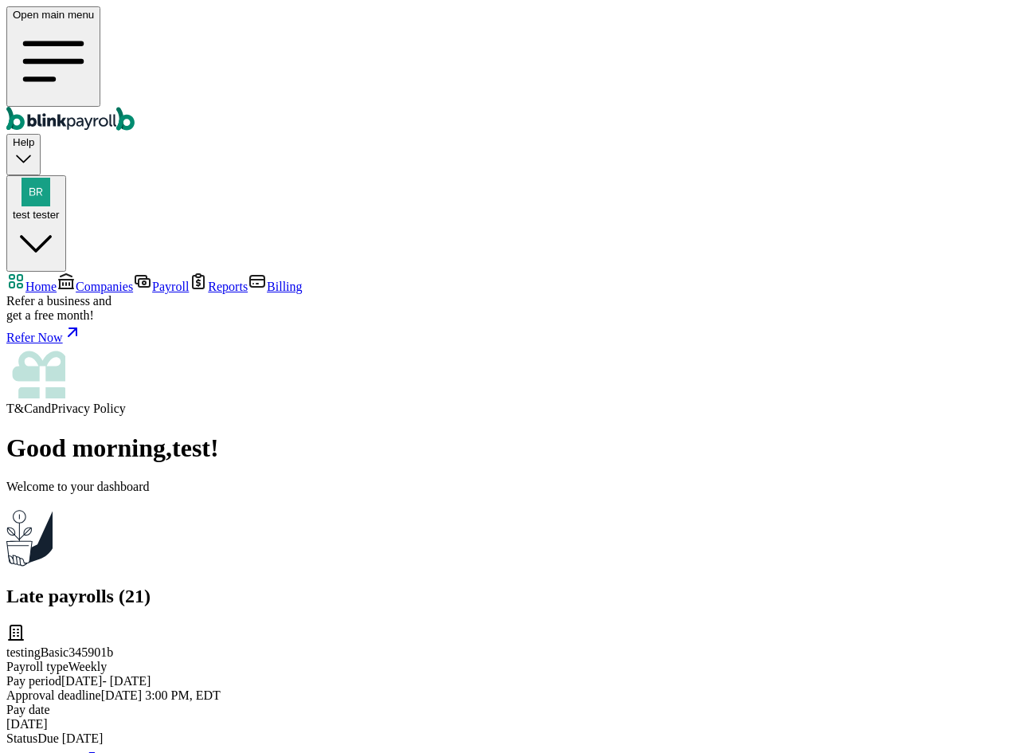
click at [88, 280] on span "Companies" at bounding box center [104, 287] width 57 height 14
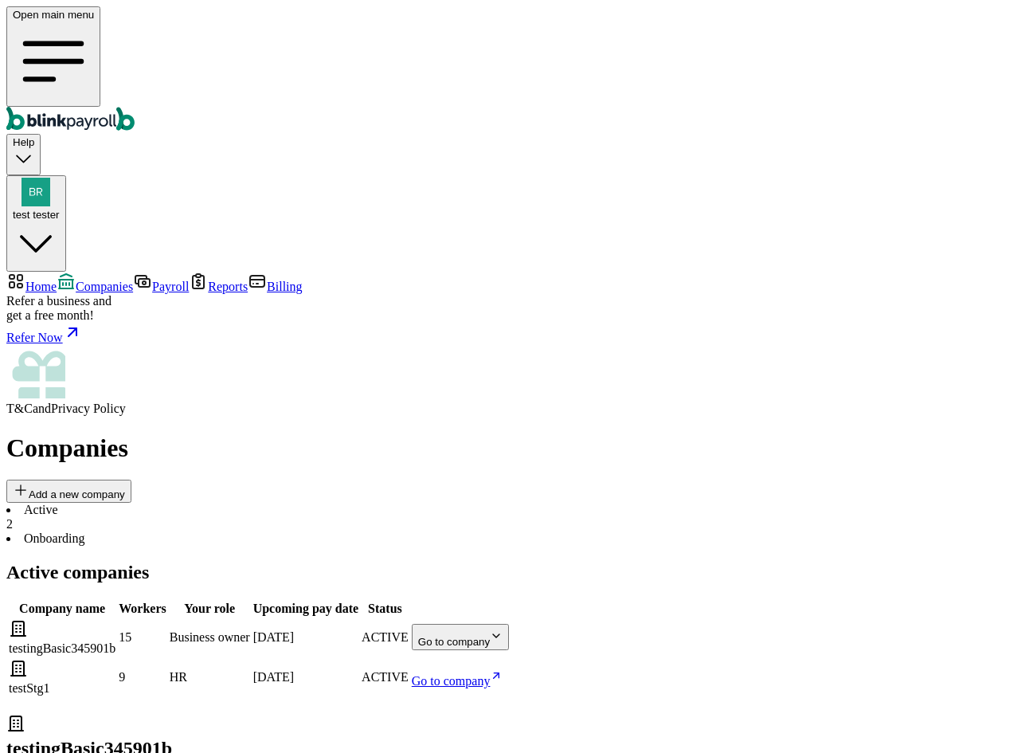
click at [898, 288] on body "Open main menu Help test tester Home Companies Payroll Reports Billing Refer a …" at bounding box center [514, 522] width 1016 height 1032
click at [918, 280] on body "Open main menu Help test tester Home Companies Payroll Reports Billing Refer a …" at bounding box center [514, 522] width 1016 height 1032
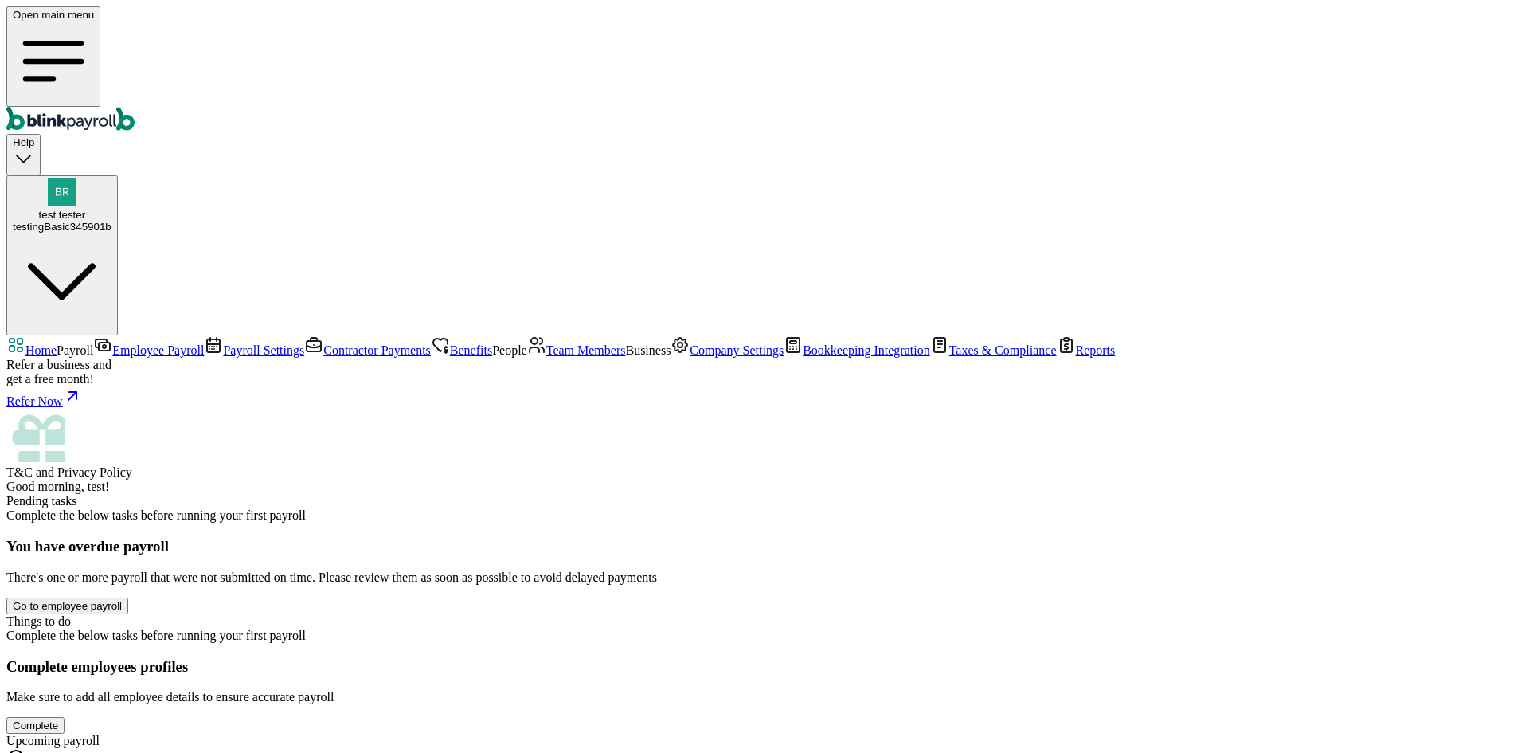
click at [546, 357] on span "Team Members" at bounding box center [586, 350] width 80 height 14
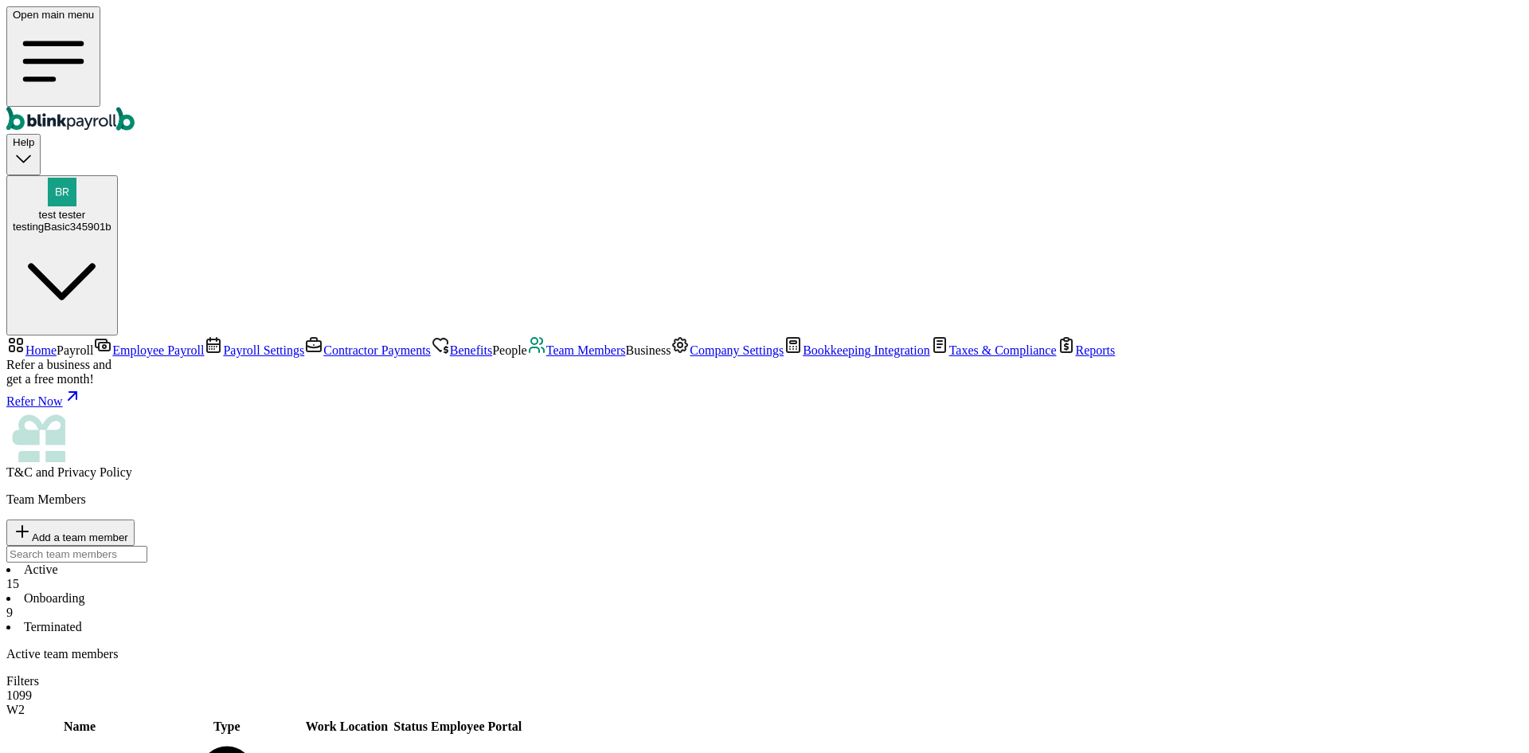
type input "[PERSON_NAME][EMAIL_ADDRESS][DOMAIN_NAME]"
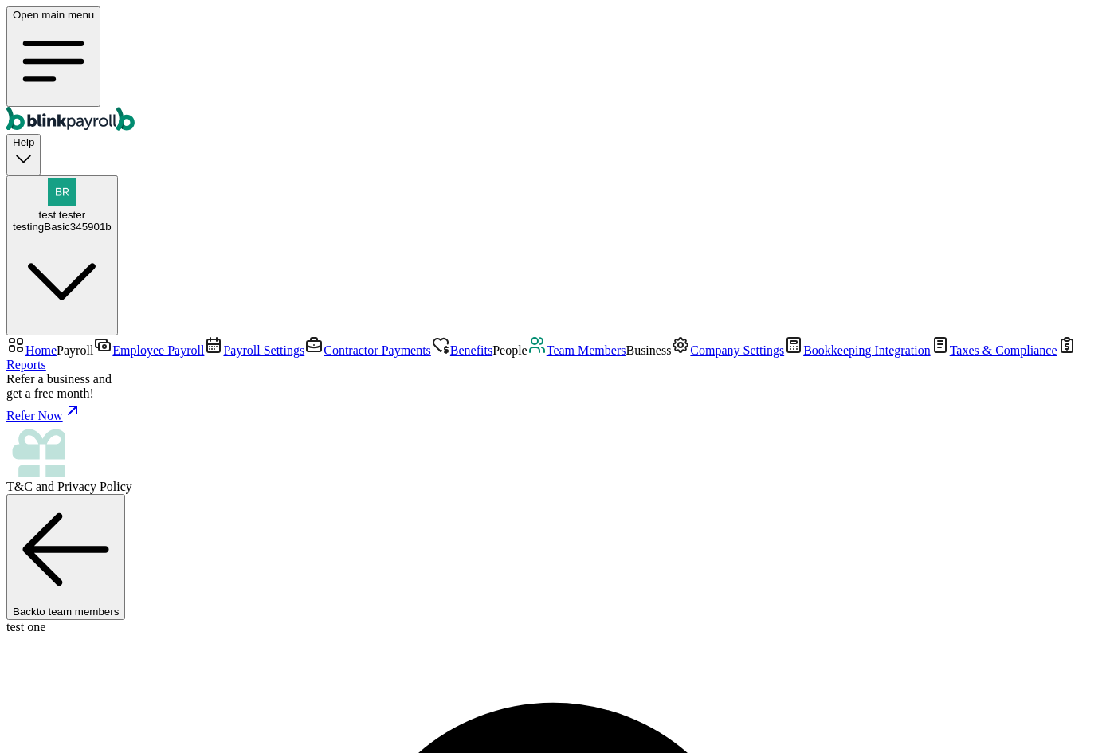
select select "2025"
click at [546, 357] on span "Team Members" at bounding box center [586, 350] width 80 height 14
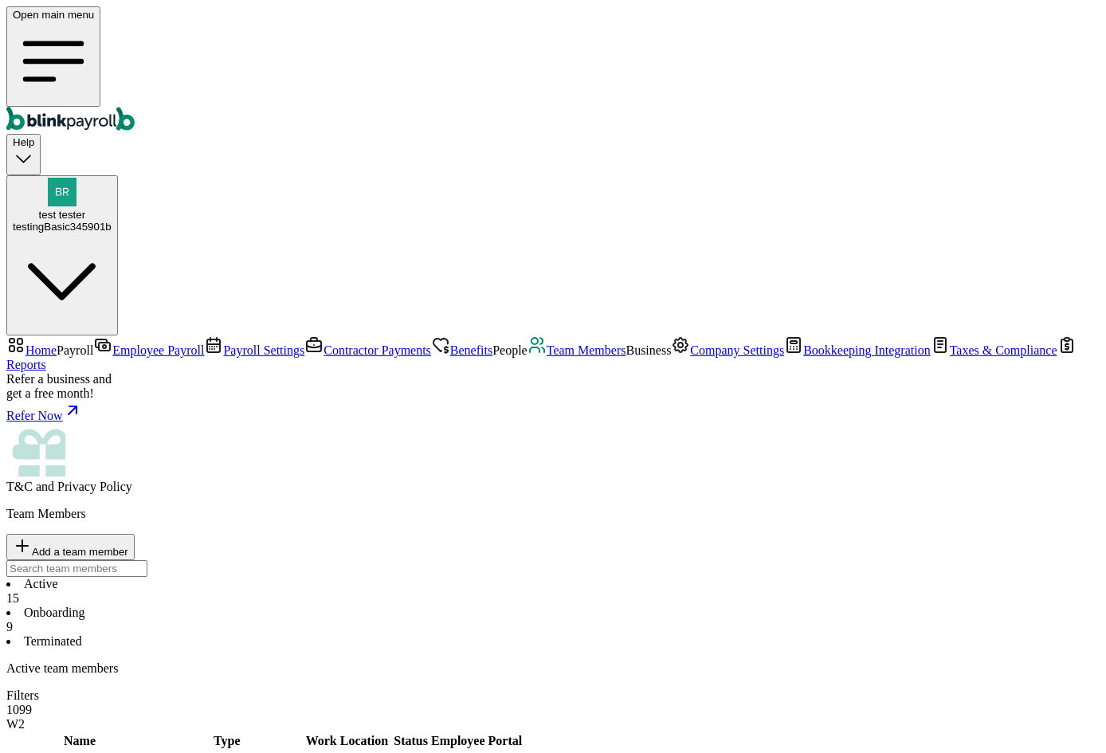
select select "2025"
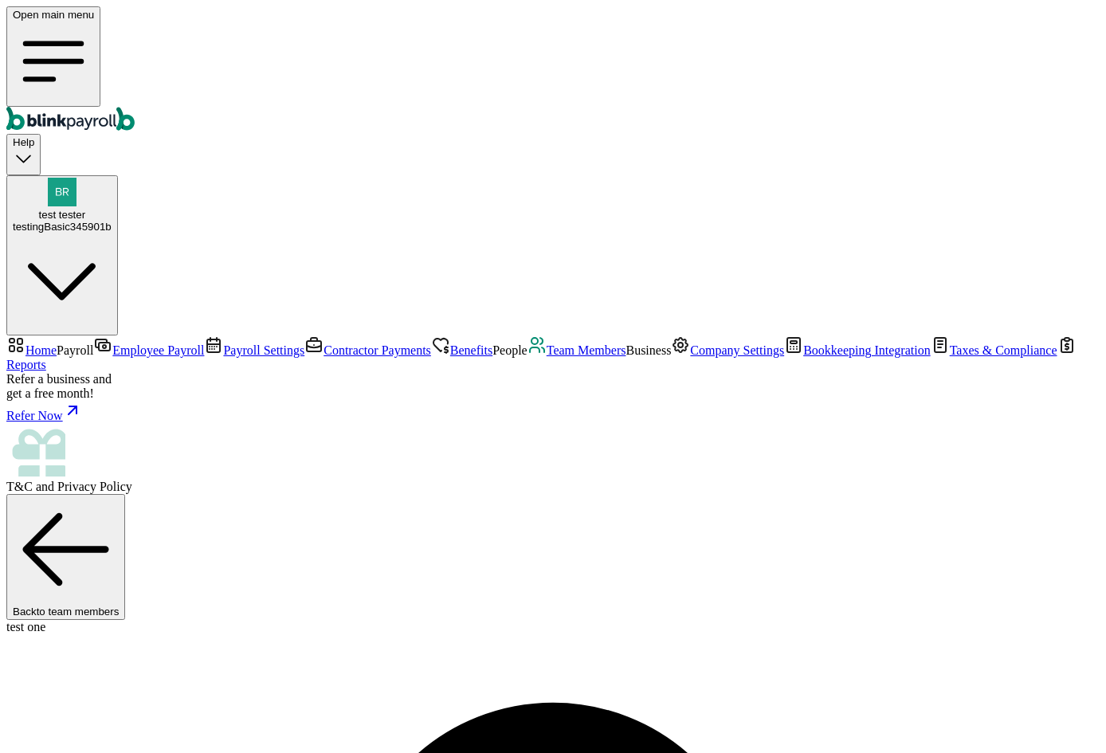
select select "2025"
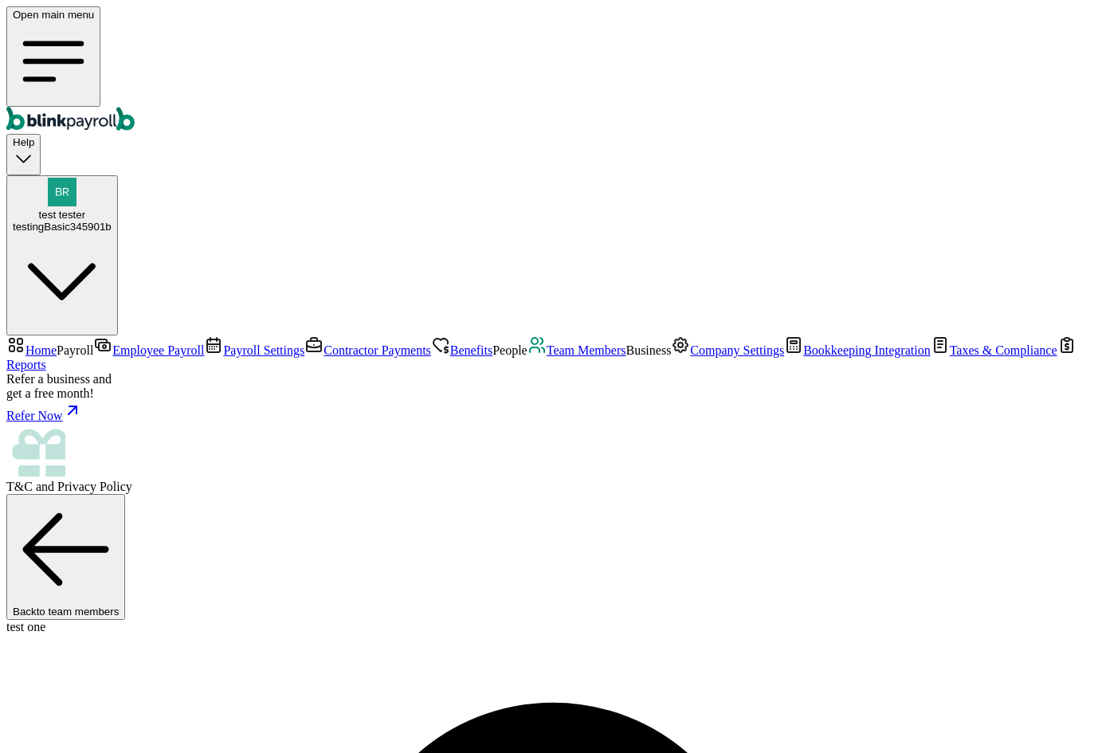
select select "2024"
select select "2025"
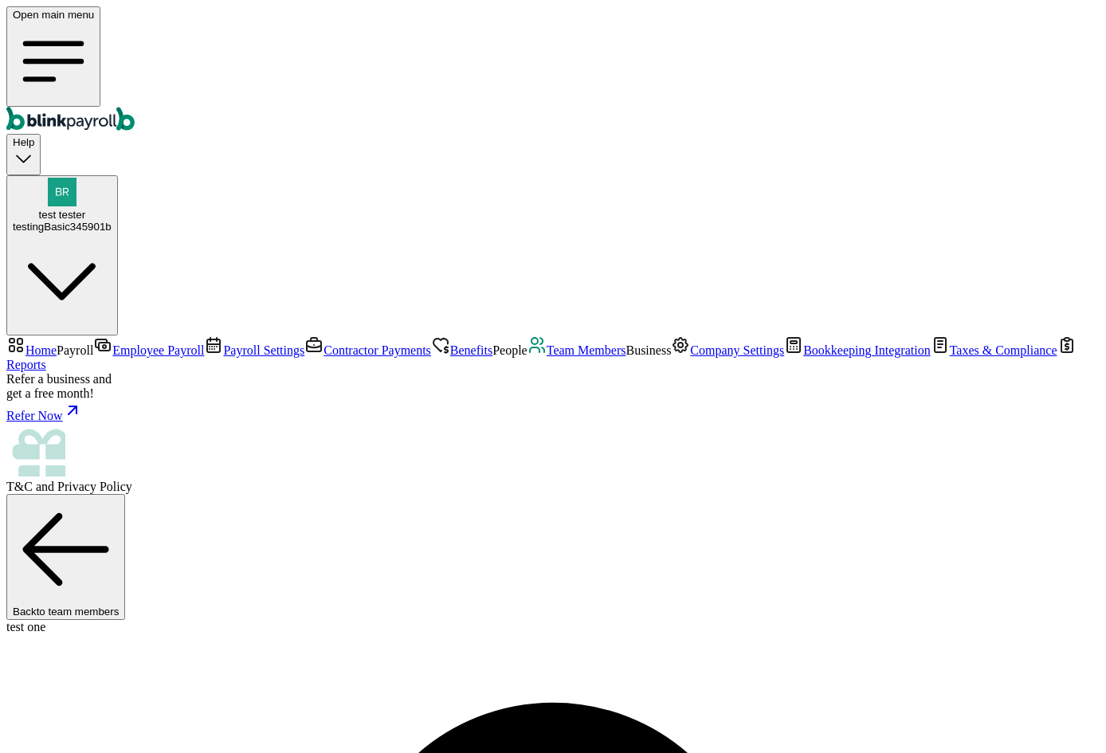
click at [84, 371] on link "Reports" at bounding box center [541, 357] width 1070 height 28
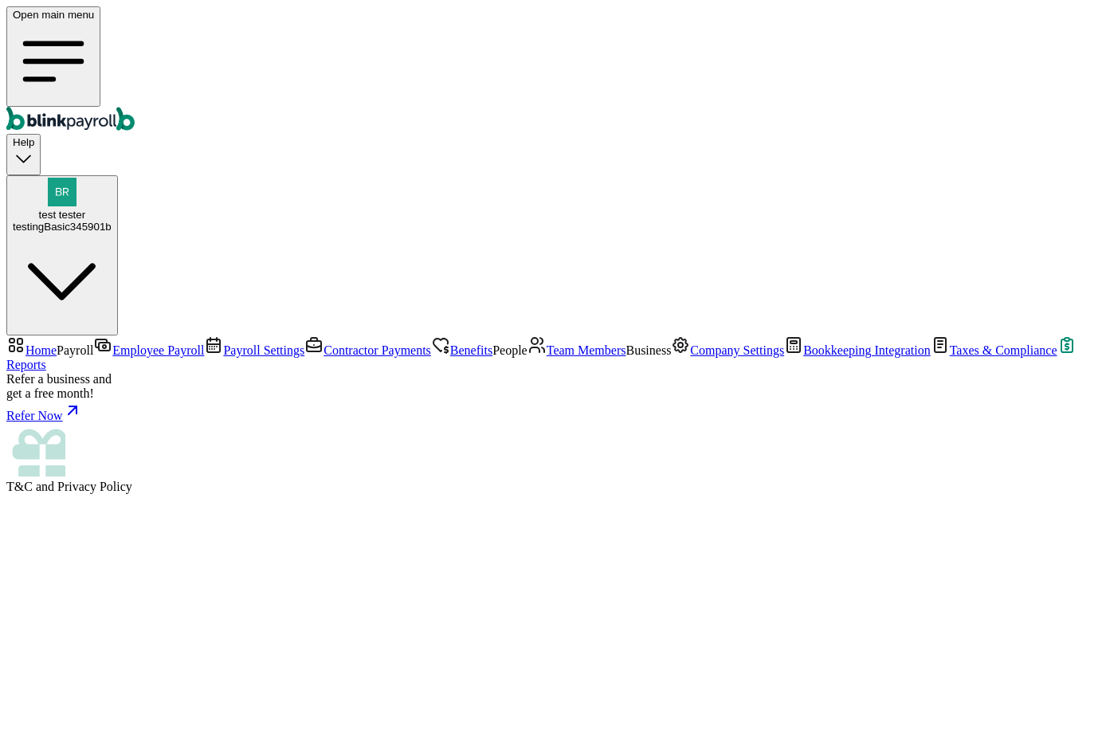
click at [949, 357] on span "Taxes & Compliance" at bounding box center [1003, 350] width 108 height 14
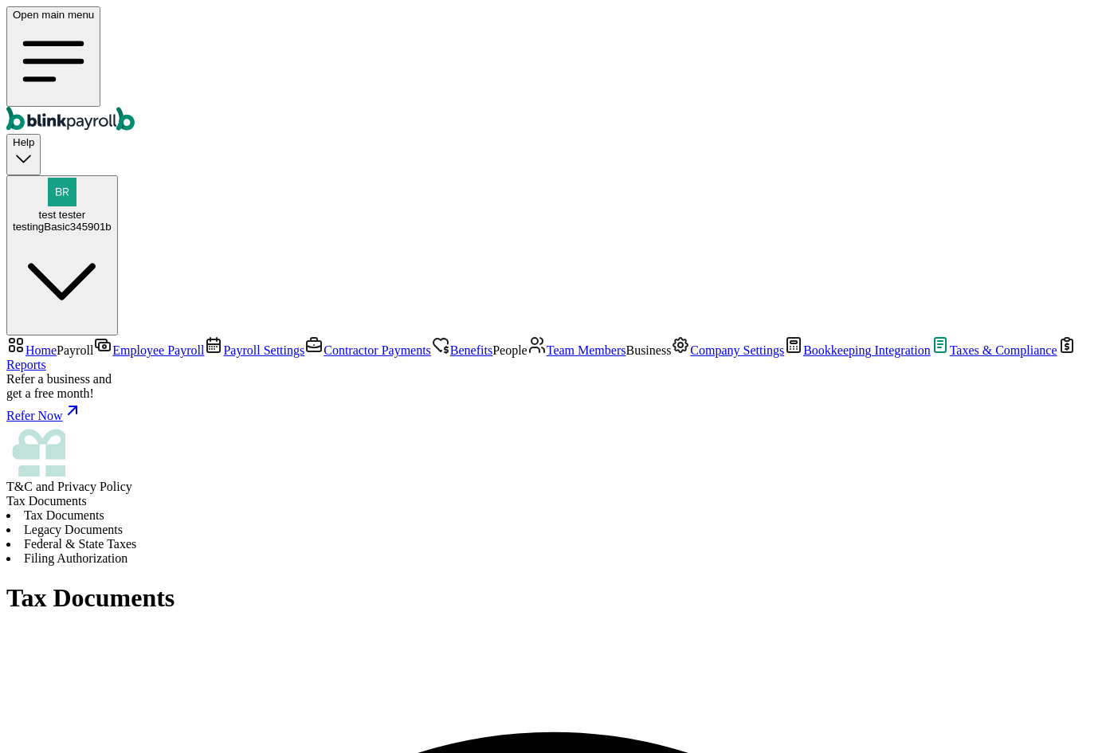
click at [382, 523] on li "Legacy Documents" at bounding box center [552, 530] width 1093 height 14
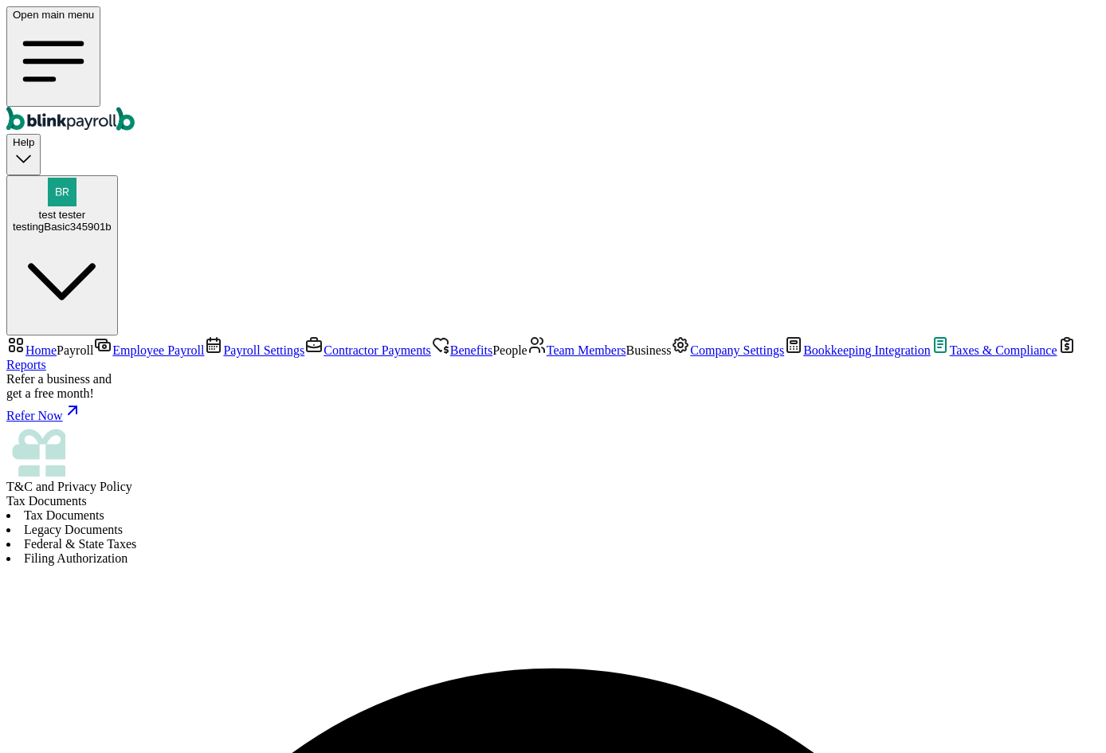
click at [559, 537] on li "Federal & State Taxes" at bounding box center [552, 544] width 1093 height 14
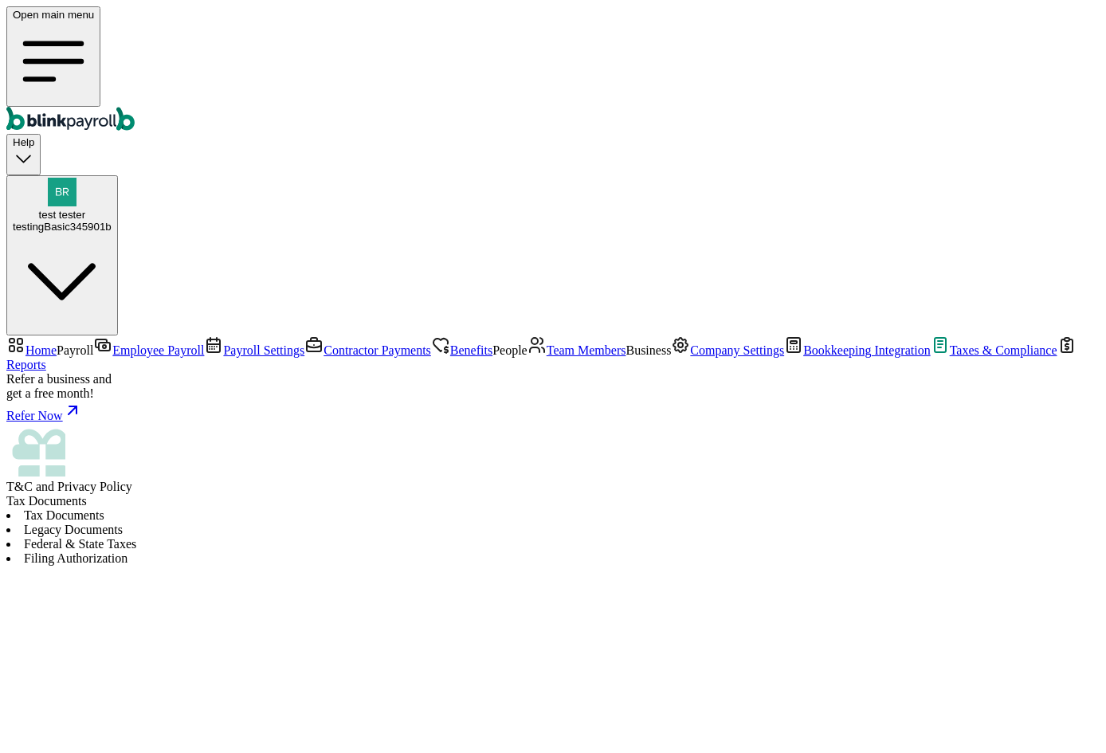
click at [474, 523] on li "Legacy Documents" at bounding box center [552, 530] width 1093 height 14
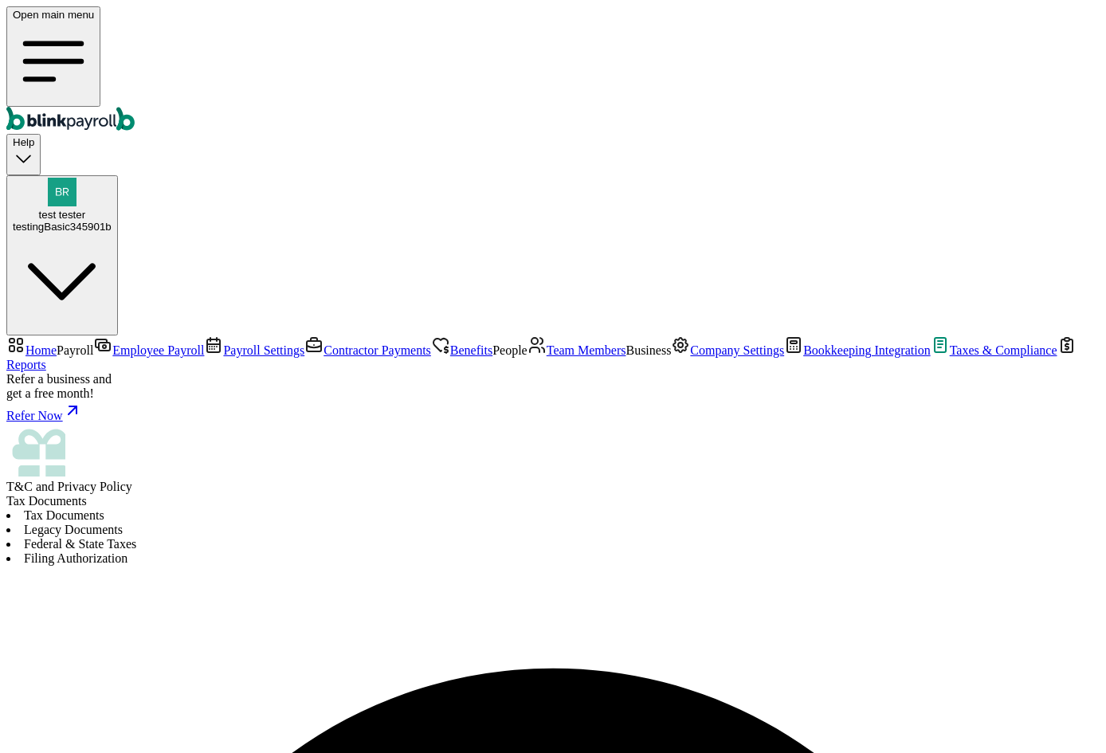
click at [587, 537] on li "Federal & State Taxes" at bounding box center [552, 544] width 1093 height 14
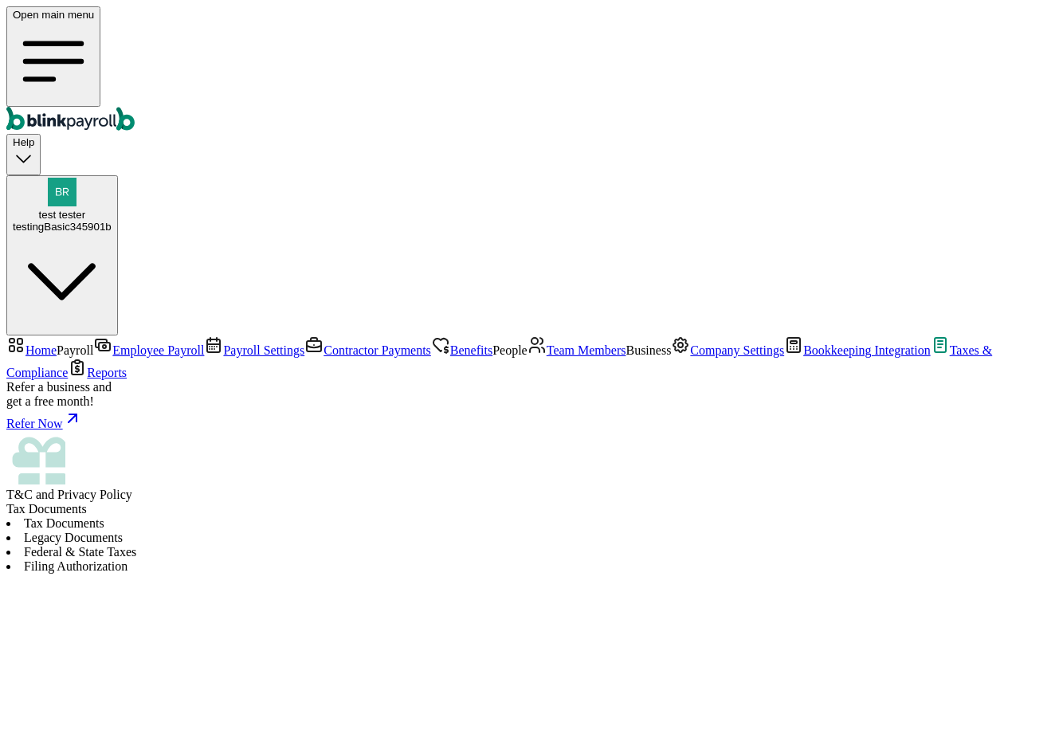
click at [436, 530] on li "Legacy Documents" at bounding box center [529, 537] width 1046 height 14
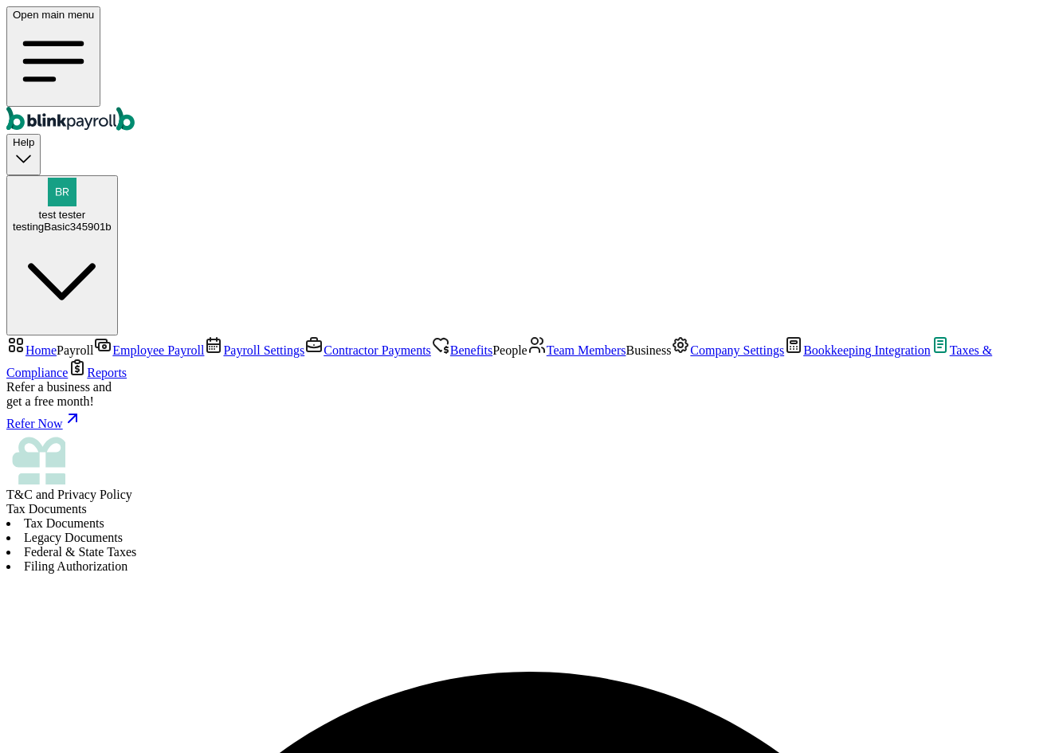
click at [317, 516] on li "Tax Documents" at bounding box center [529, 523] width 1046 height 14
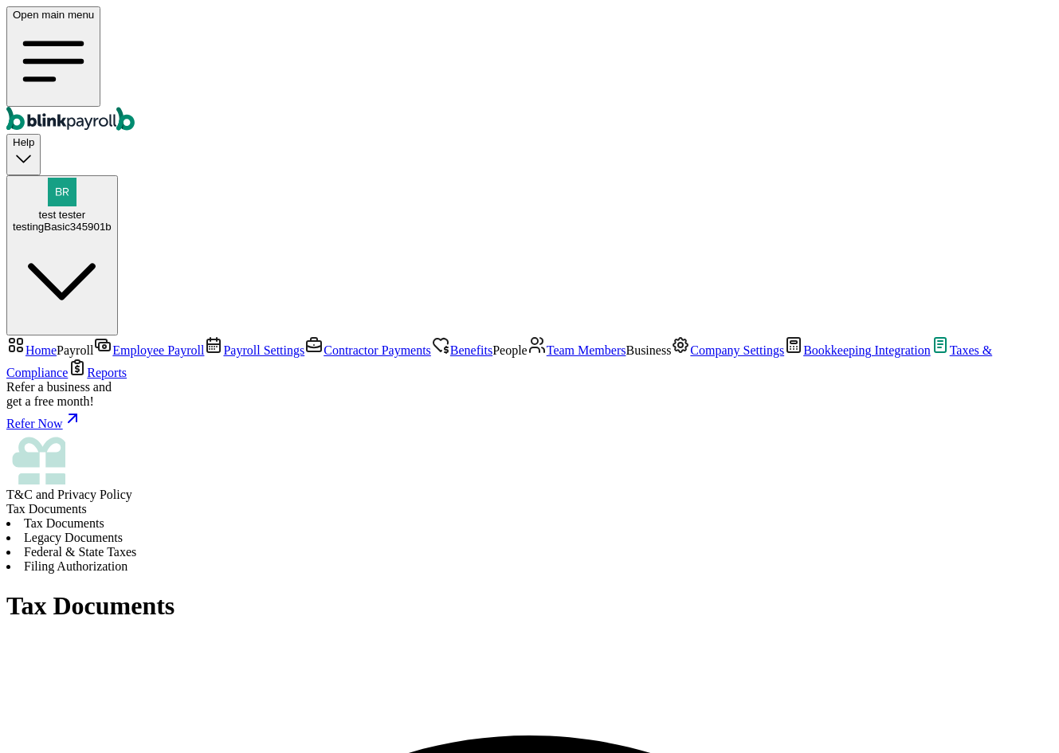
click at [379, 530] on li "Legacy Documents" at bounding box center [529, 537] width 1046 height 14
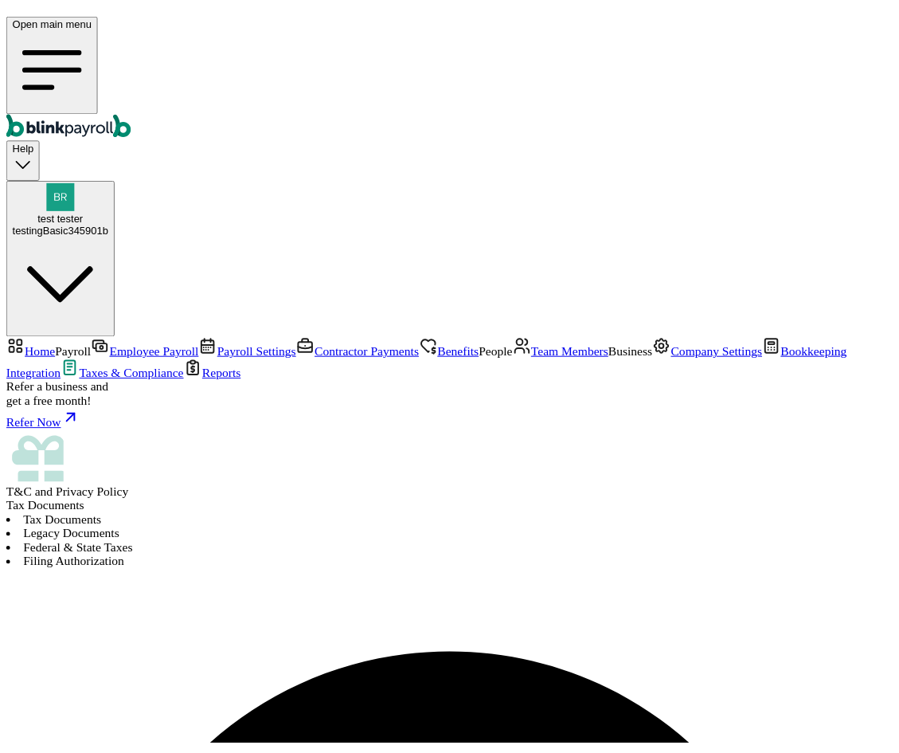
scroll to position [0, 0]
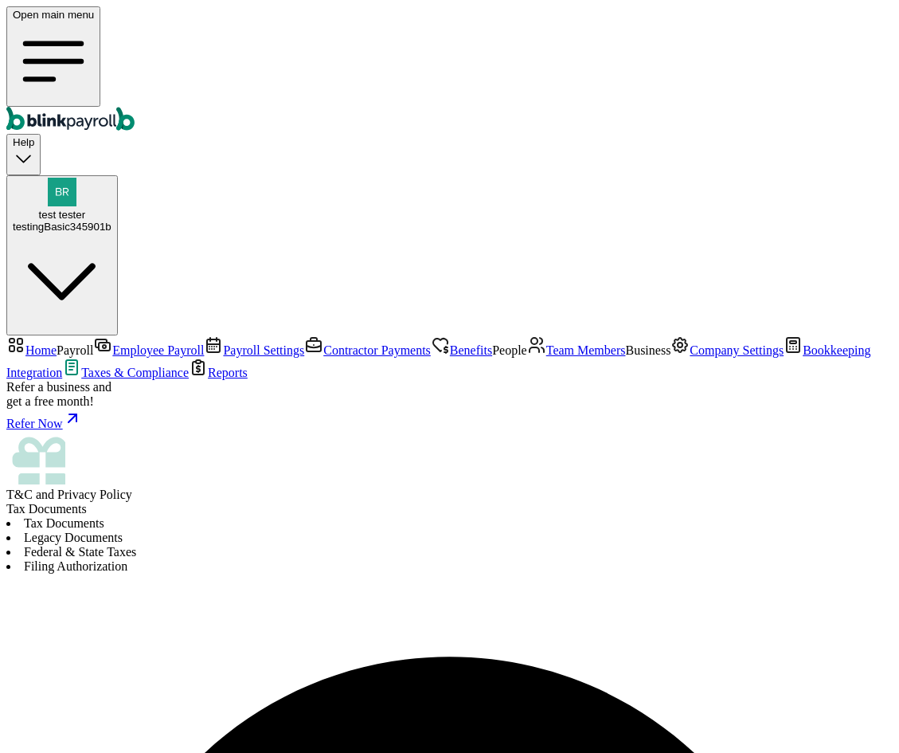
click at [546, 357] on span "Team Members" at bounding box center [586, 350] width 80 height 14
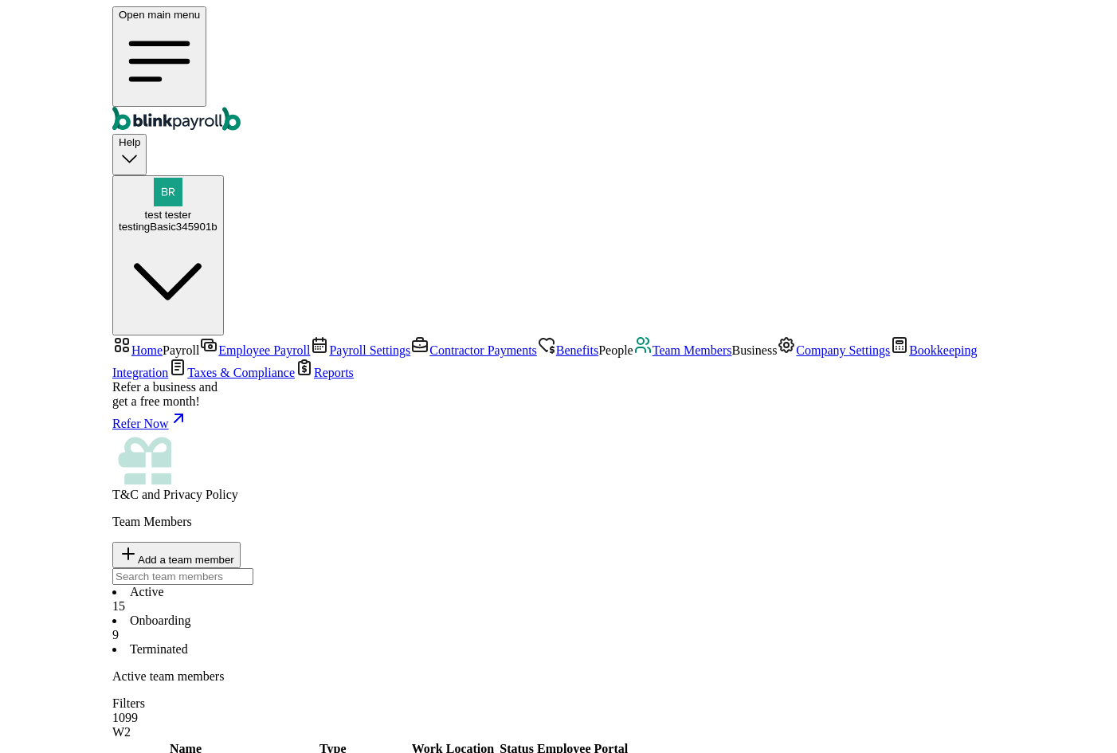
scroll to position [269, 0]
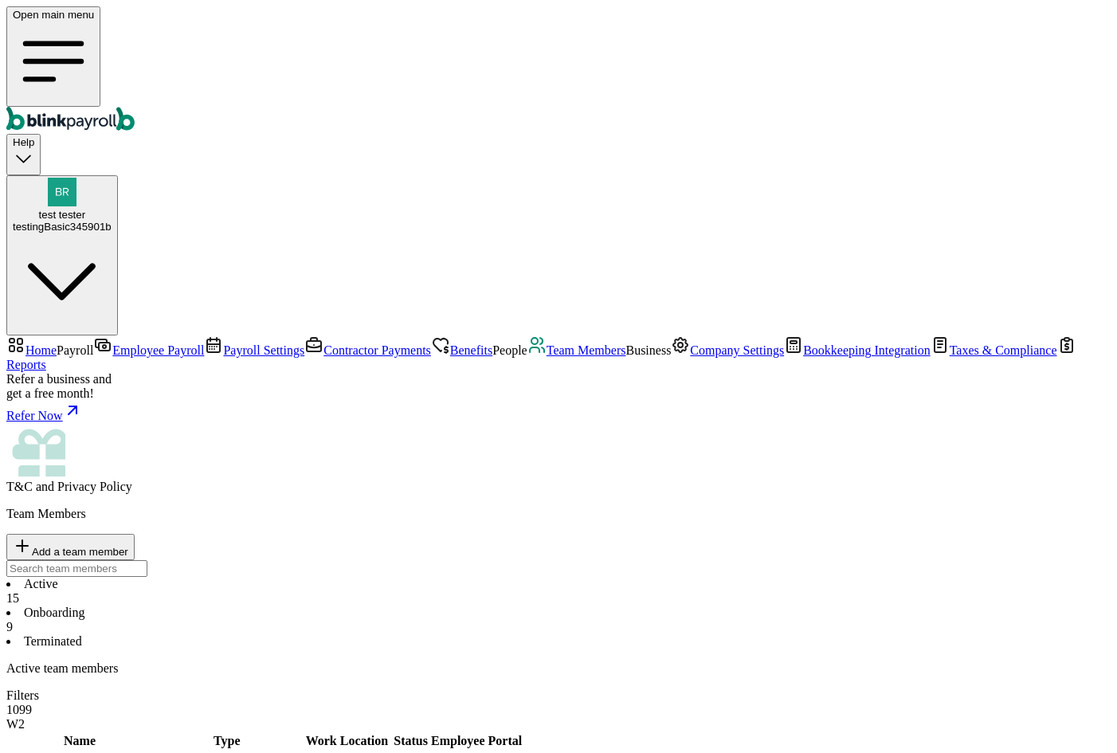
type input "[PERSON_NAME][EMAIL_ADDRESS][DOMAIN_NAME]"
